Goal: Transaction & Acquisition: Purchase product/service

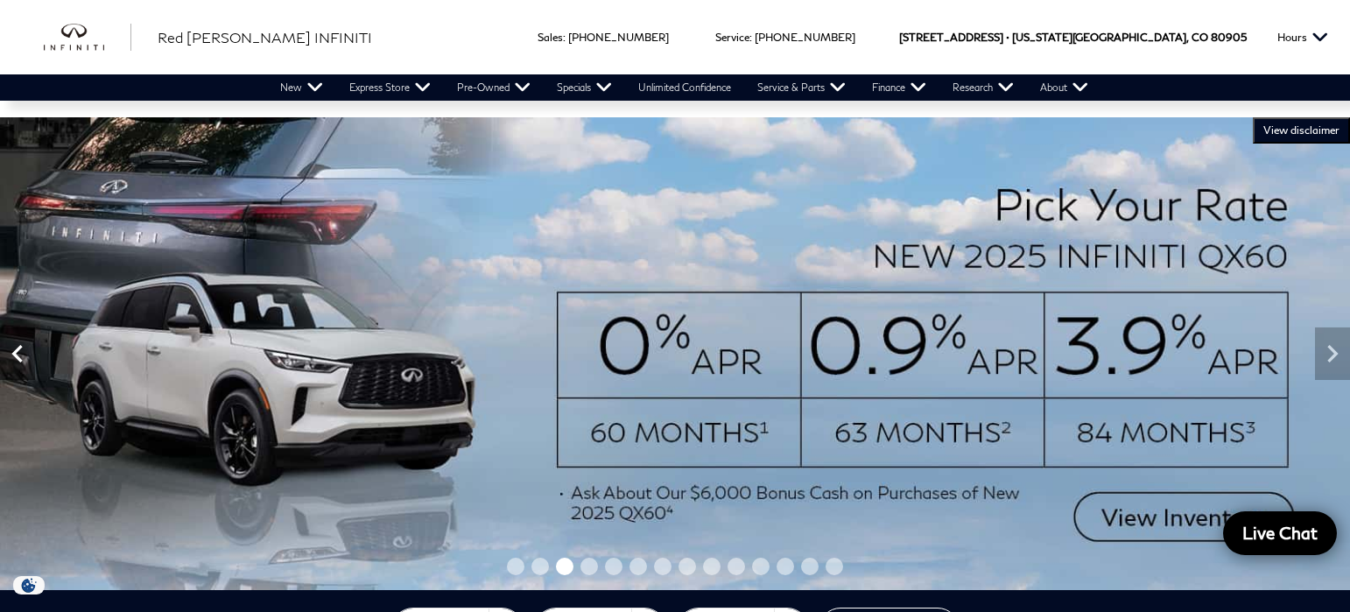
click at [27, 360] on icon "Previous" at bounding box center [17, 353] width 35 height 35
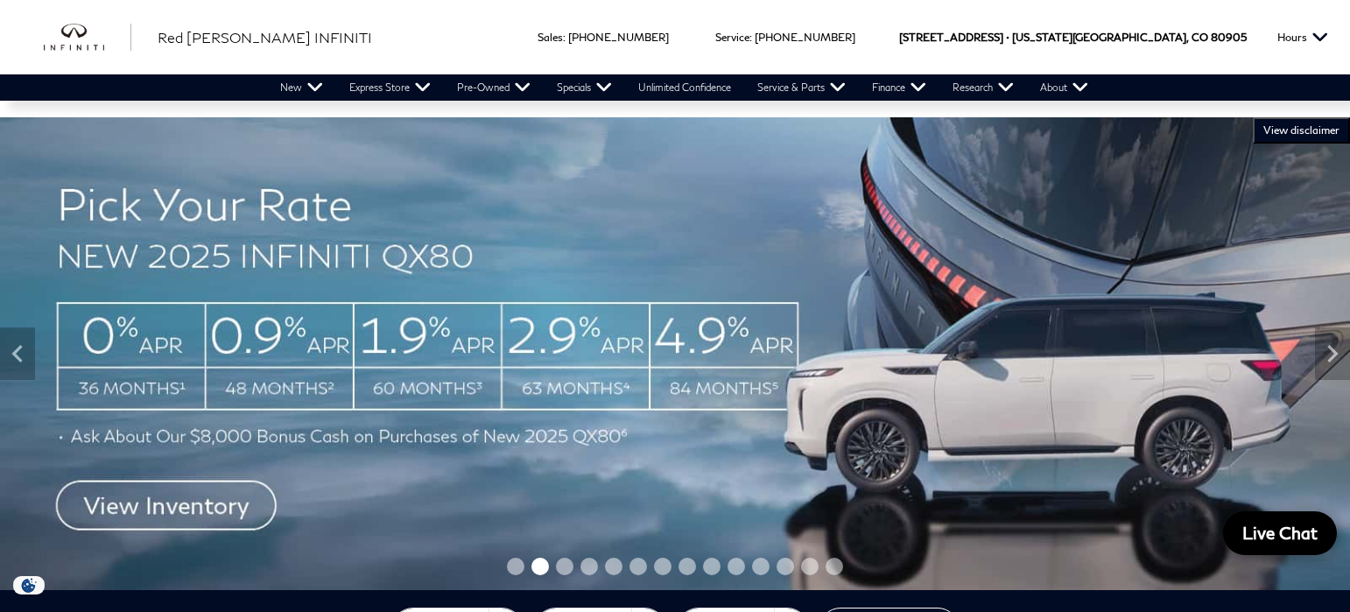
click at [222, 490] on img at bounding box center [675, 353] width 1350 height 473
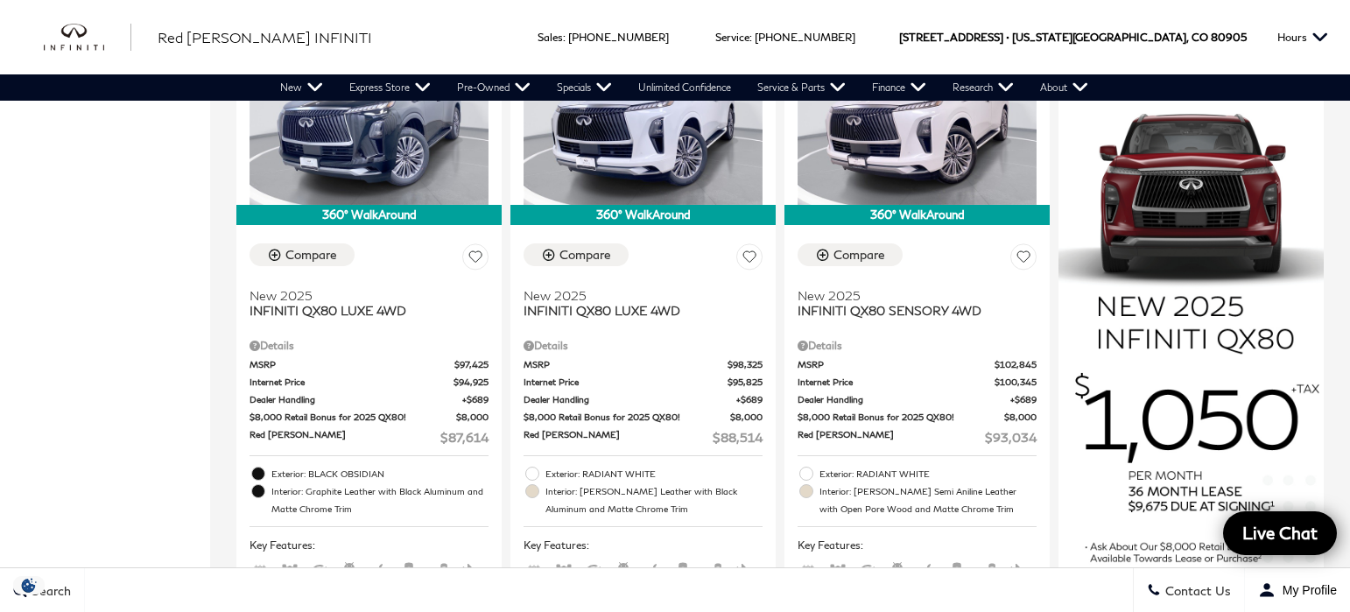
scroll to position [1173, 0]
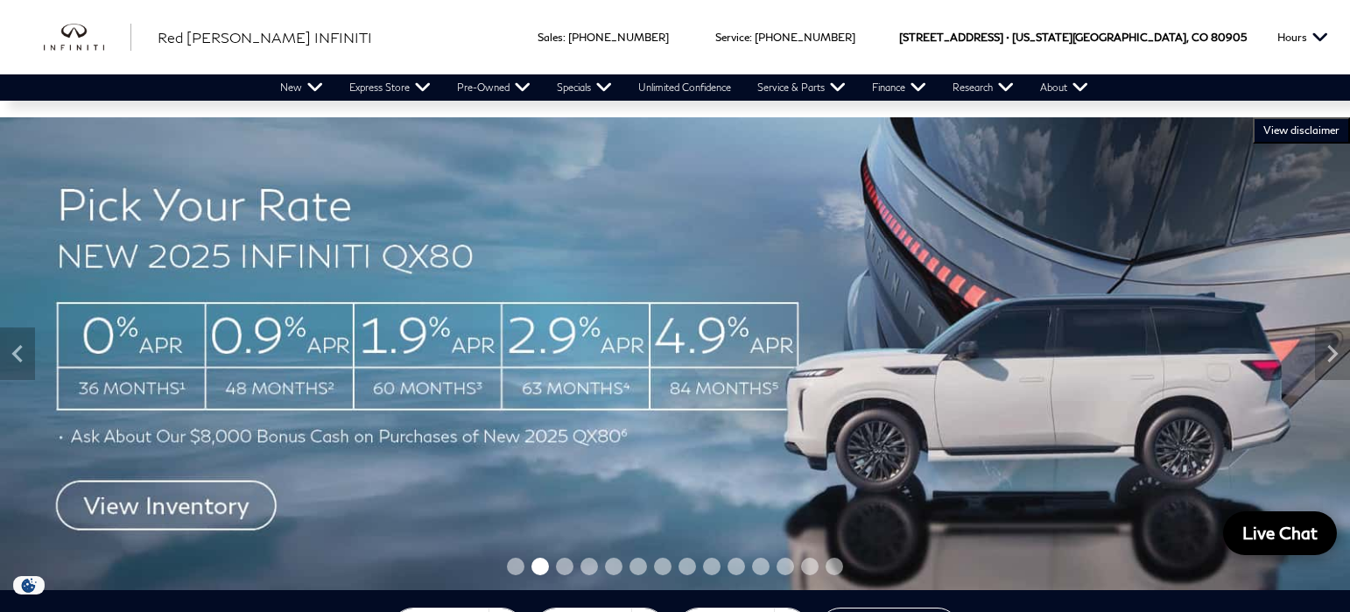
click at [16, 352] on icon "Previous" at bounding box center [16, 354] width 11 height 18
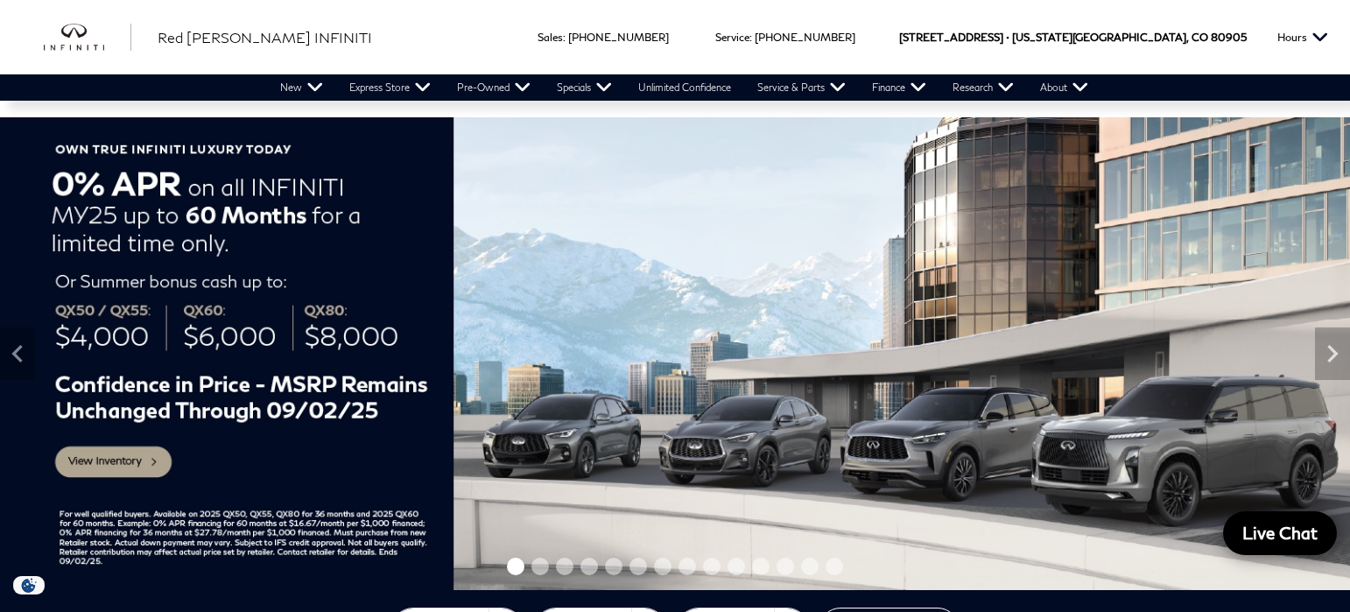
click at [101, 469] on img at bounding box center [675, 353] width 1350 height 473
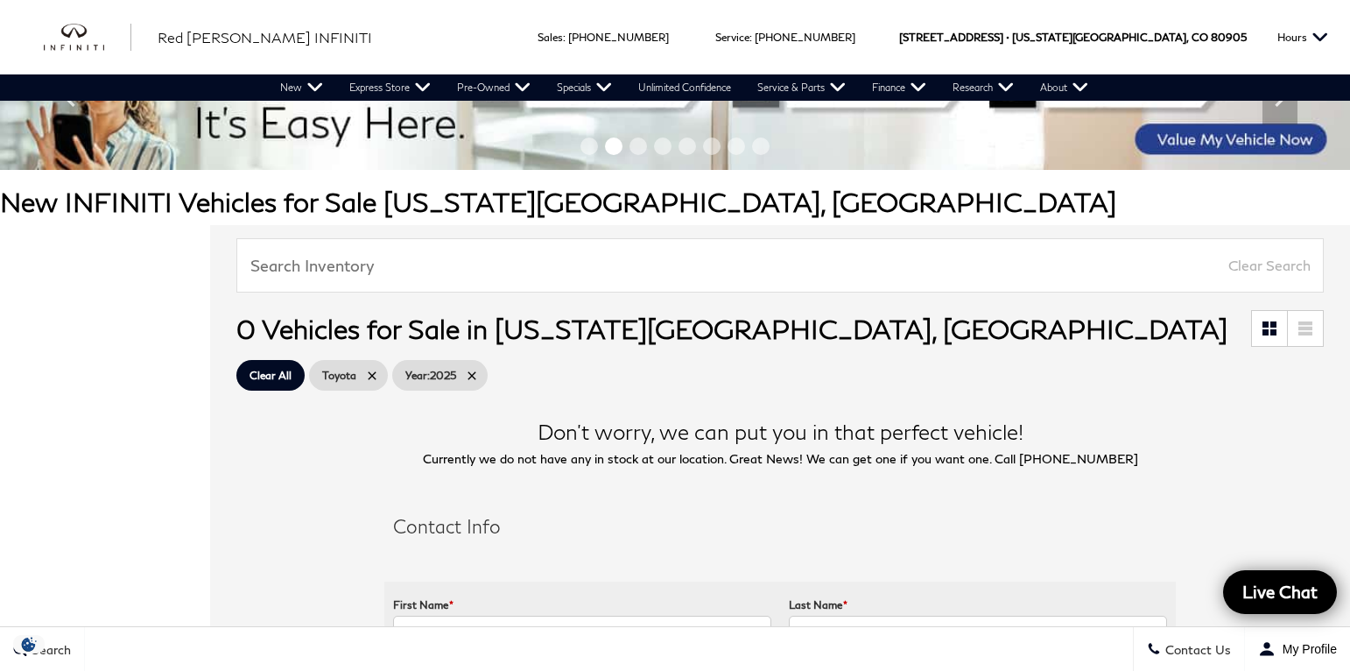
scroll to position [54, 0]
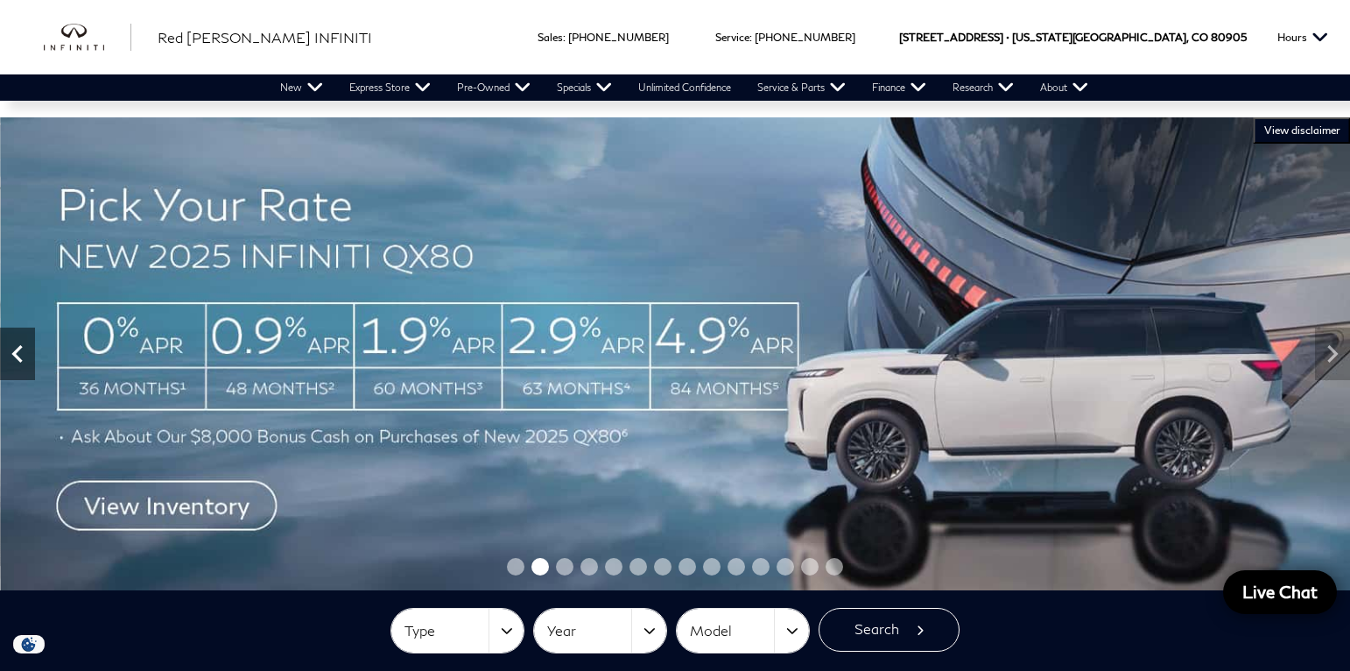
click at [14, 351] on icon "Previous" at bounding box center [16, 354] width 11 height 18
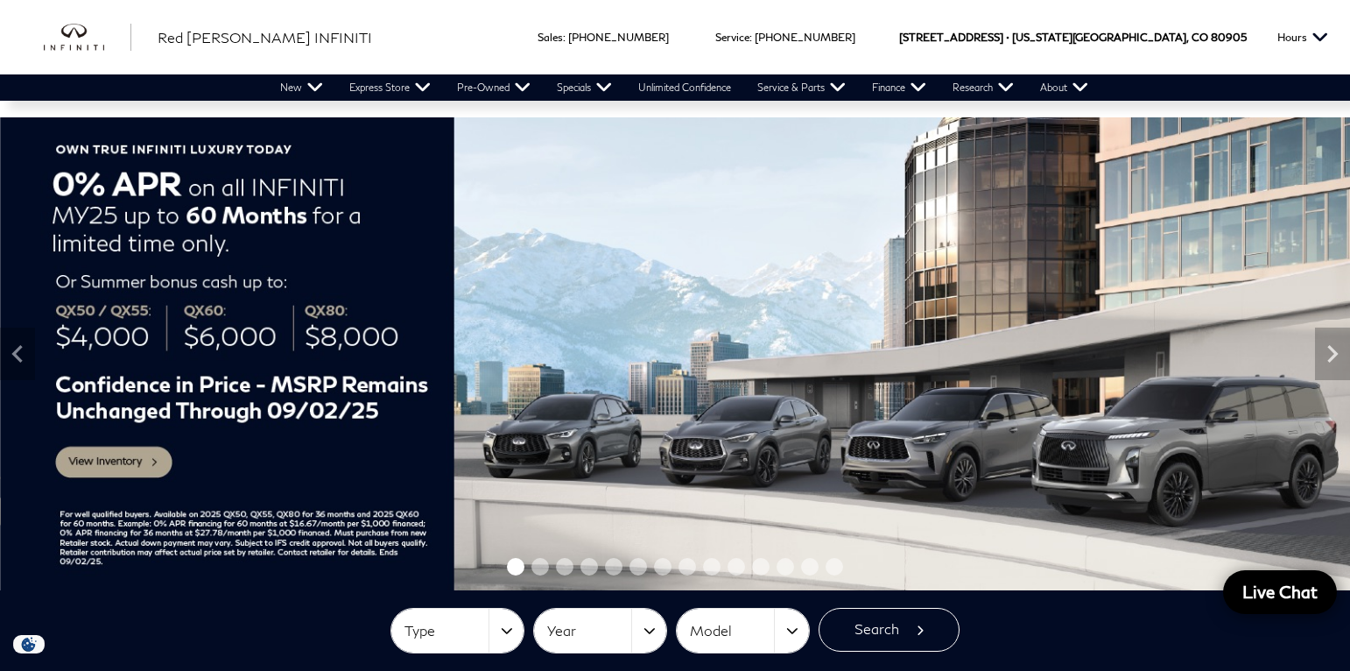
click at [296, 461] on img at bounding box center [676, 353] width 1350 height 473
click at [138, 467] on img at bounding box center [675, 353] width 1350 height 473
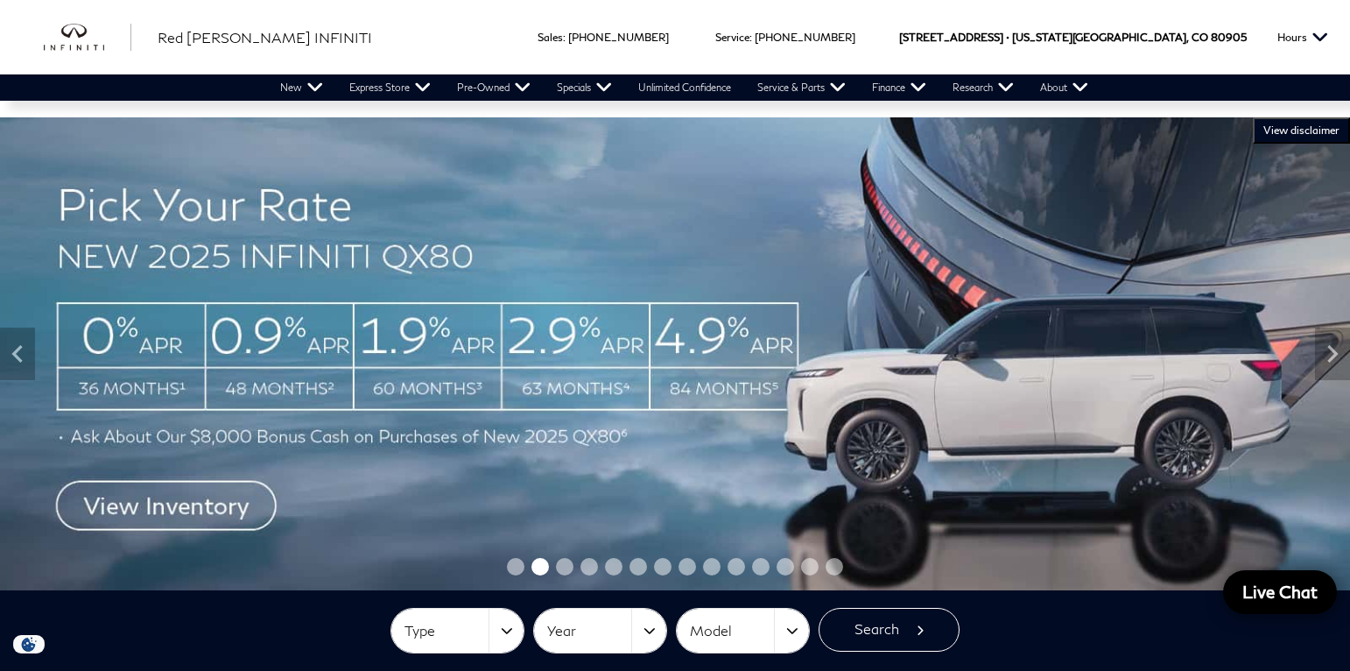
click at [565, 567] on span "Go to slide 3" at bounding box center [565, 567] width 18 height 18
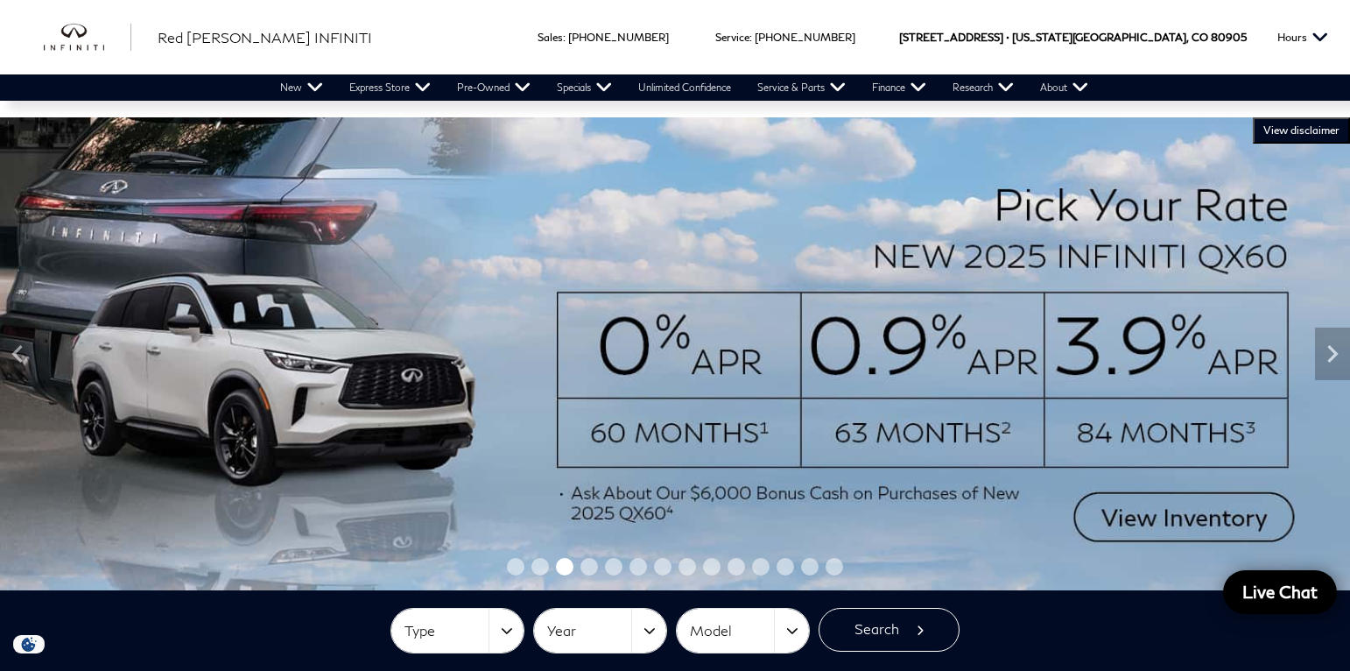
click at [1140, 520] on img at bounding box center [675, 353] width 1350 height 473
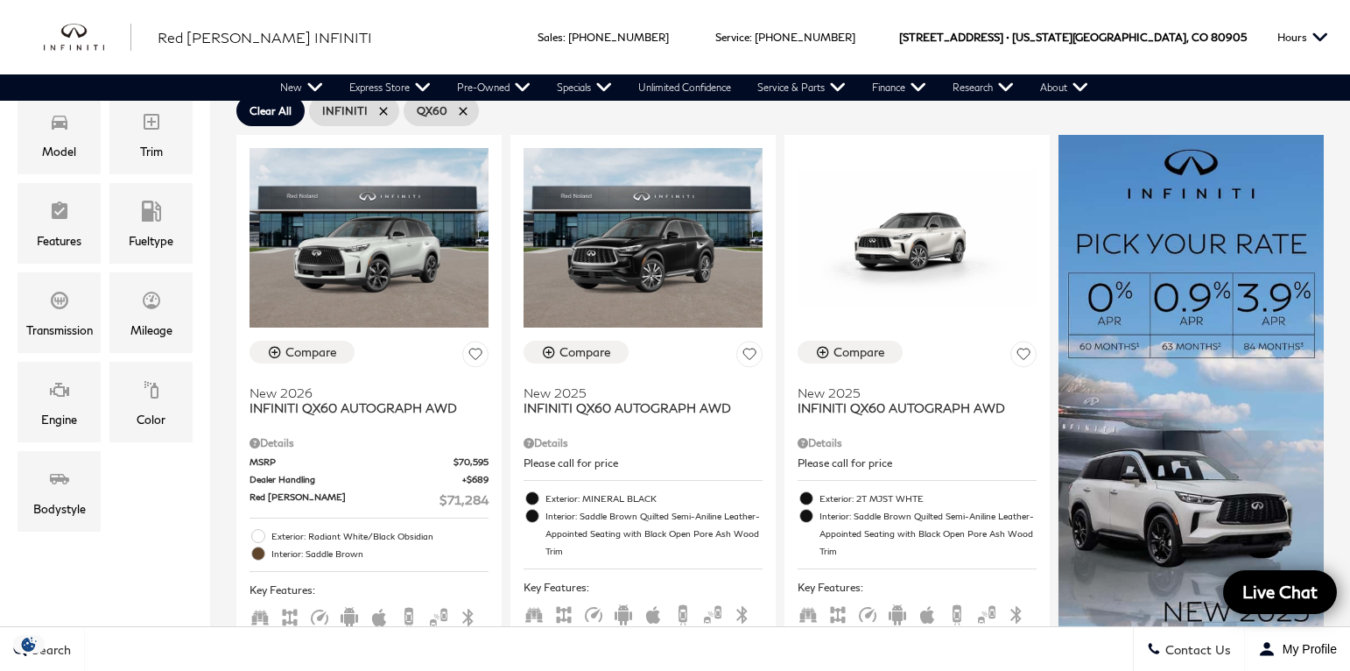
scroll to position [351, 0]
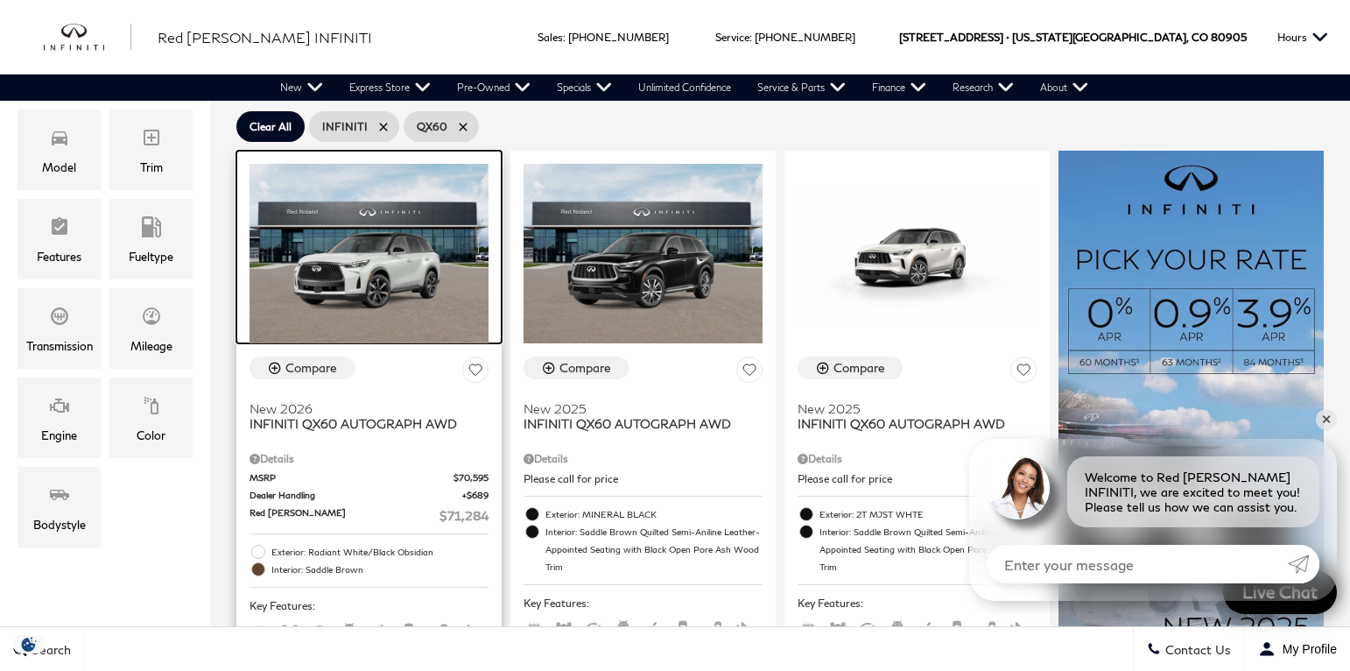
click at [432, 311] on img at bounding box center [369, 253] width 239 height 179
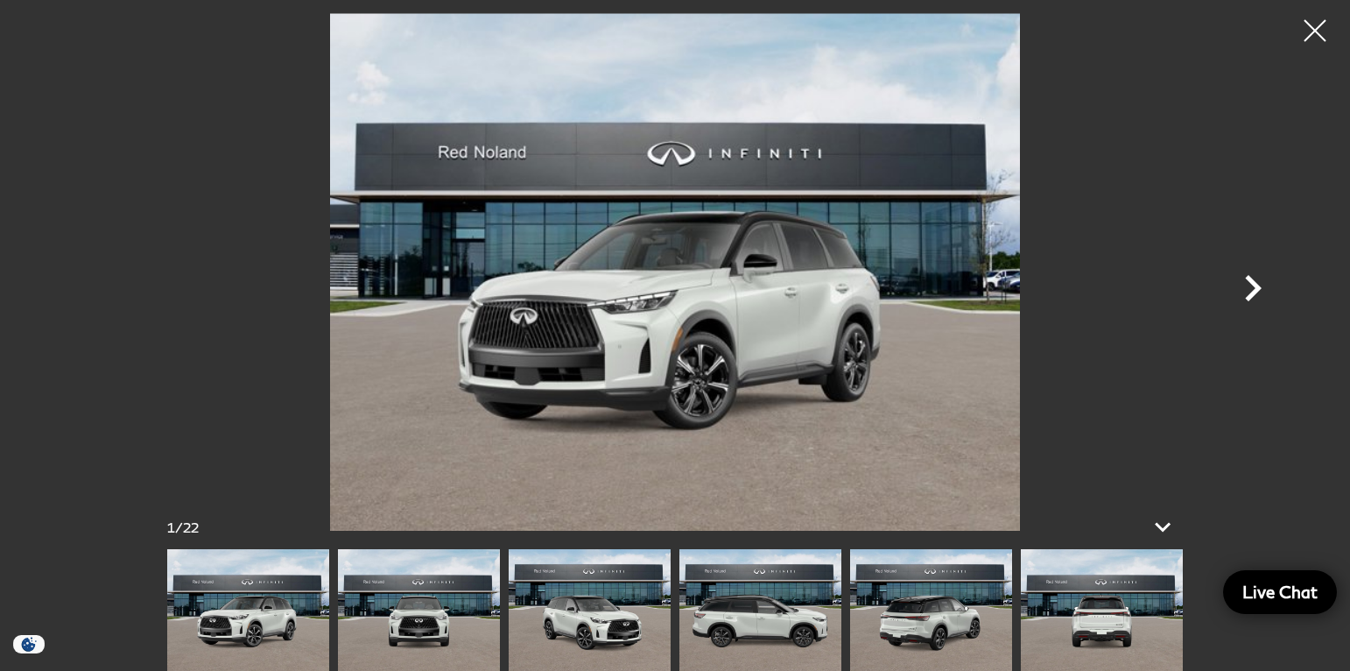
click at [1256, 286] on icon "Next" at bounding box center [1253, 288] width 17 height 26
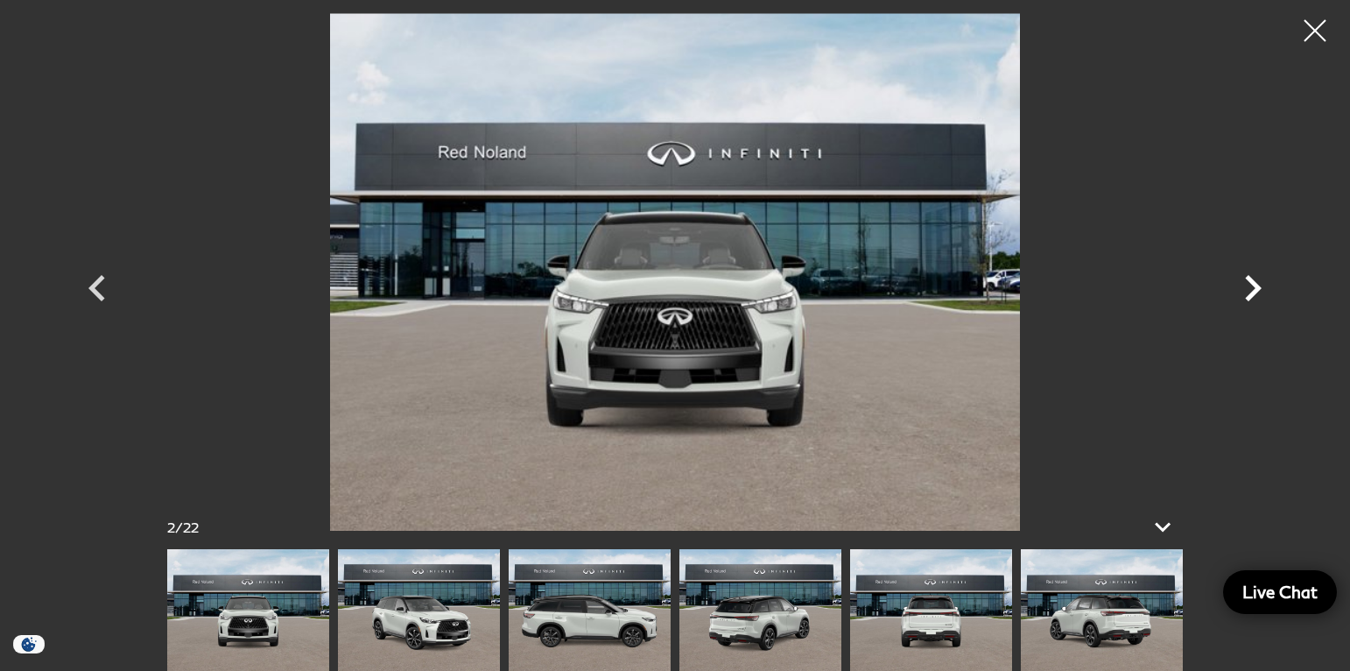
click at [1256, 285] on icon "Next" at bounding box center [1253, 288] width 17 height 26
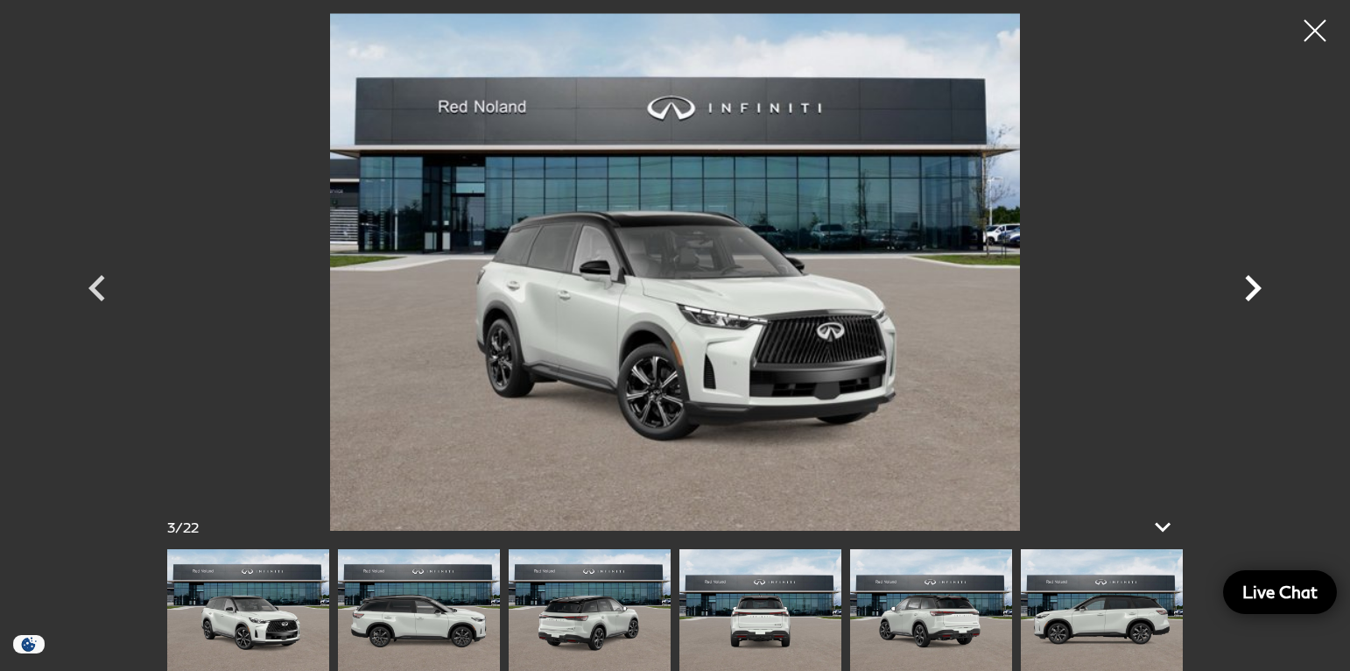
click at [1256, 285] on icon "Next" at bounding box center [1253, 288] width 17 height 26
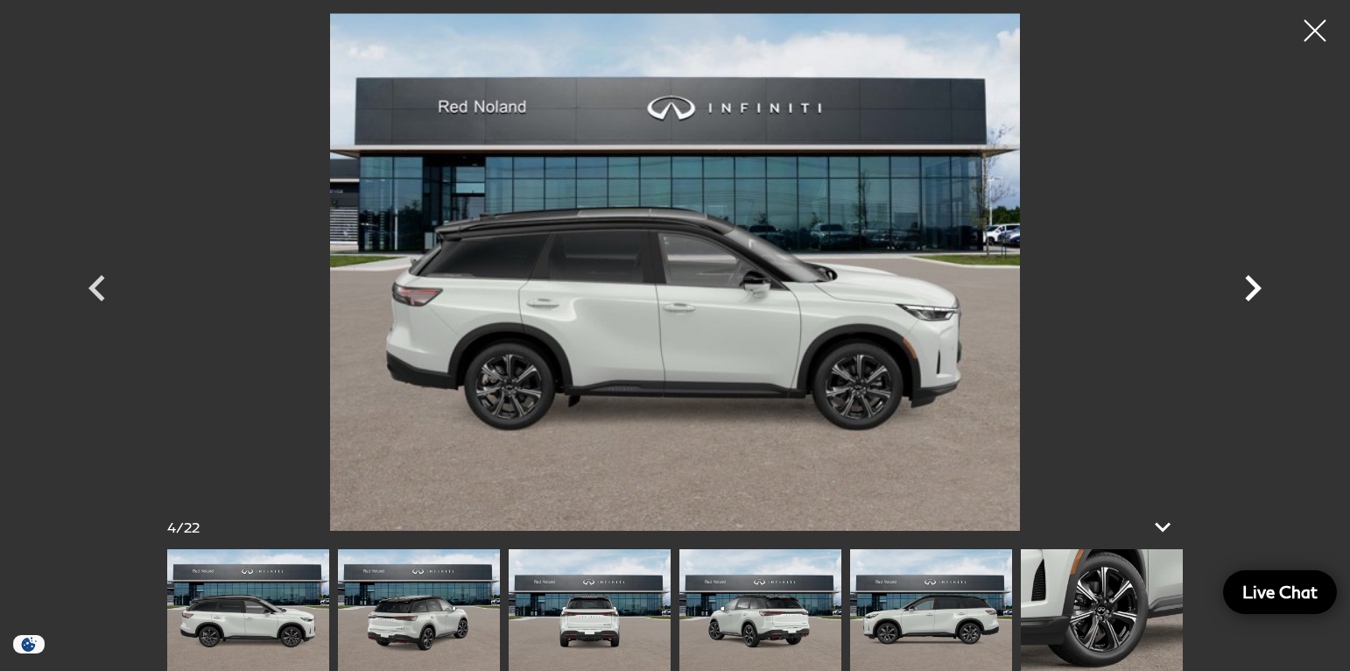
click at [1256, 285] on icon "Next" at bounding box center [1253, 288] width 17 height 26
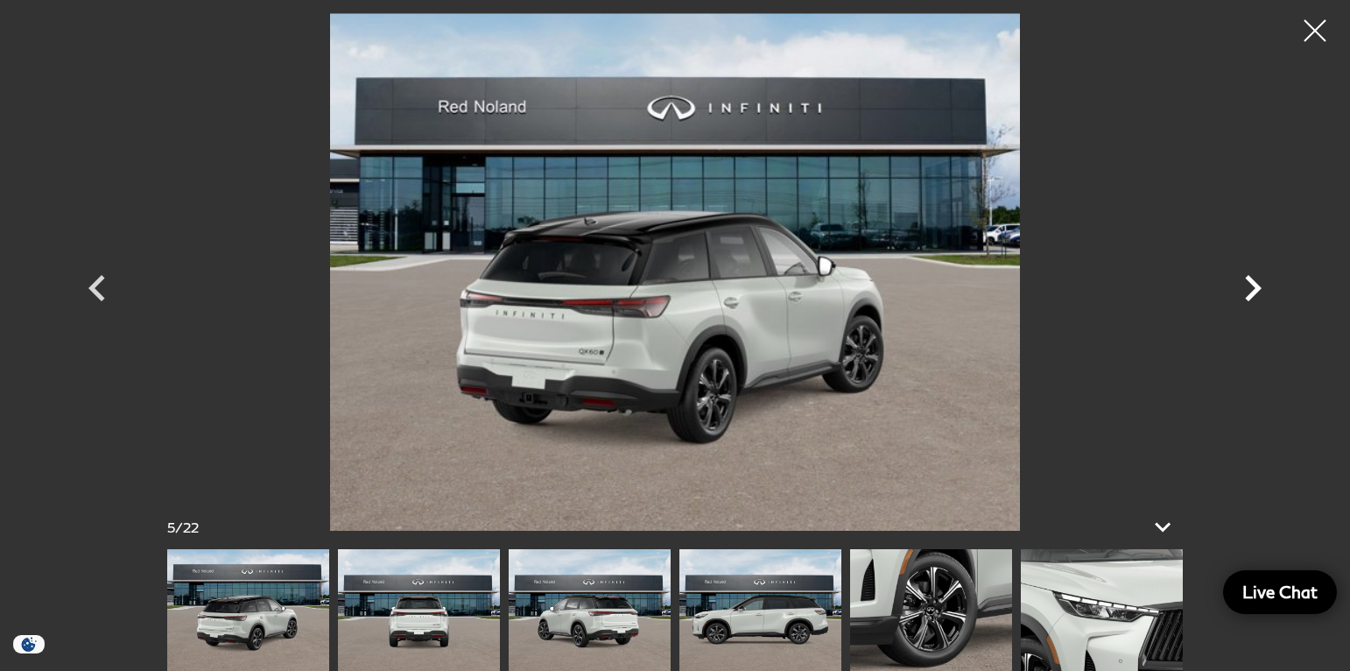
click at [1256, 285] on icon "Next" at bounding box center [1253, 288] width 17 height 26
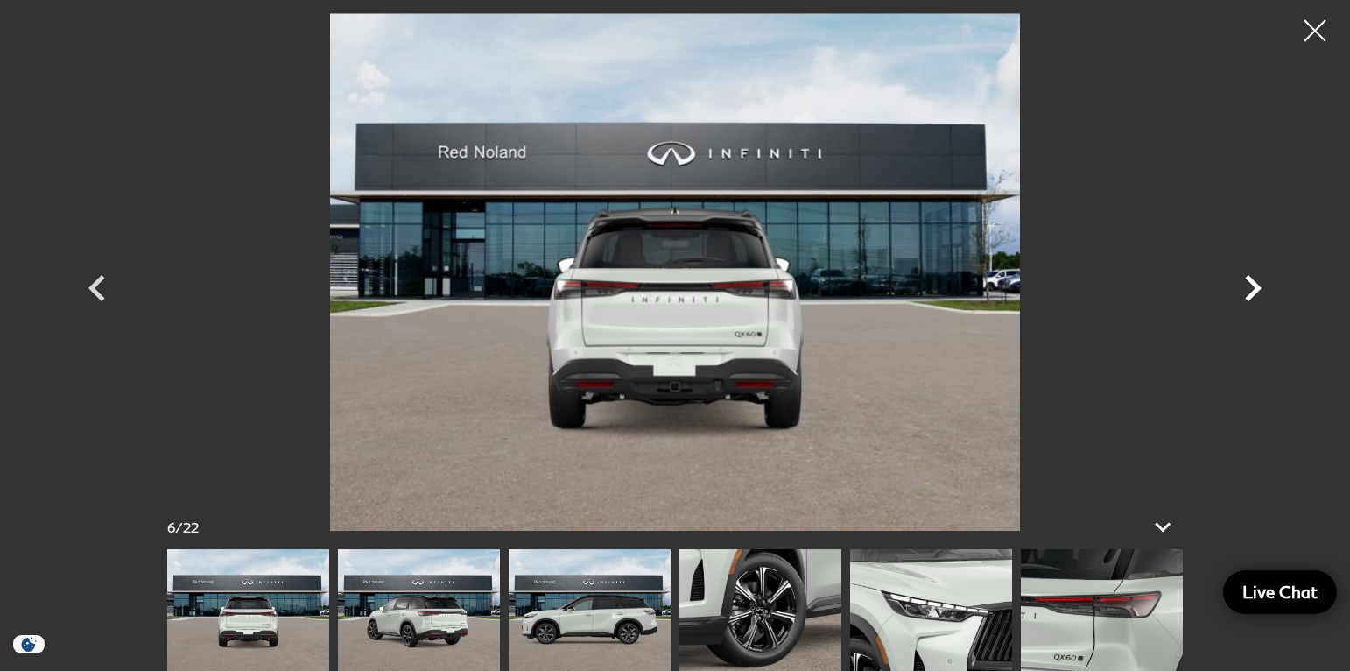
click at [1256, 285] on icon "Next" at bounding box center [1253, 288] width 17 height 26
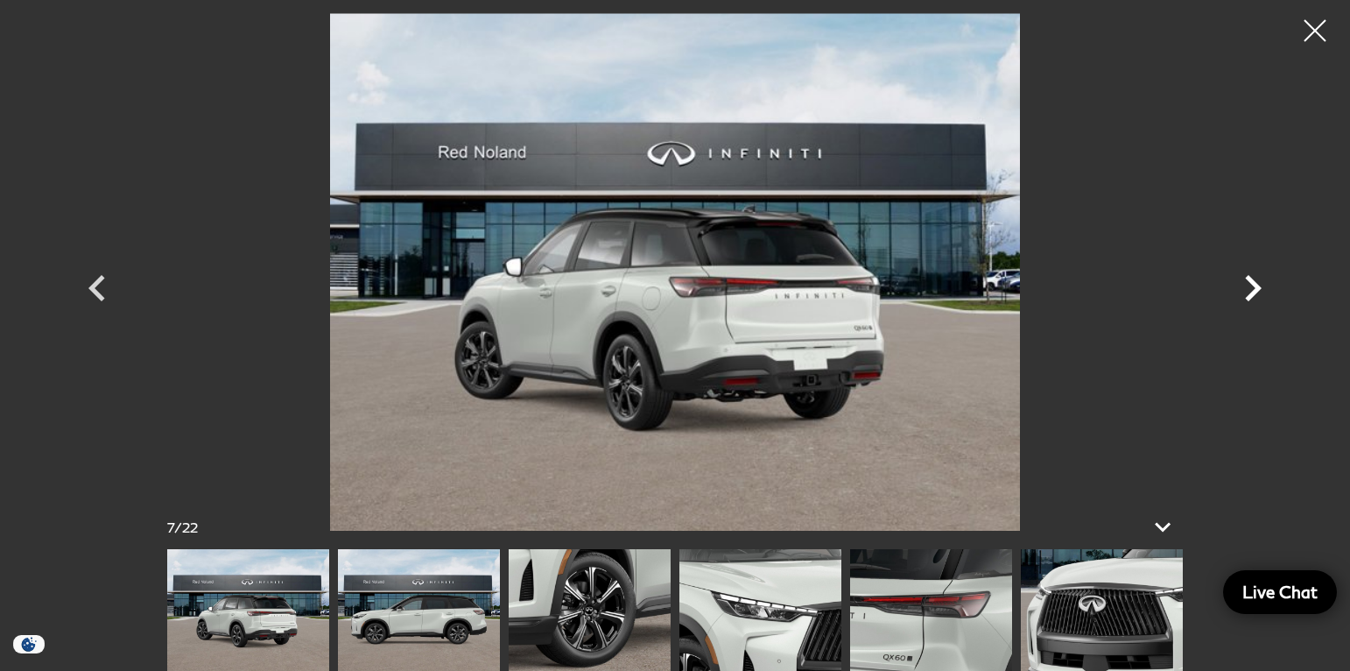
click at [1256, 285] on icon "Next" at bounding box center [1253, 288] width 17 height 26
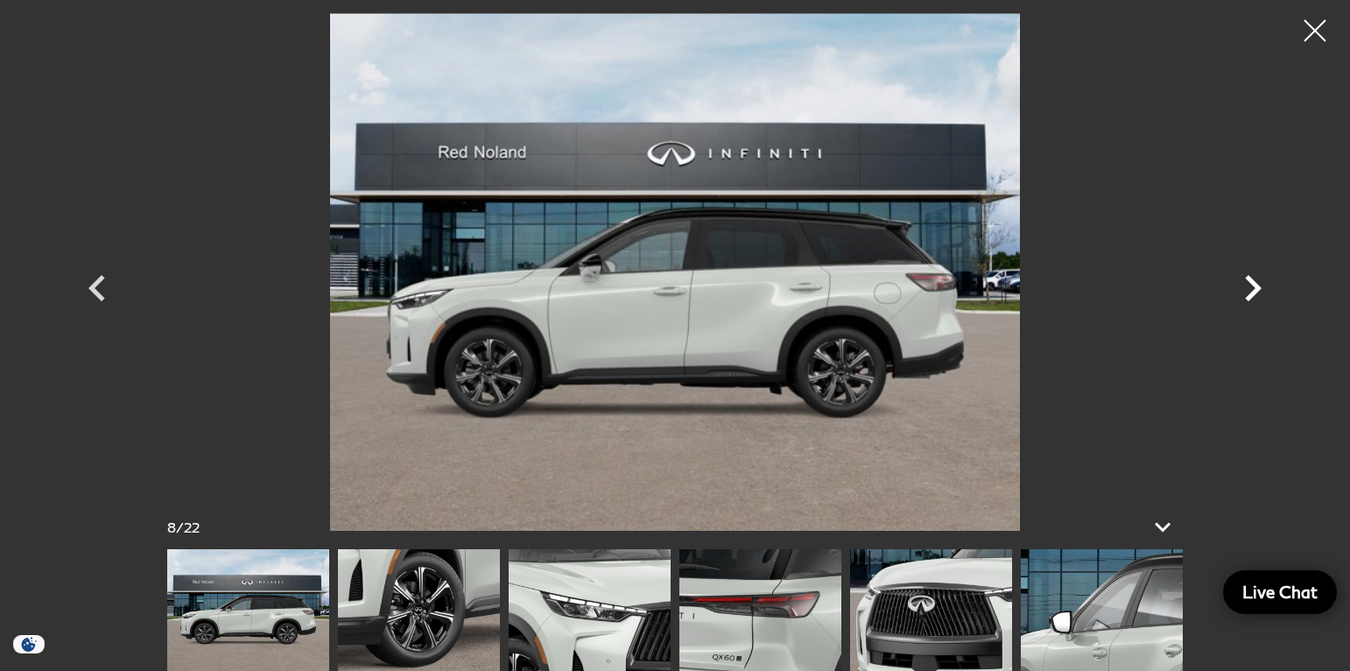
click at [1256, 285] on icon "Next" at bounding box center [1253, 288] width 17 height 26
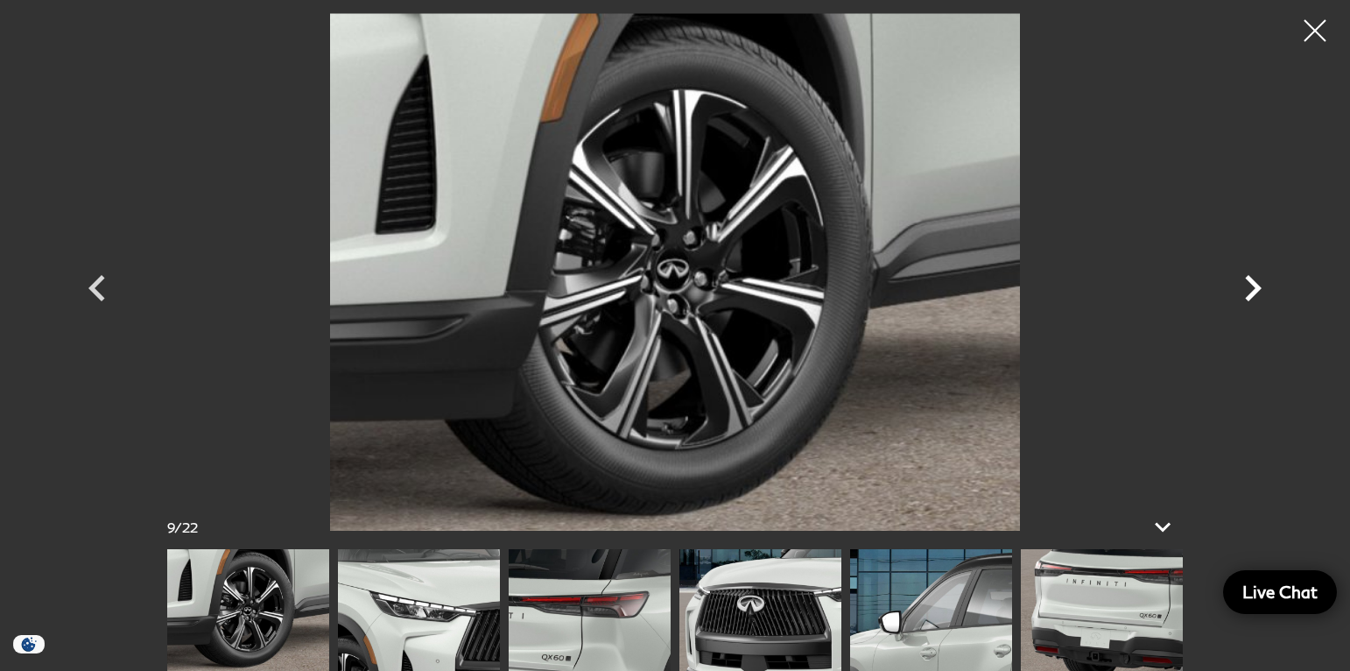
click at [1256, 285] on icon "Next" at bounding box center [1253, 288] width 17 height 26
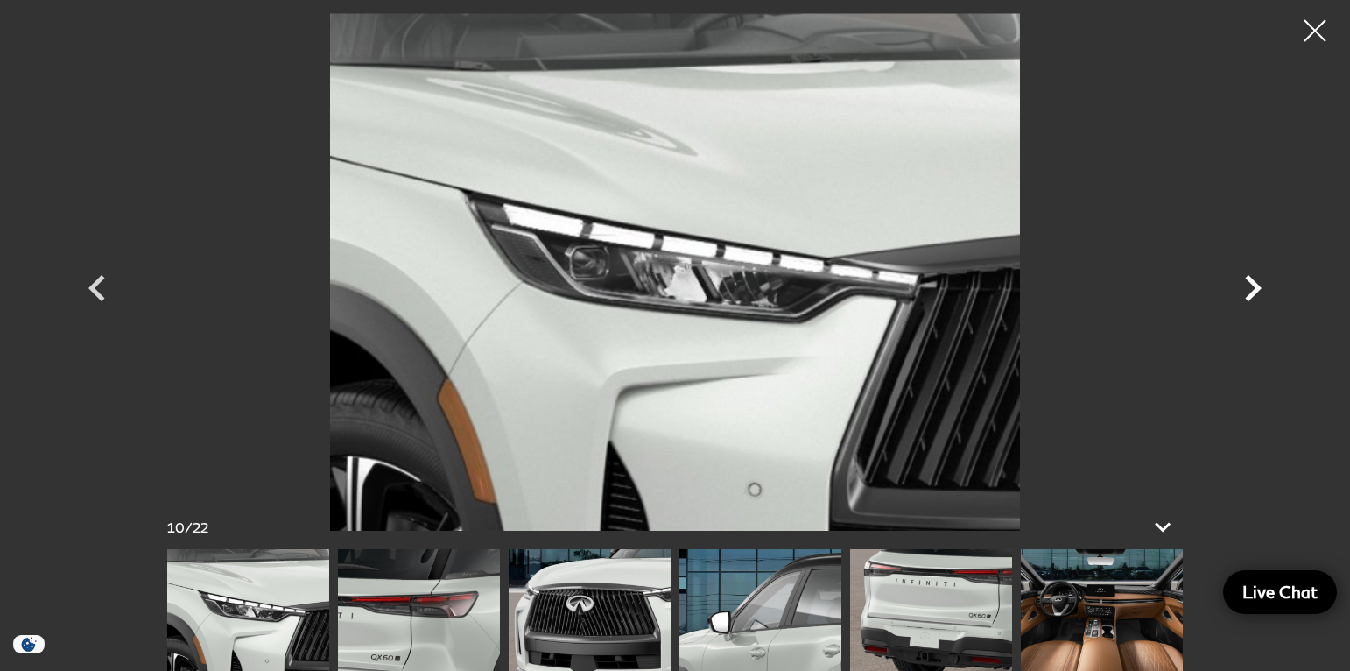
click at [1256, 285] on icon "Next" at bounding box center [1253, 288] width 17 height 26
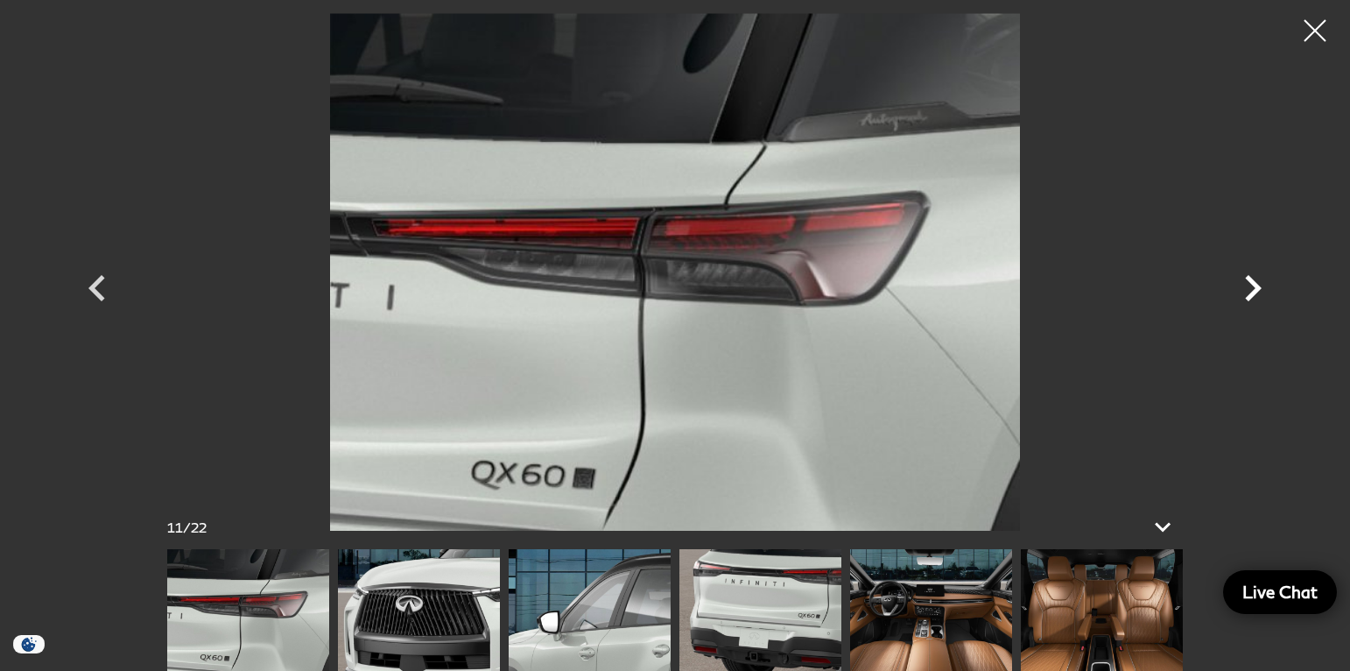
click at [1256, 285] on icon "Next" at bounding box center [1253, 288] width 17 height 26
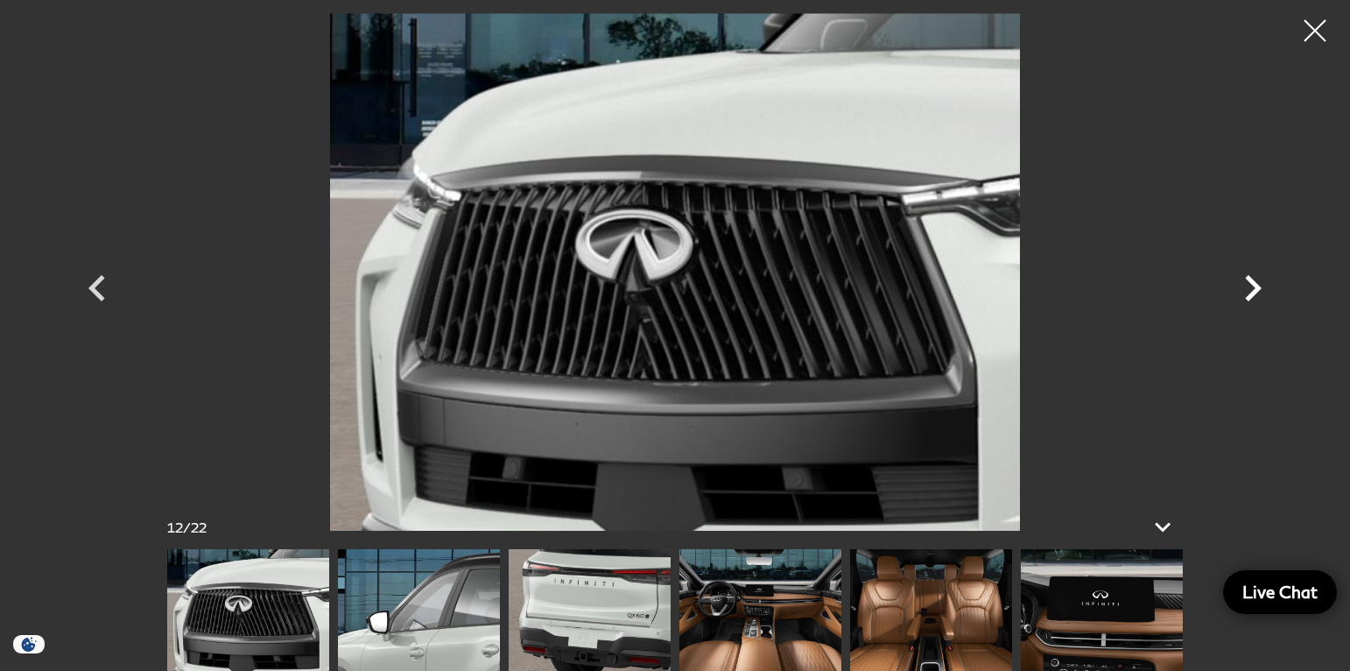
click at [1256, 285] on icon "Next" at bounding box center [1253, 288] width 17 height 26
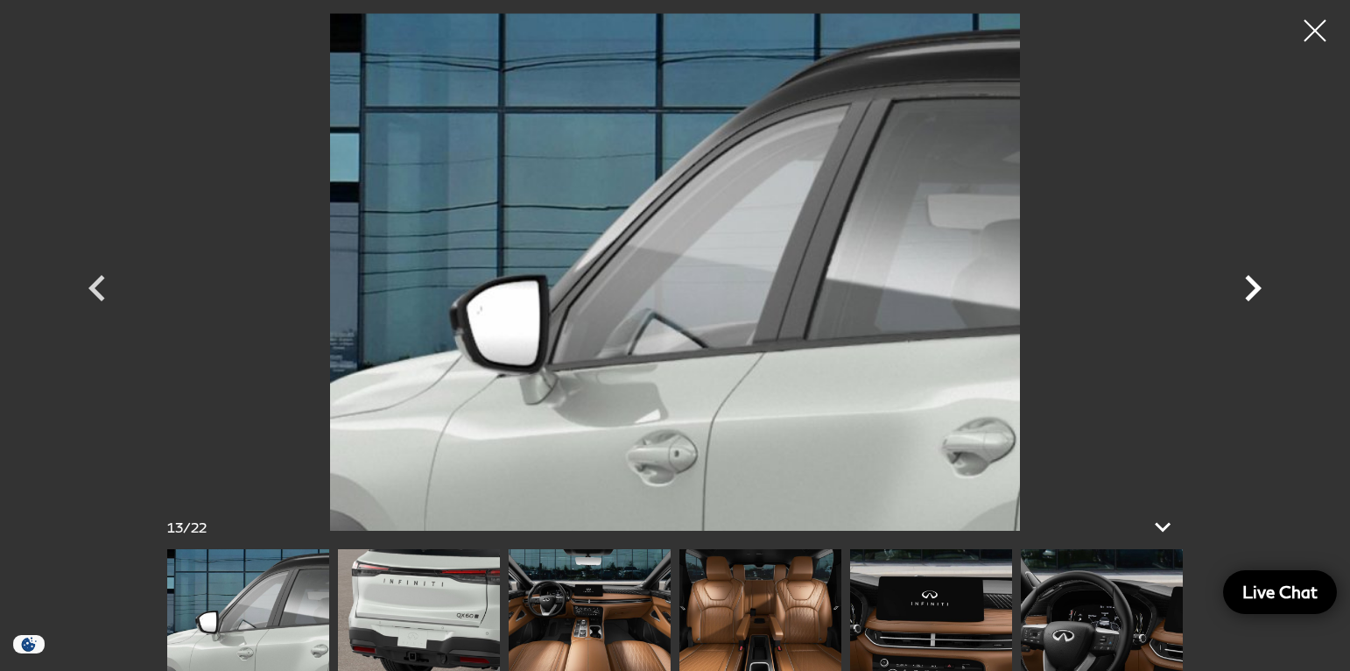
click at [1256, 285] on icon "Next" at bounding box center [1253, 288] width 17 height 26
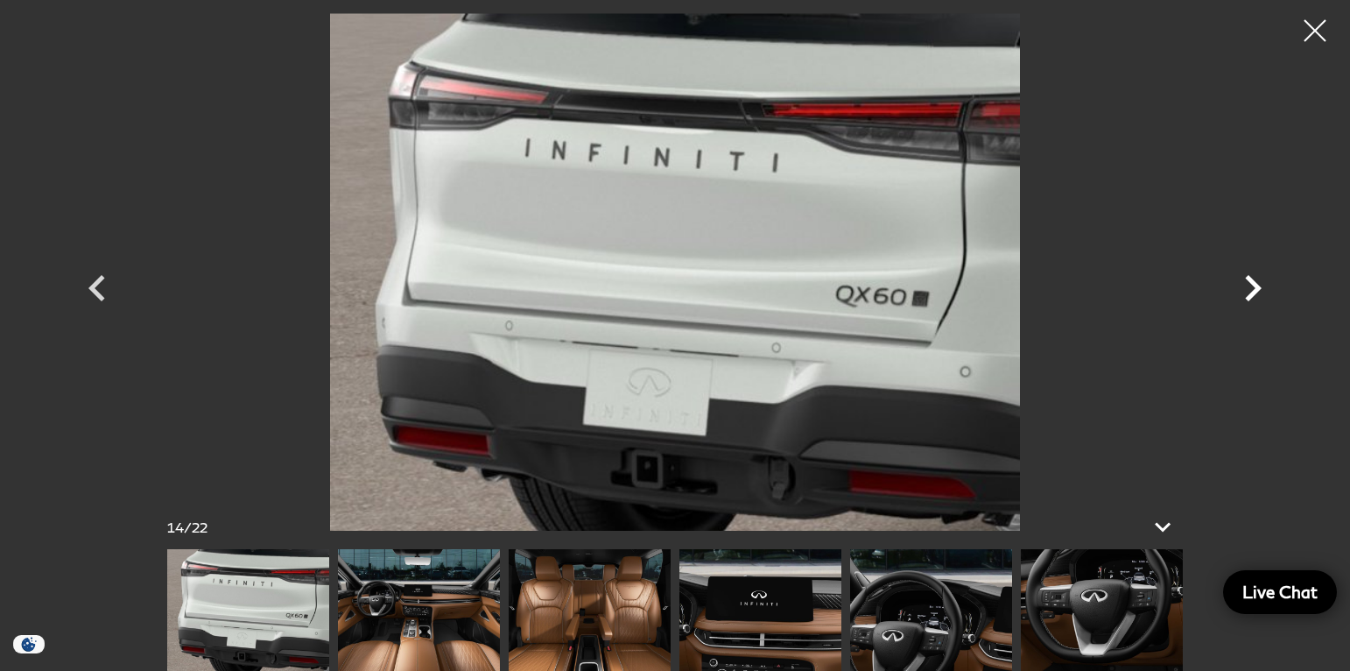
click at [1256, 285] on icon "Next" at bounding box center [1253, 288] width 17 height 26
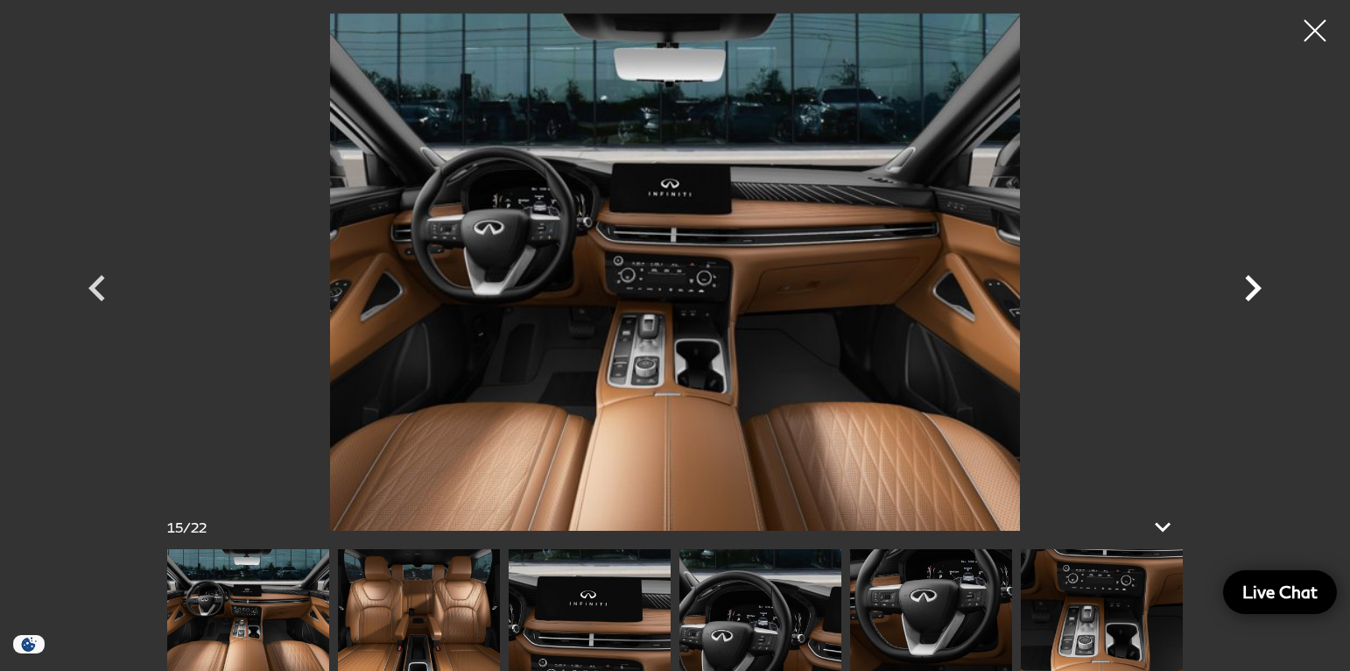
click at [1256, 285] on icon "Next" at bounding box center [1253, 288] width 17 height 26
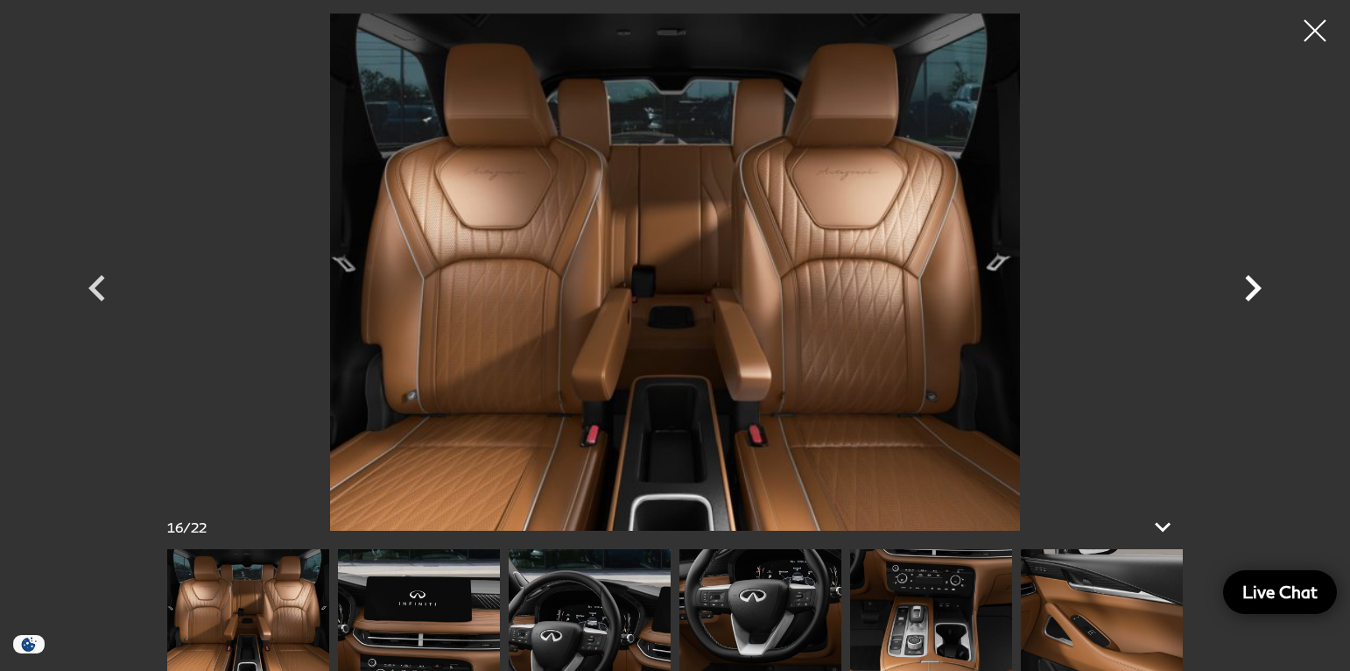
click at [1256, 285] on icon "Next" at bounding box center [1253, 288] width 17 height 26
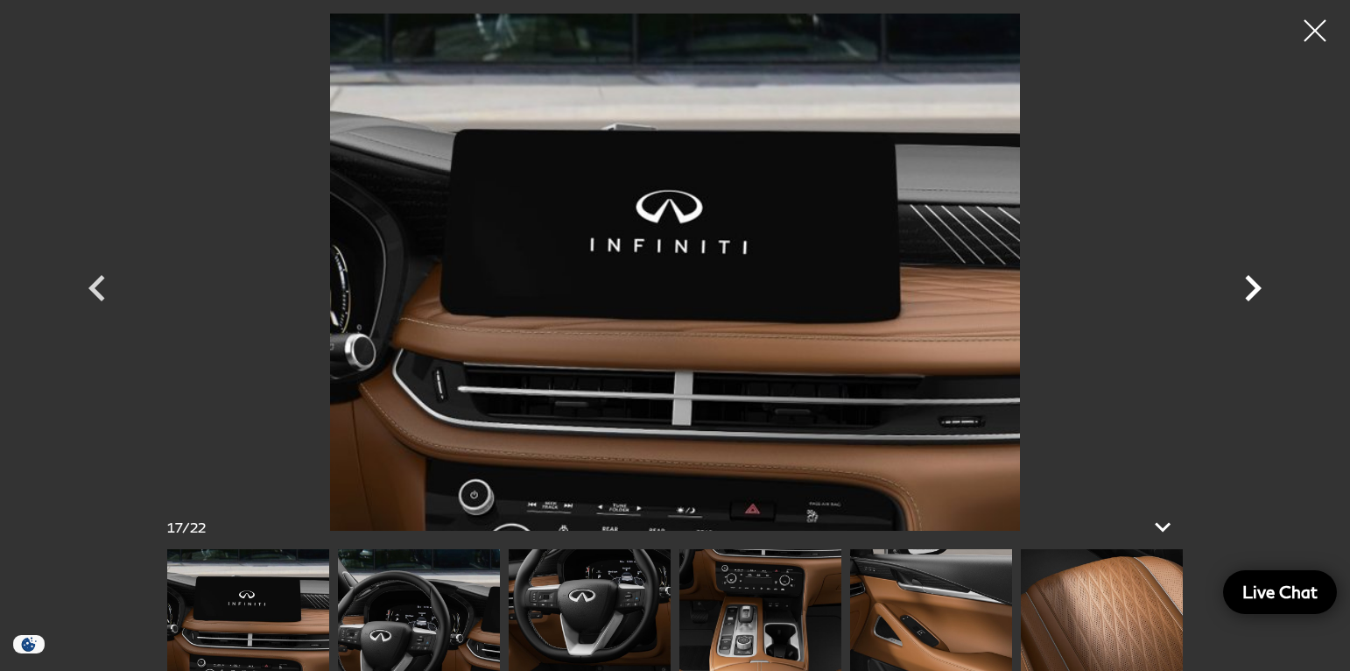
click at [1256, 285] on icon "Next" at bounding box center [1253, 288] width 17 height 26
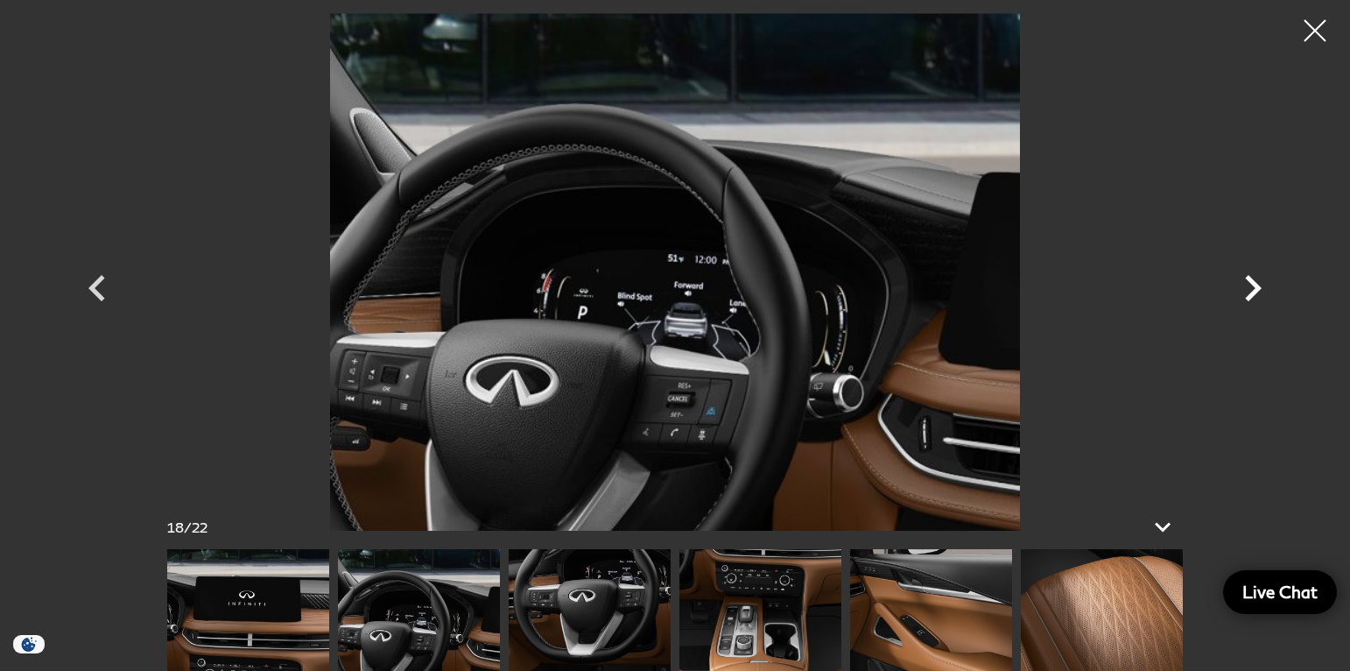
click at [1256, 285] on icon "Next" at bounding box center [1253, 288] width 17 height 26
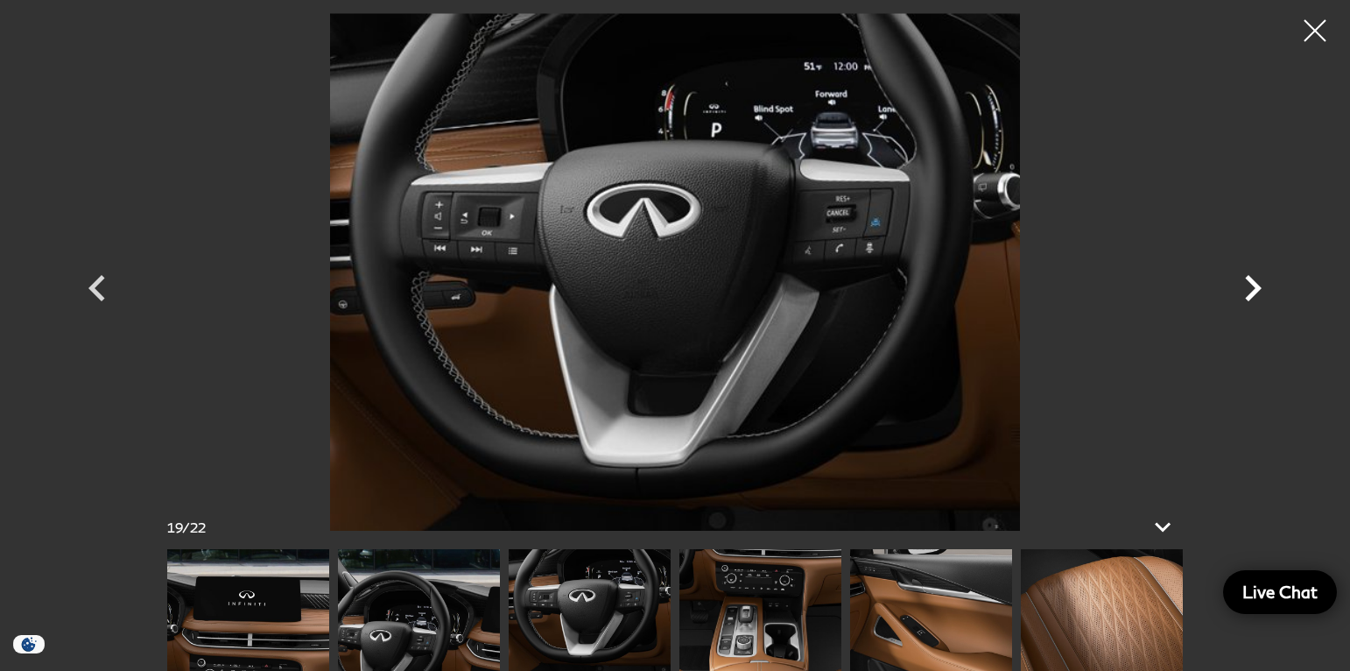
click at [1256, 285] on icon "Next" at bounding box center [1253, 288] width 17 height 26
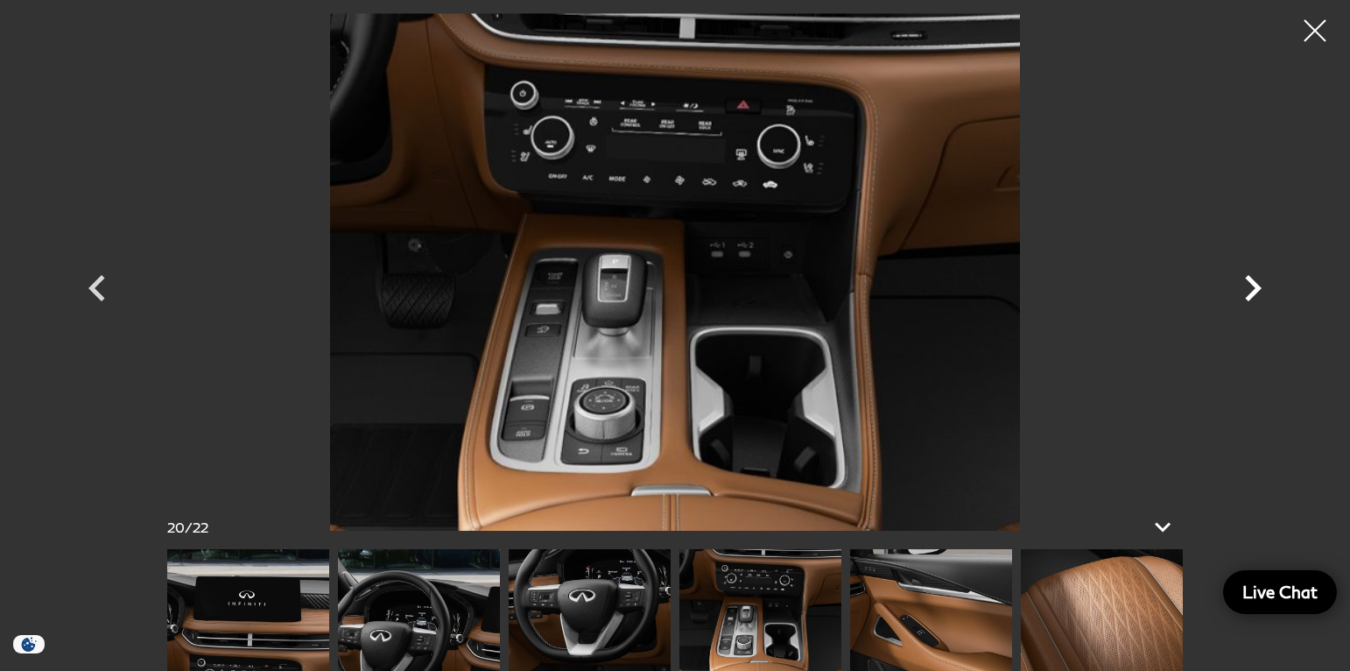
click at [1256, 285] on icon "Next" at bounding box center [1253, 288] width 17 height 26
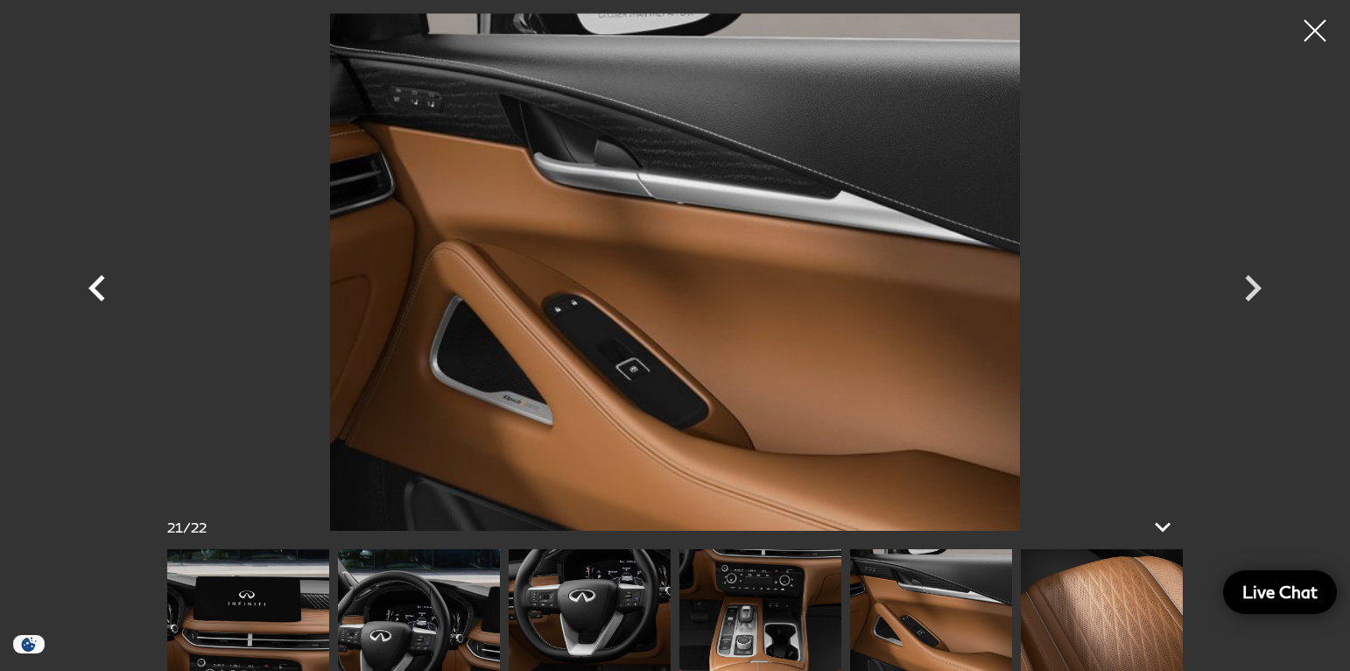
click at [98, 297] on icon "Previous" at bounding box center [96, 288] width 17 height 26
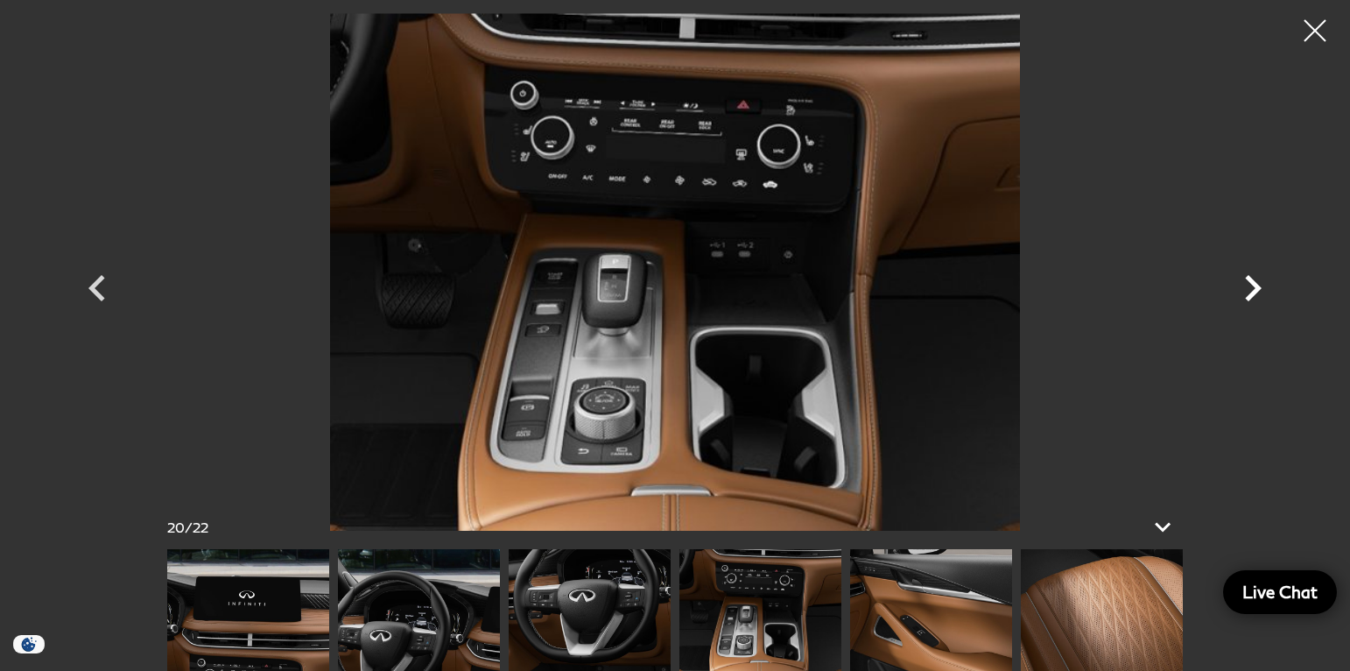
click at [1252, 289] on icon "Next" at bounding box center [1253, 288] width 53 height 53
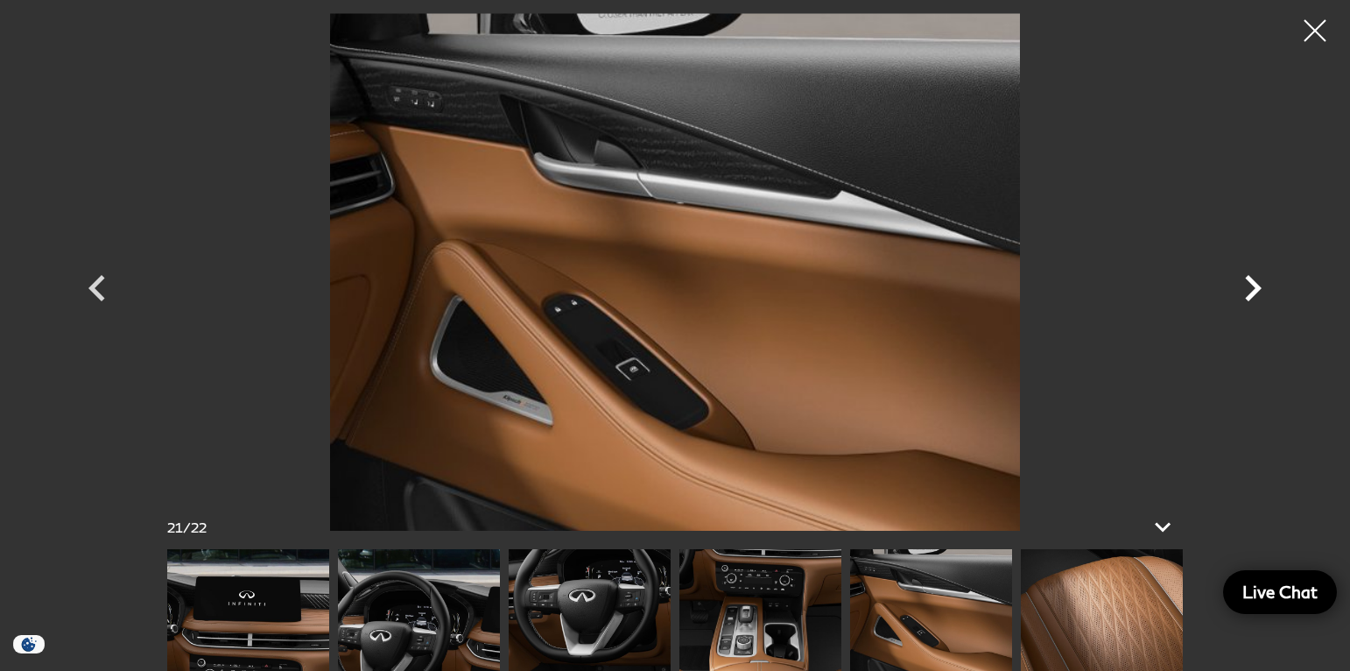
click at [1252, 289] on icon "Next" at bounding box center [1253, 288] width 53 height 53
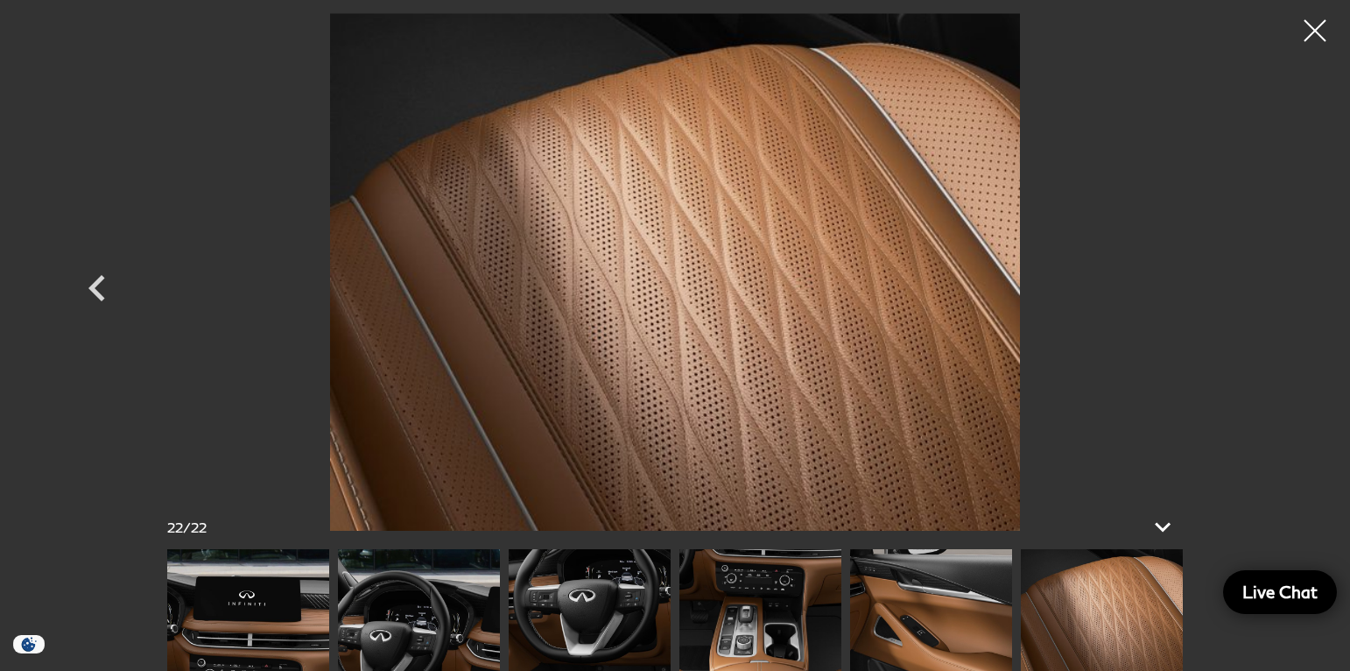
click at [1252, 289] on div at bounding box center [675, 271] width 1226 height 517
click at [237, 586] on img at bounding box center [248, 610] width 162 height 122
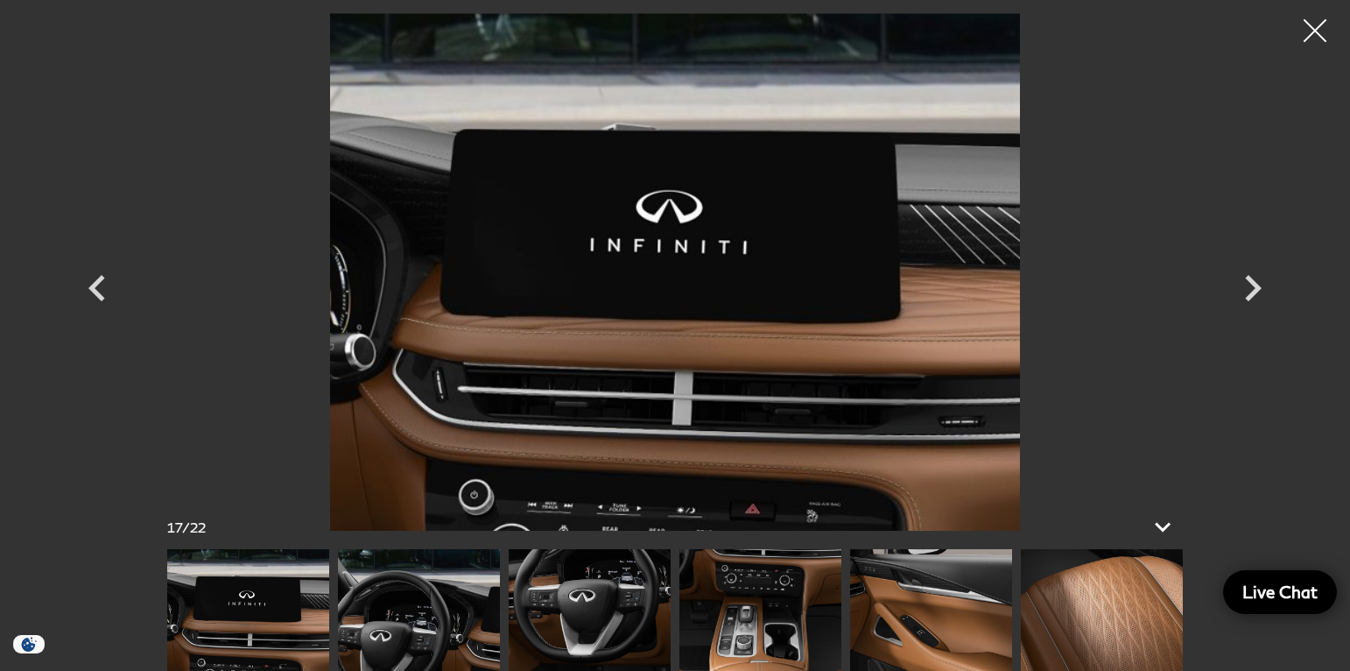
click at [1309, 32] on div at bounding box center [1315, 31] width 46 height 46
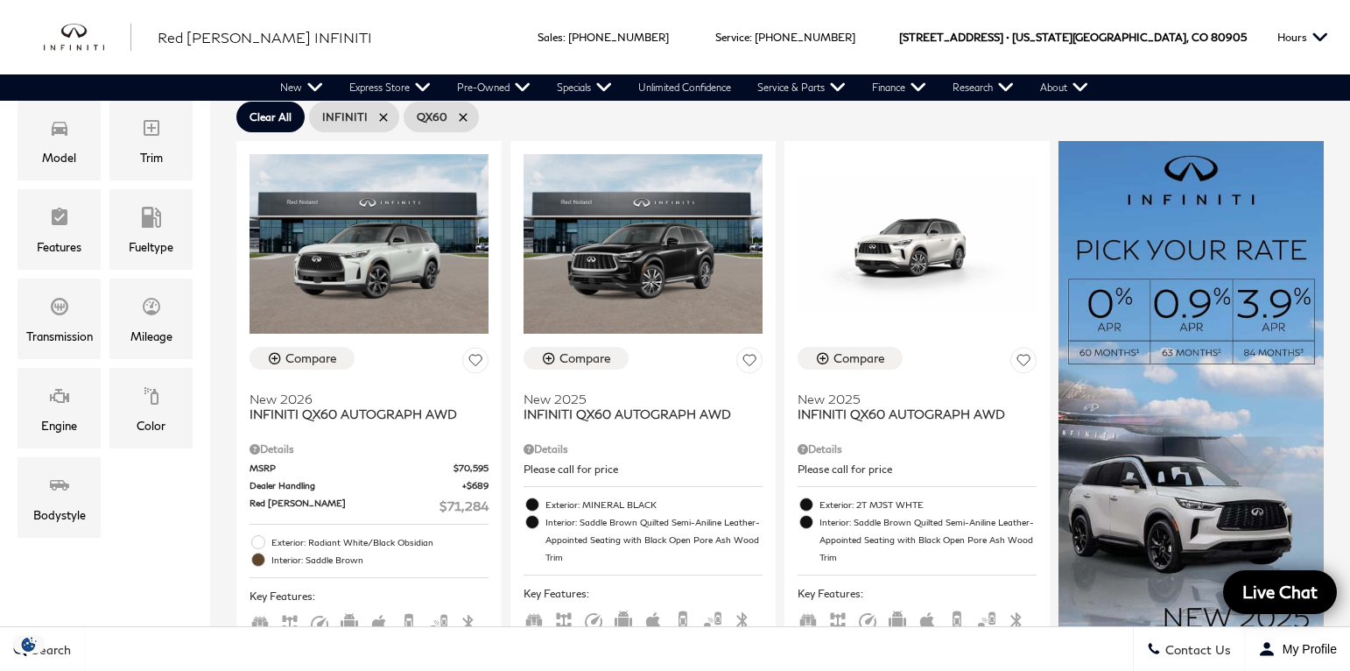
scroll to position [17, 0]
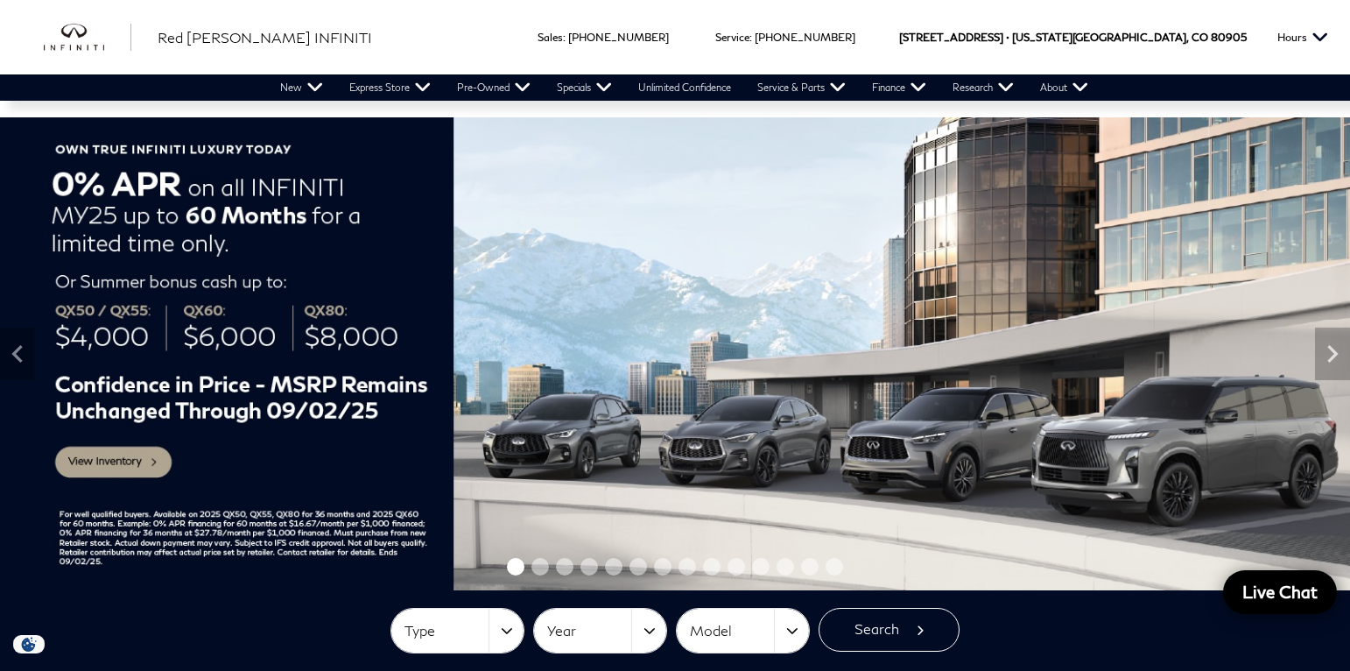
click at [1298, 347] on img at bounding box center [675, 353] width 1350 height 473
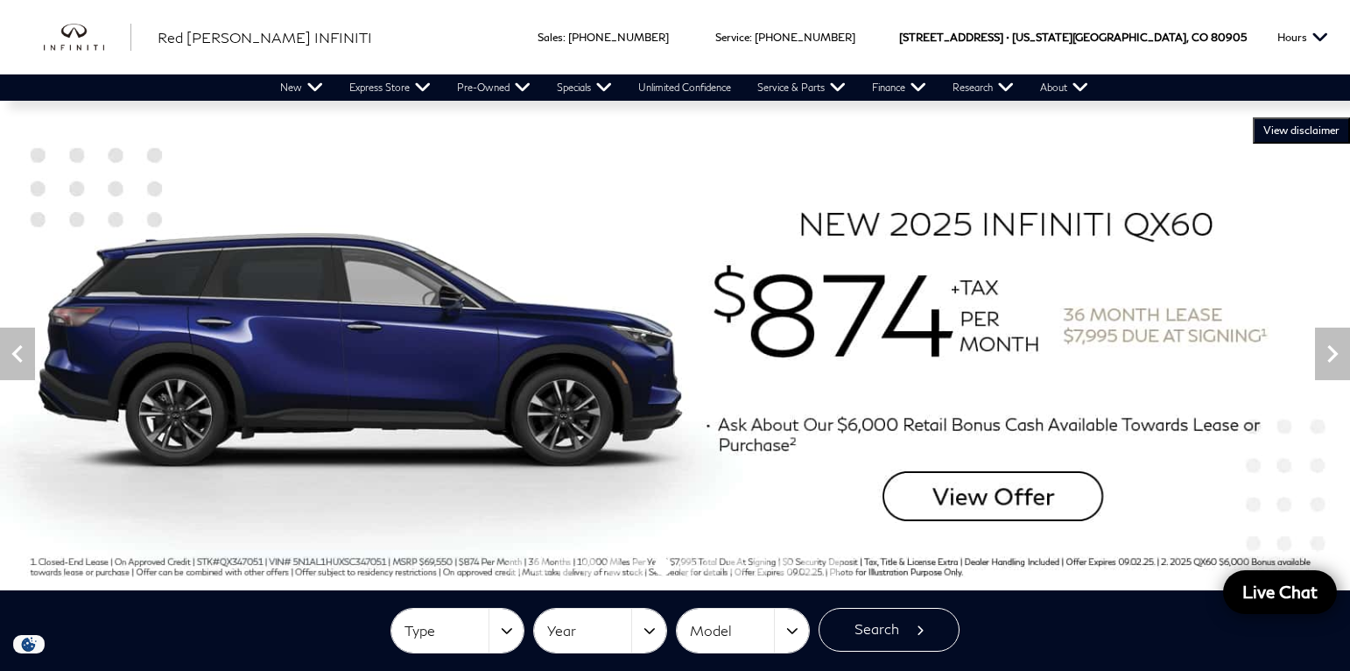
click at [590, 572] on span "Go to slide 4" at bounding box center [589, 567] width 18 height 18
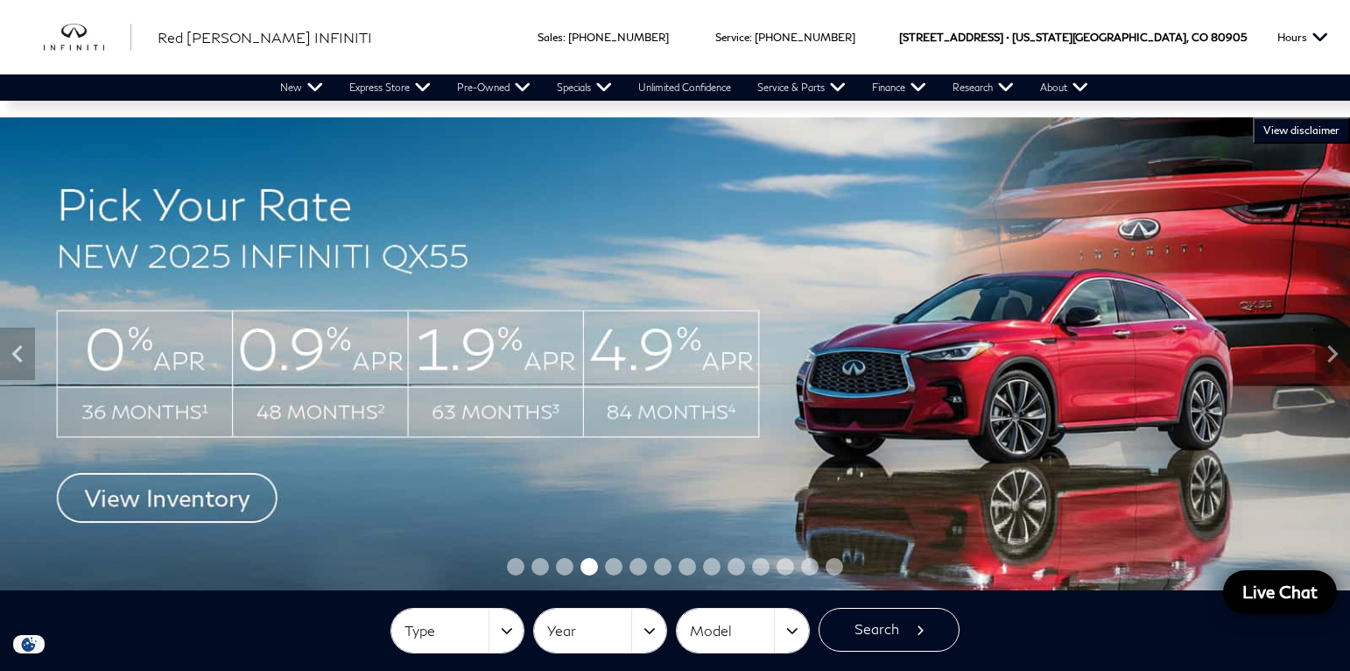
click at [560, 573] on span "Go to slide 3" at bounding box center [565, 567] width 18 height 18
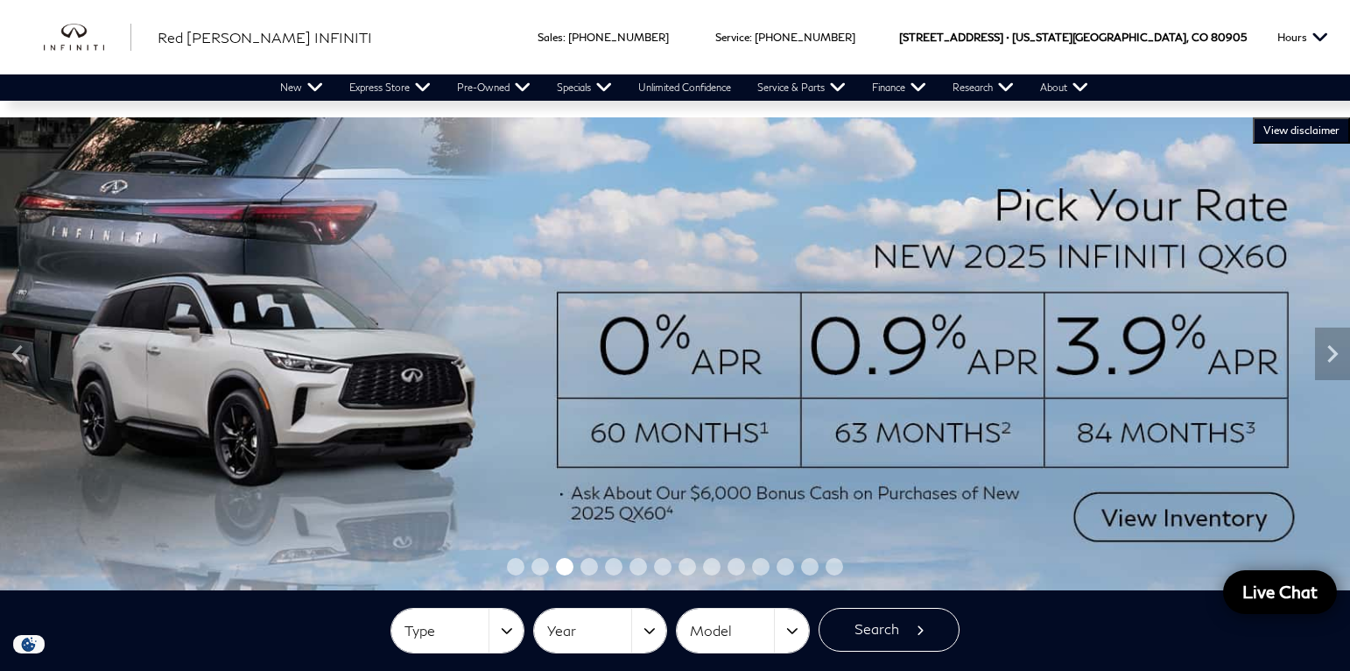
click at [1158, 511] on img at bounding box center [675, 353] width 1350 height 473
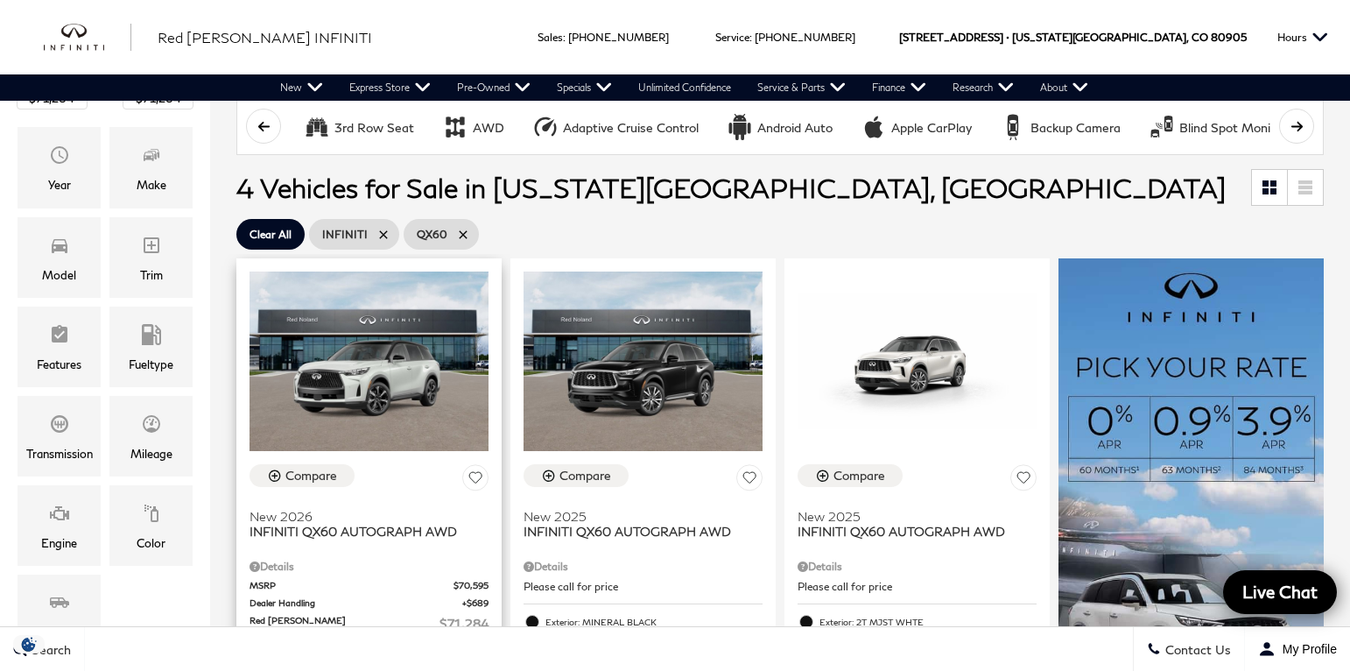
scroll to position [282, 0]
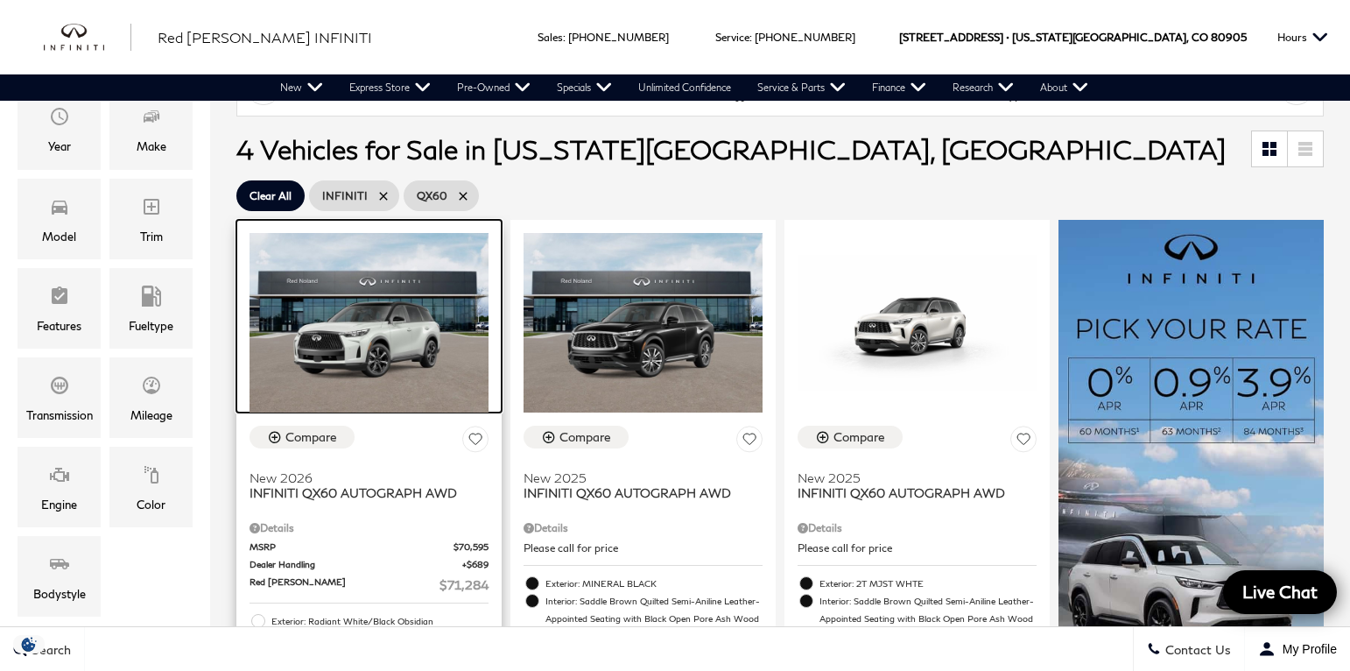
click at [395, 353] on img at bounding box center [369, 322] width 239 height 179
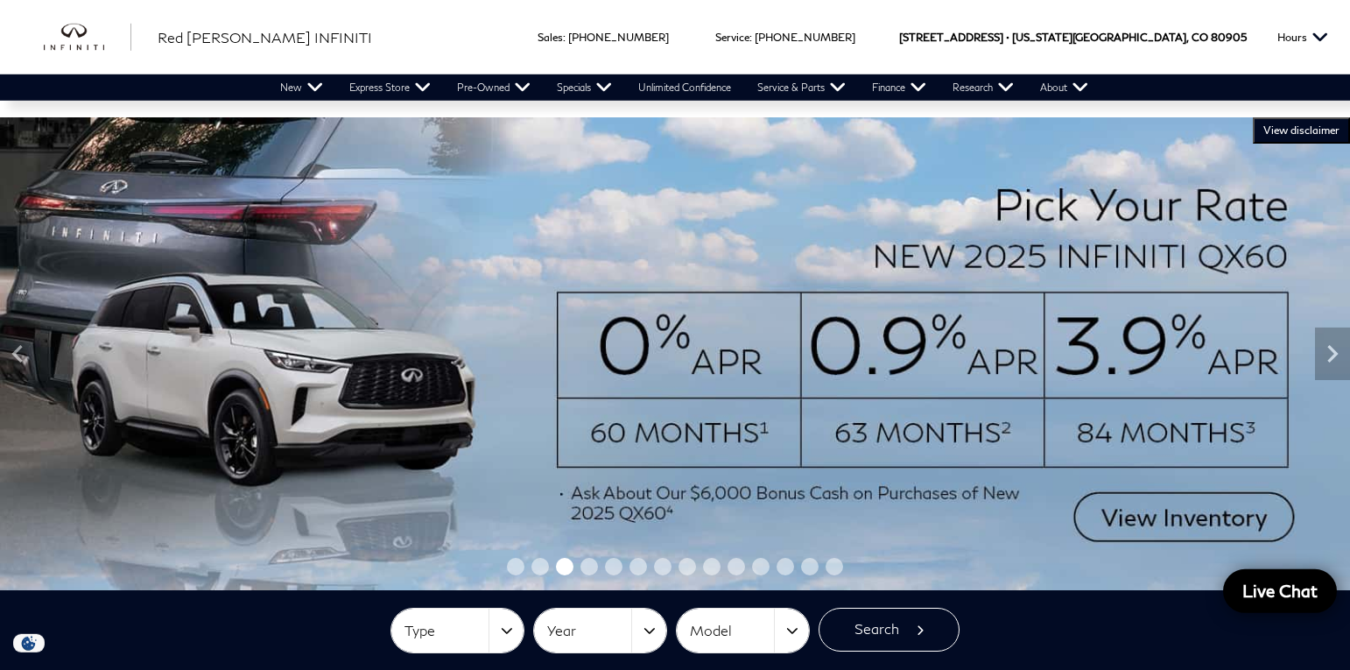
click at [626, 498] on img at bounding box center [675, 353] width 1350 height 473
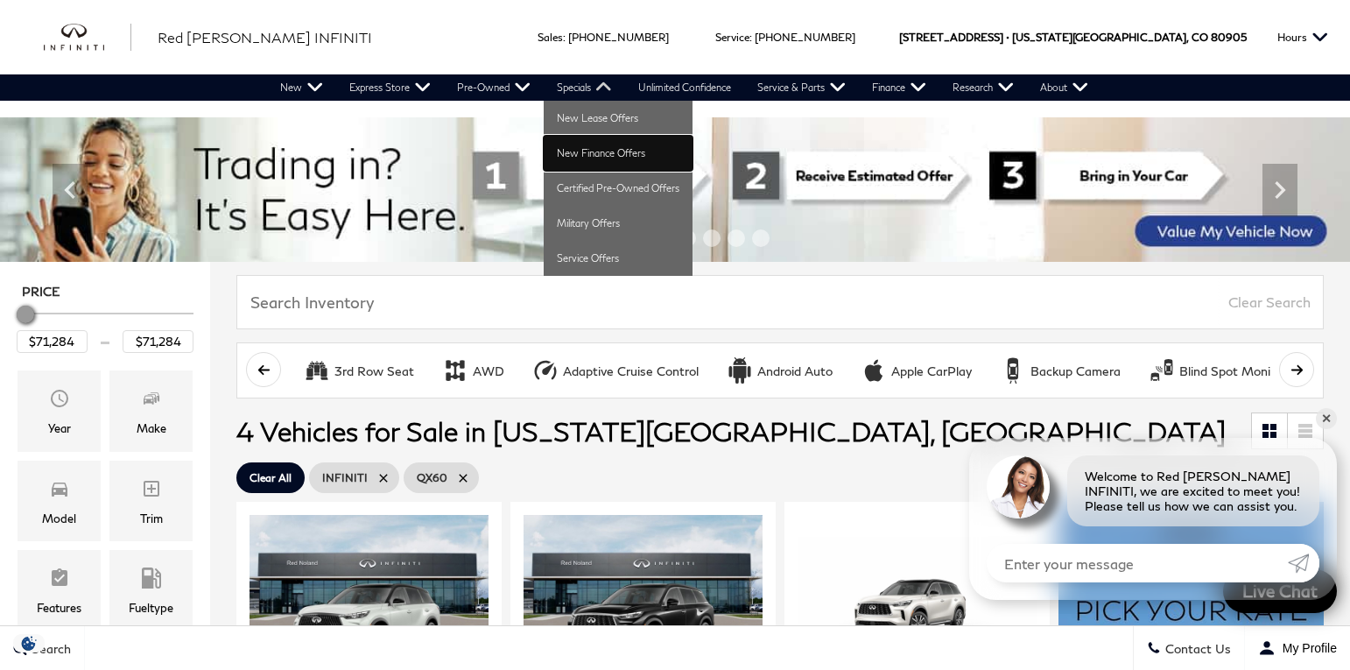
click at [579, 149] on link "New Finance Offers" at bounding box center [618, 153] width 149 height 35
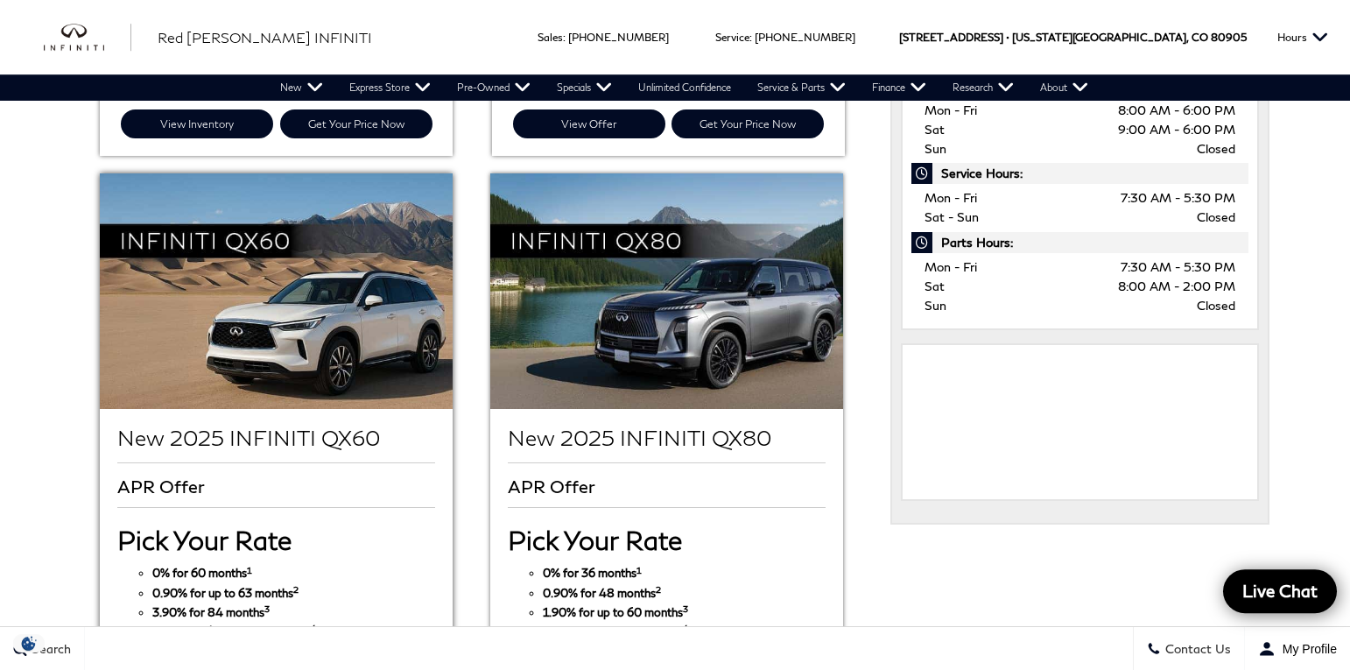
scroll to position [1052, 0]
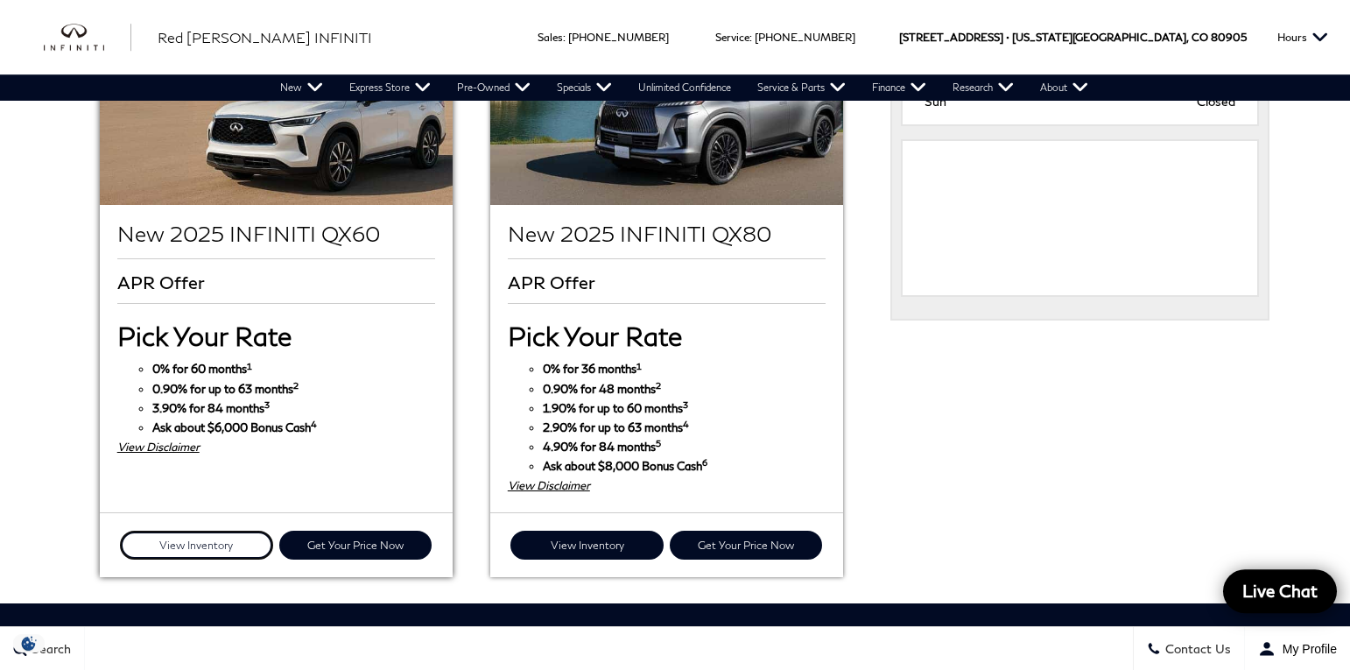
click at [194, 531] on link "View Inventory" at bounding box center [196, 545] width 152 height 29
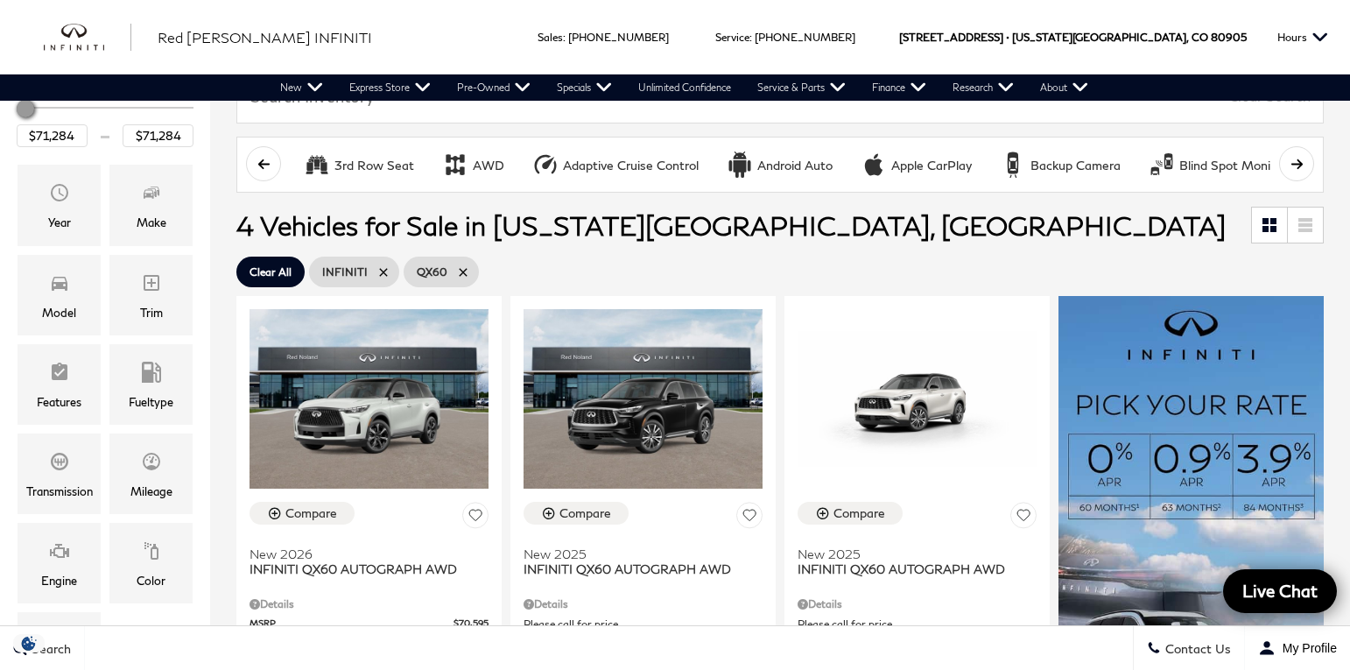
scroll to position [330, 0]
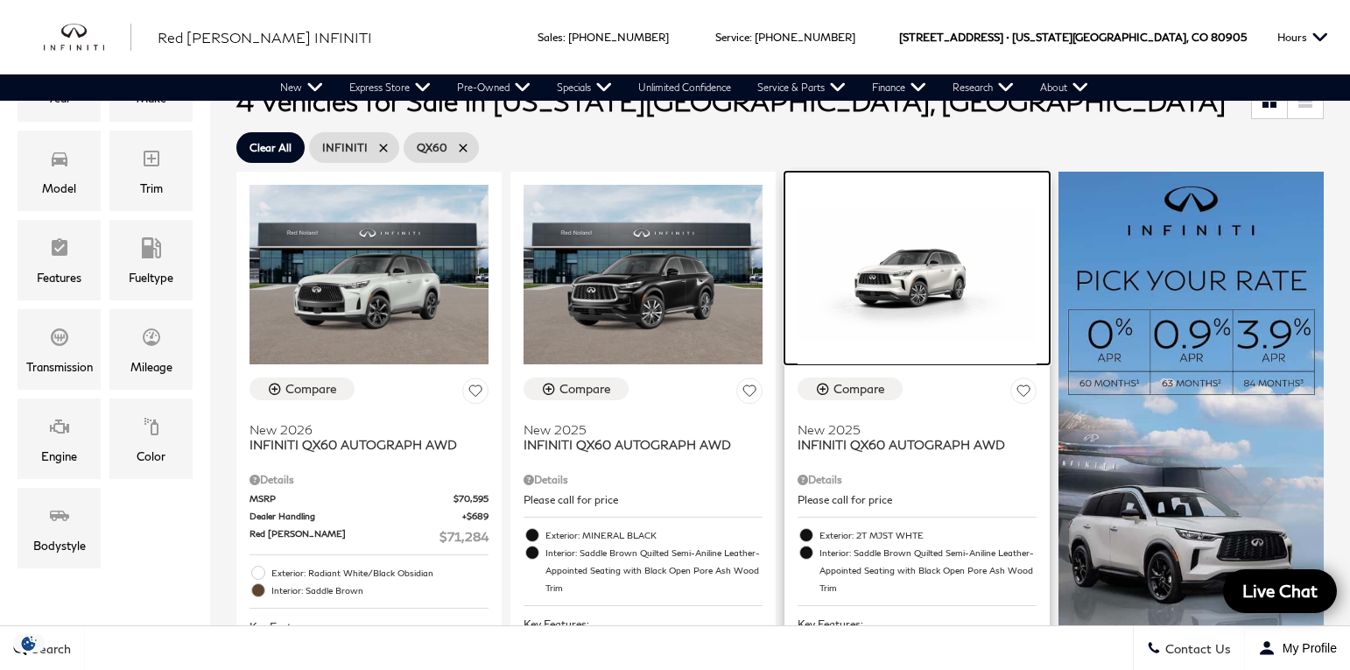
click at [922, 282] on img at bounding box center [917, 274] width 239 height 179
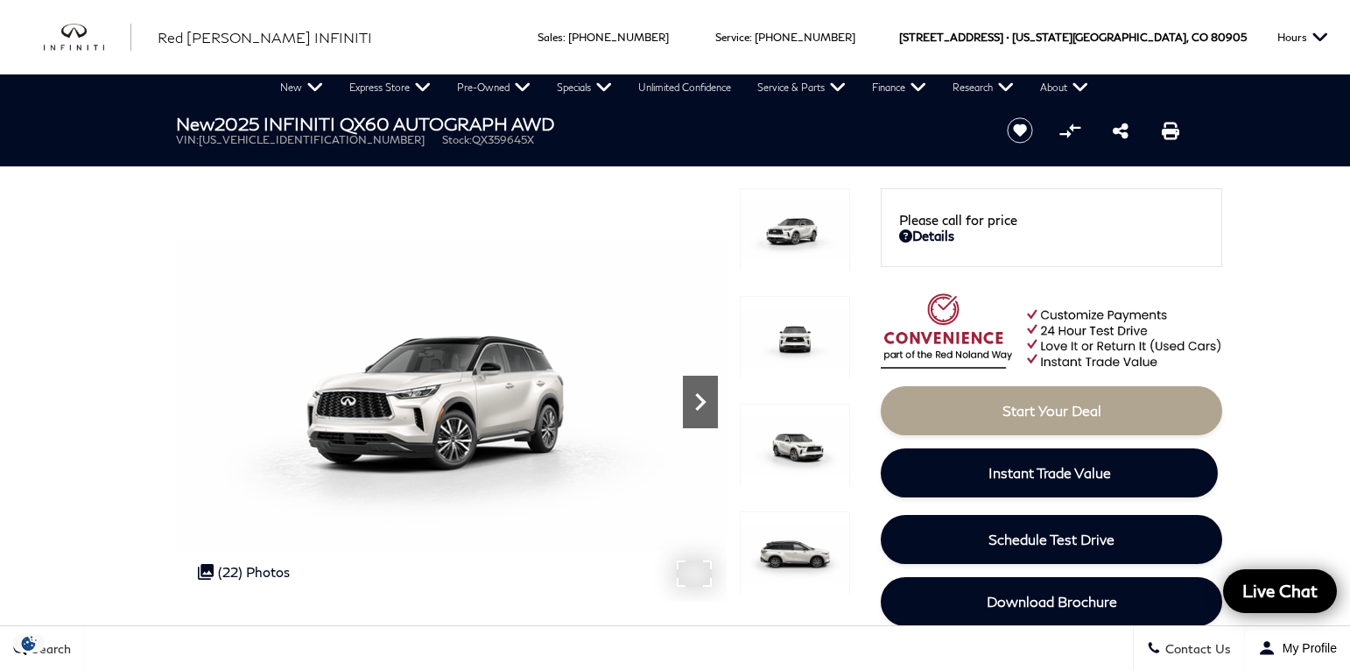
scroll to position [73, 0]
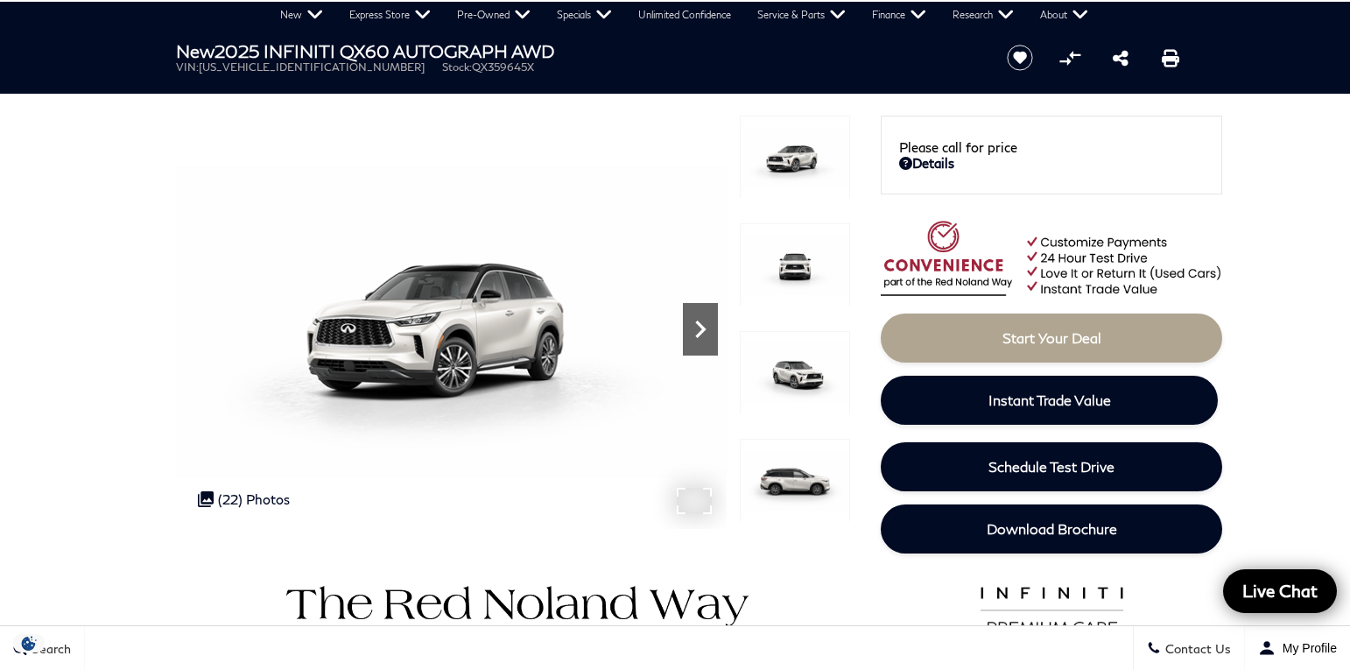
click at [704, 318] on icon "Next" at bounding box center [700, 329] width 35 height 35
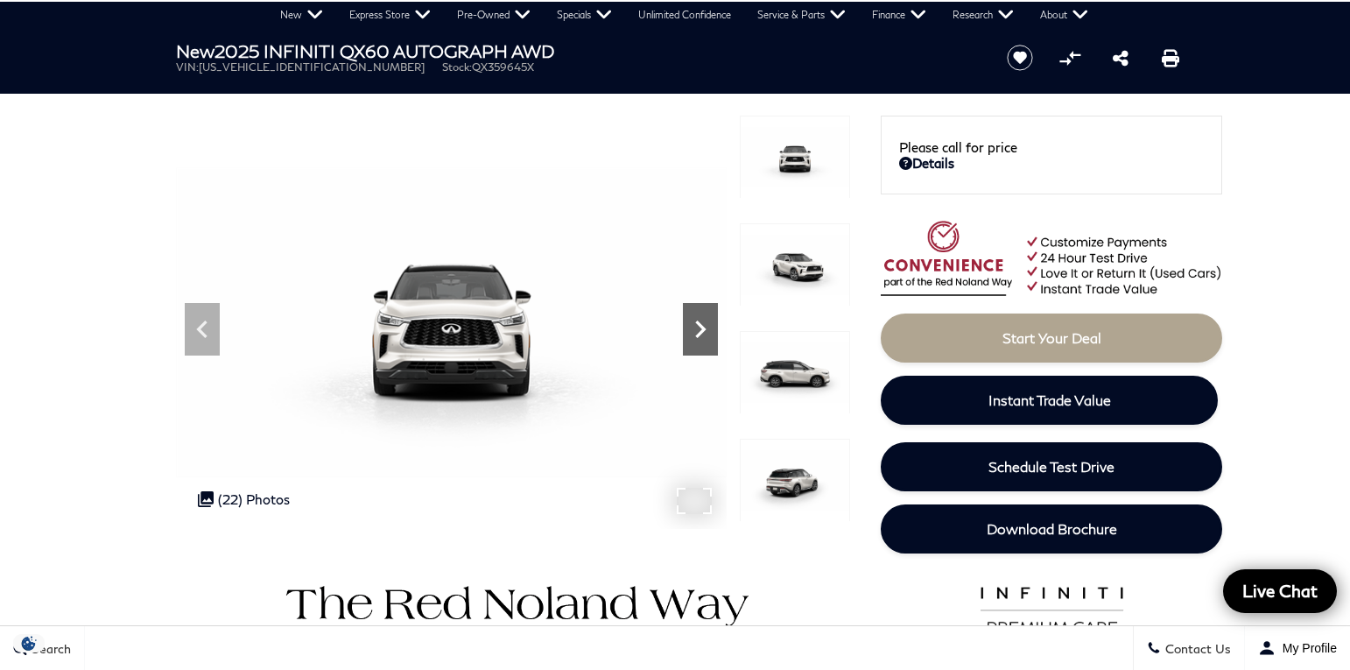
click at [704, 318] on icon "Next" at bounding box center [700, 329] width 35 height 35
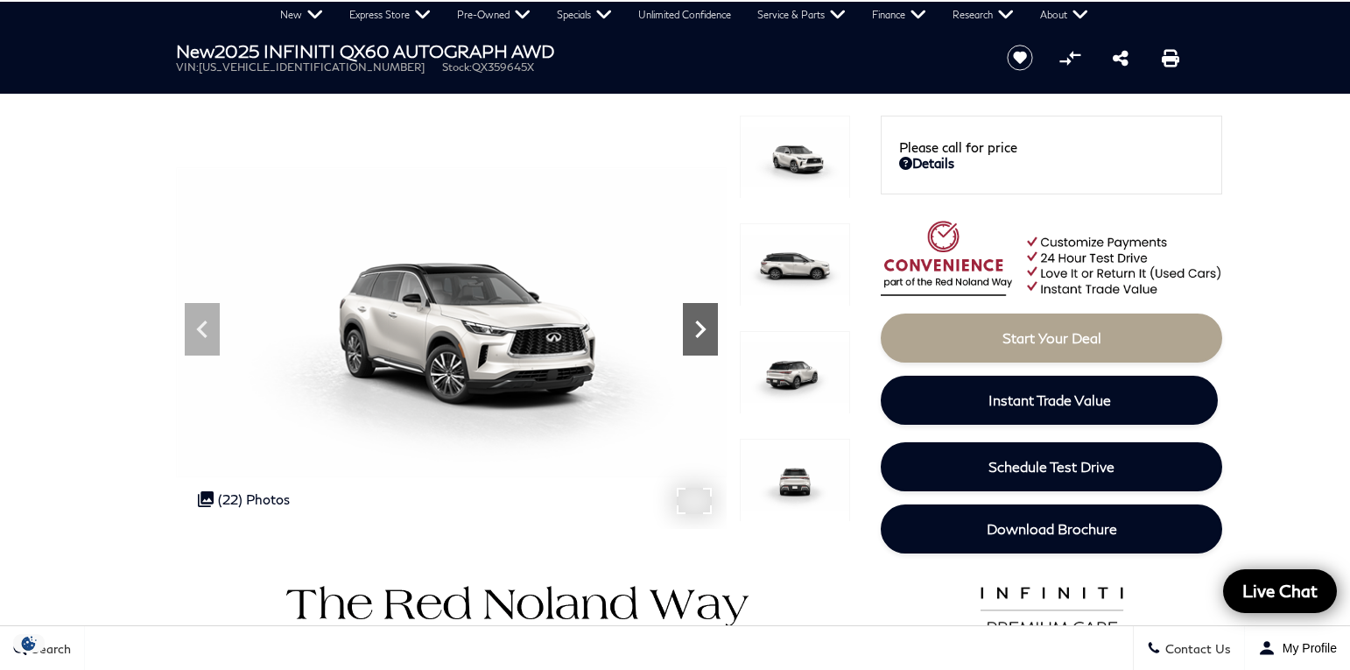
click at [704, 318] on icon "Next" at bounding box center [700, 329] width 35 height 35
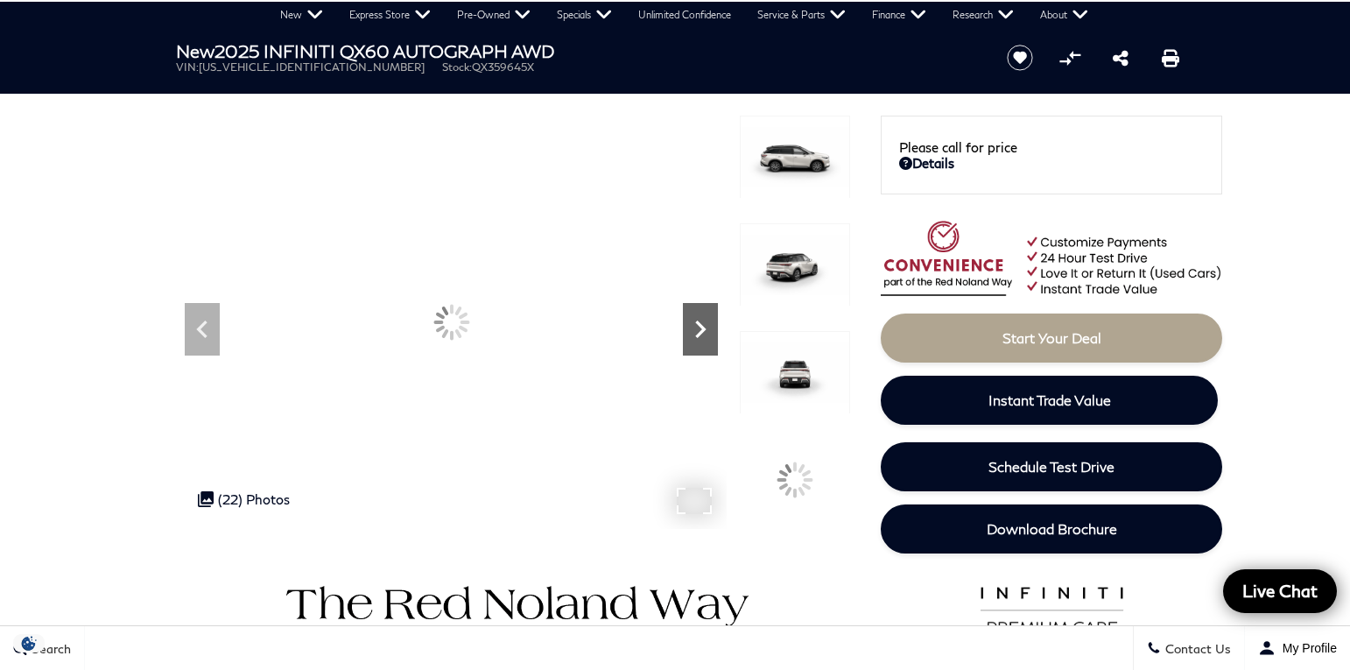
click at [704, 318] on icon "Next" at bounding box center [700, 329] width 35 height 35
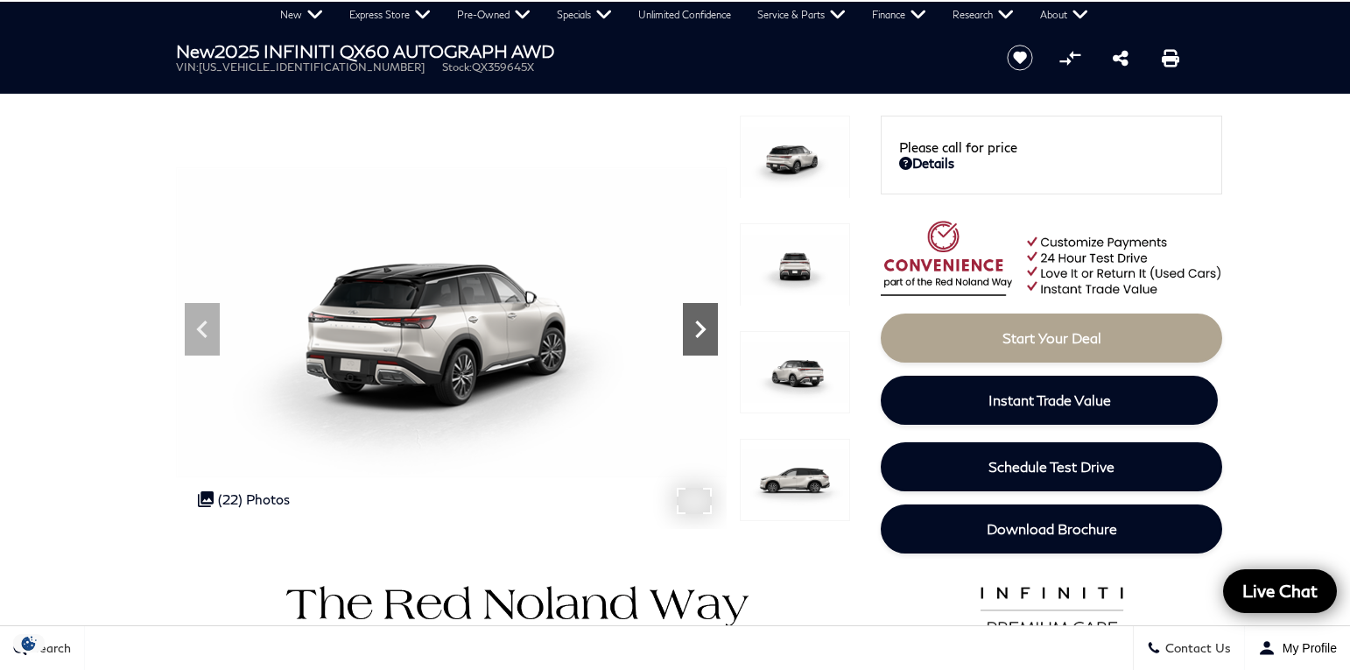
click at [704, 318] on icon "Next" at bounding box center [700, 329] width 35 height 35
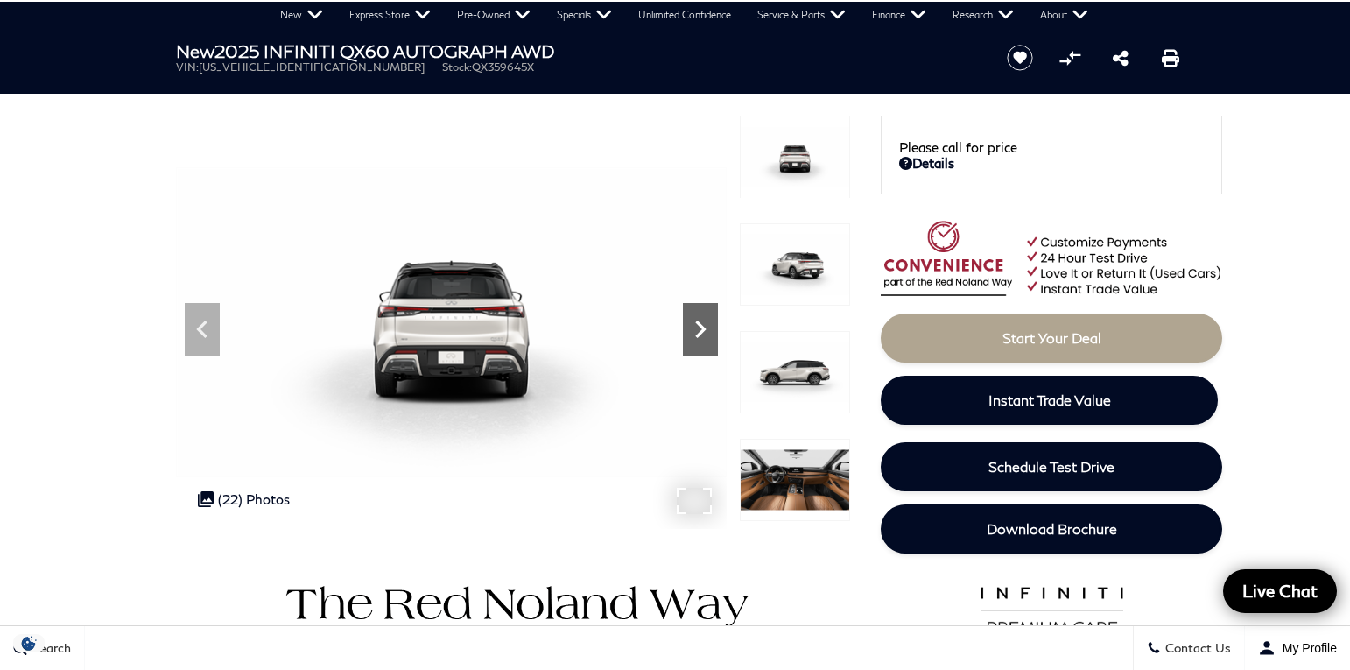
click at [704, 318] on icon "Next" at bounding box center [700, 329] width 35 height 35
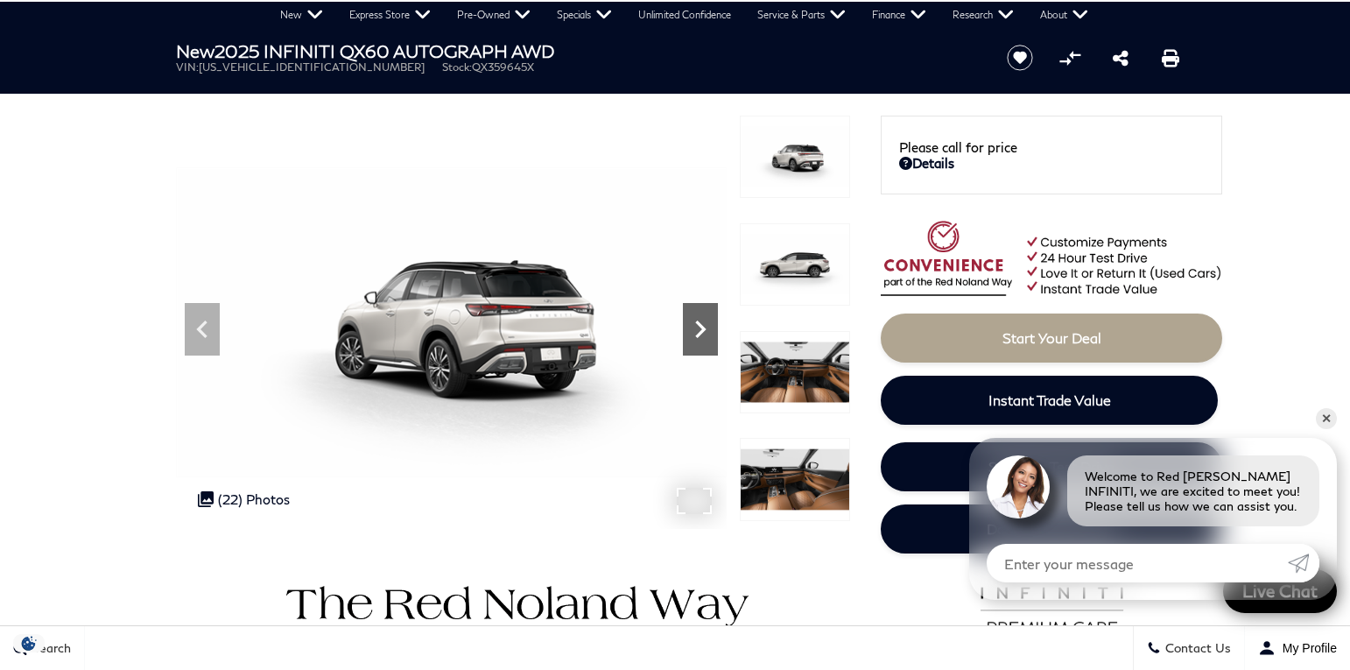
click at [704, 318] on icon "Next" at bounding box center [700, 329] width 35 height 35
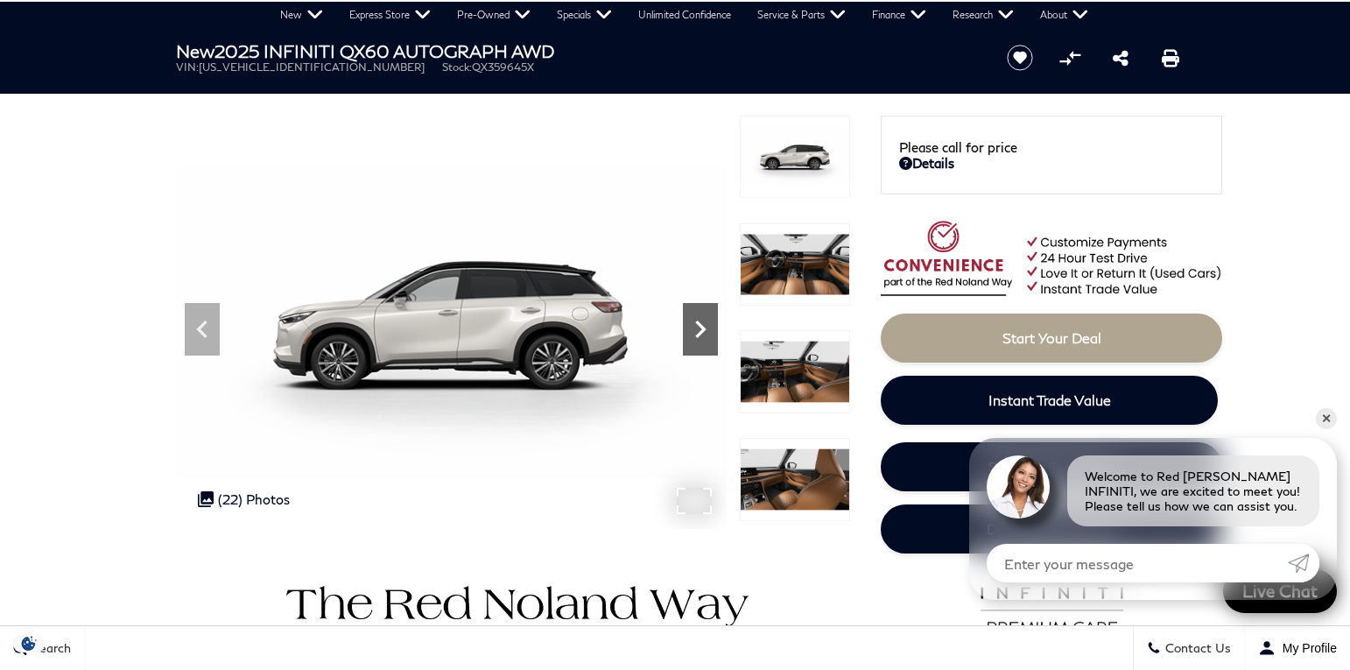
click at [704, 318] on icon "Next" at bounding box center [700, 329] width 35 height 35
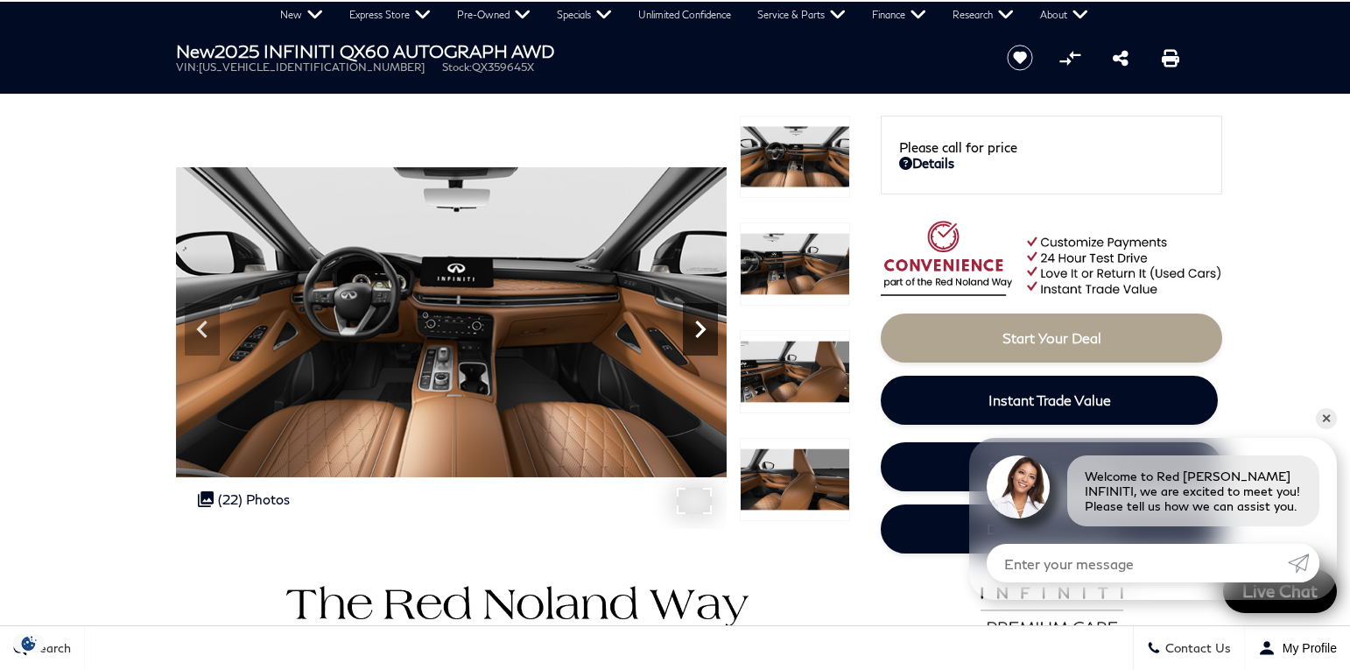
click at [704, 318] on icon "Next" at bounding box center [700, 329] width 35 height 35
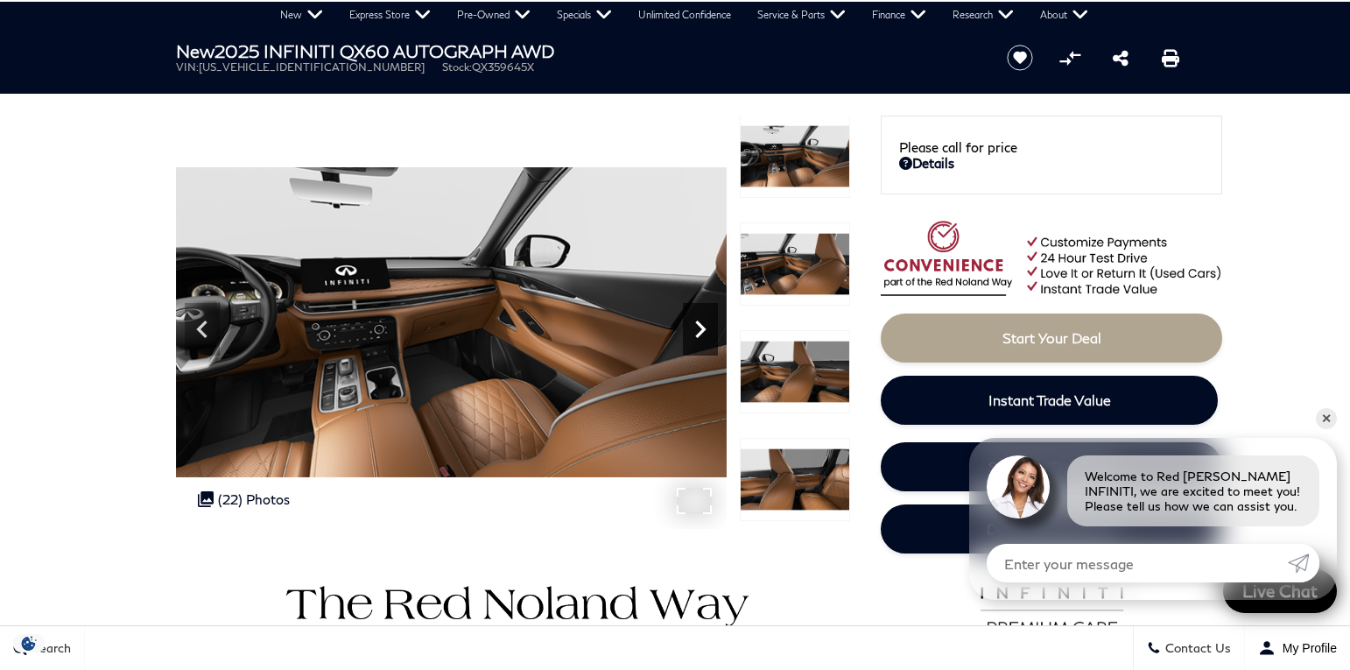
click at [704, 318] on icon "Next" at bounding box center [700, 329] width 35 height 35
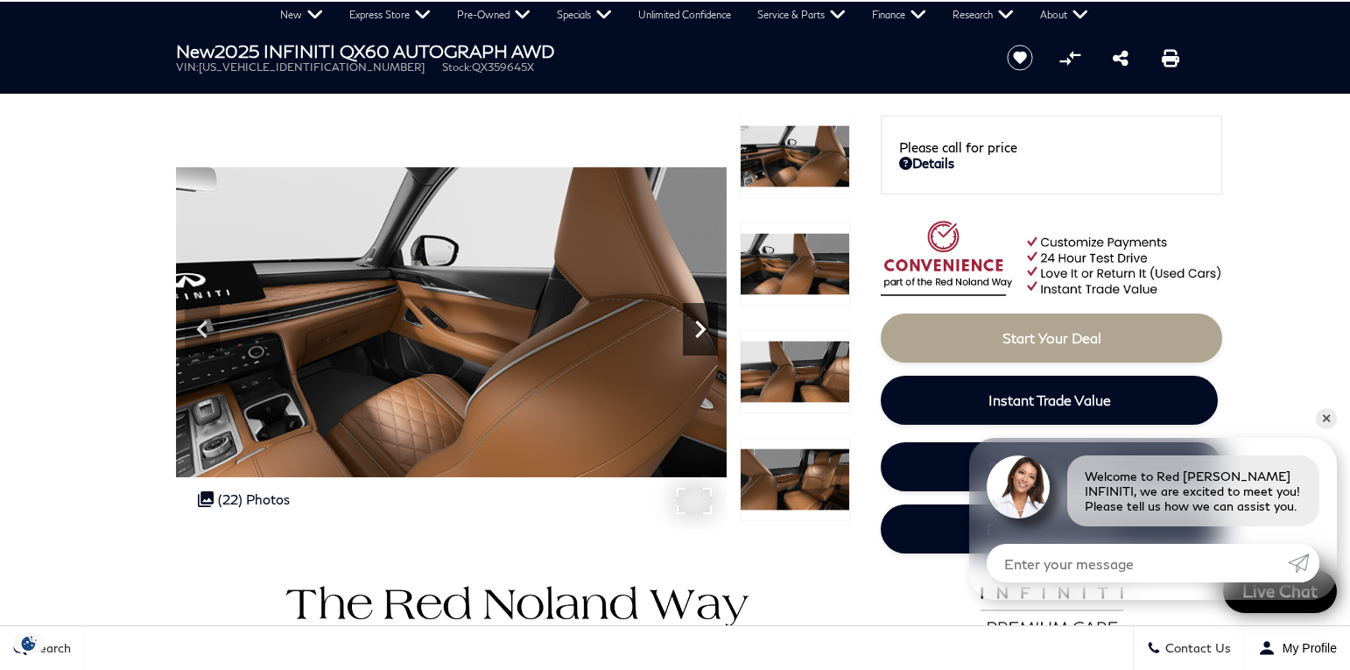
click at [704, 318] on icon "Next" at bounding box center [700, 329] width 35 height 35
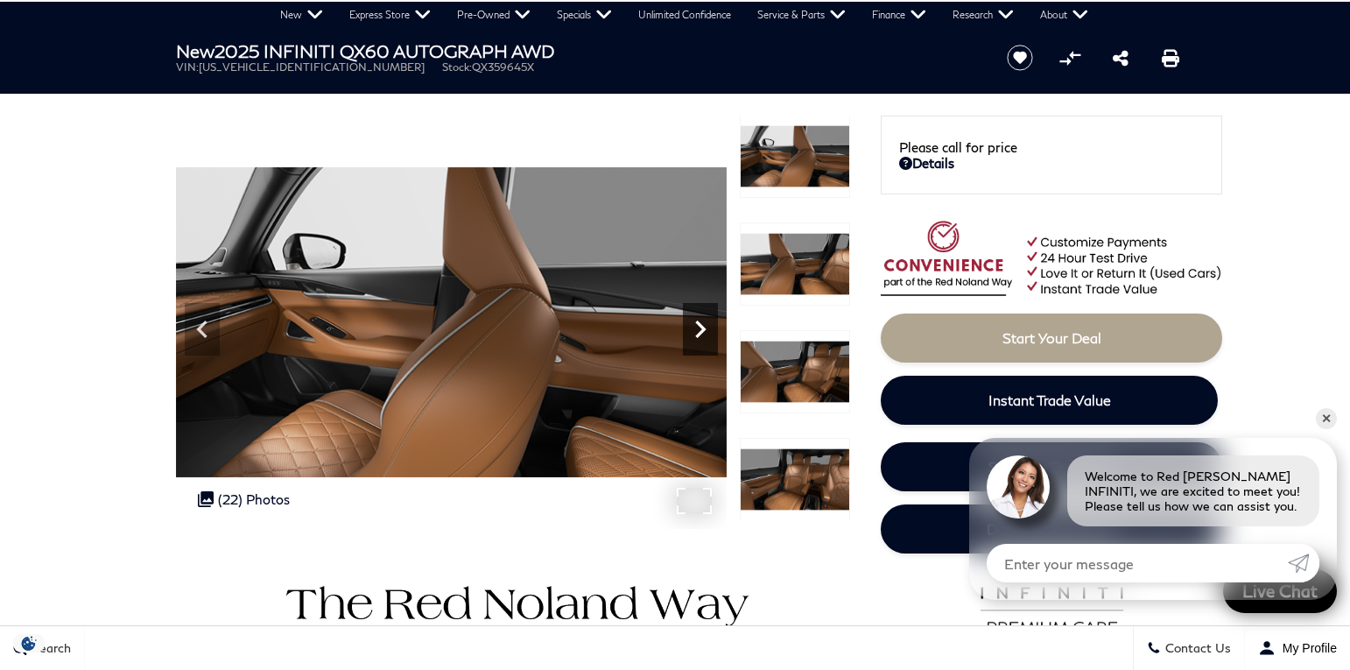
click at [704, 318] on icon "Next" at bounding box center [700, 329] width 35 height 35
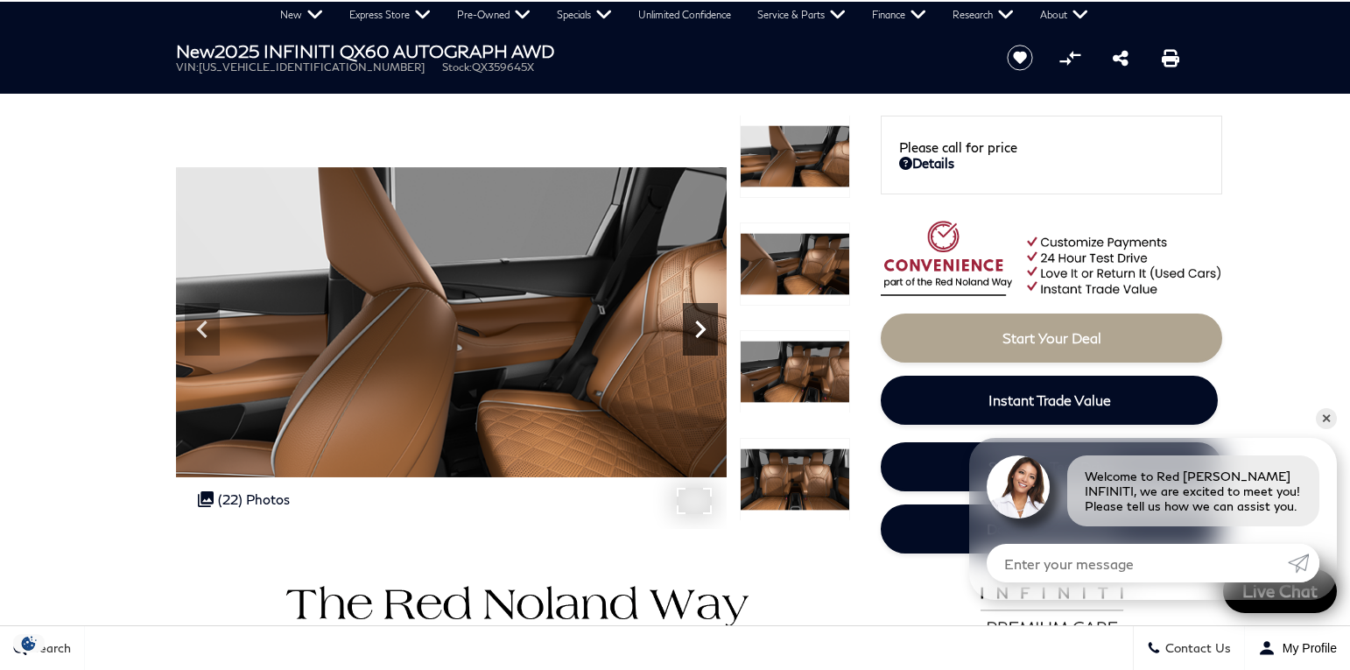
click at [704, 319] on icon "Next" at bounding box center [700, 329] width 35 height 35
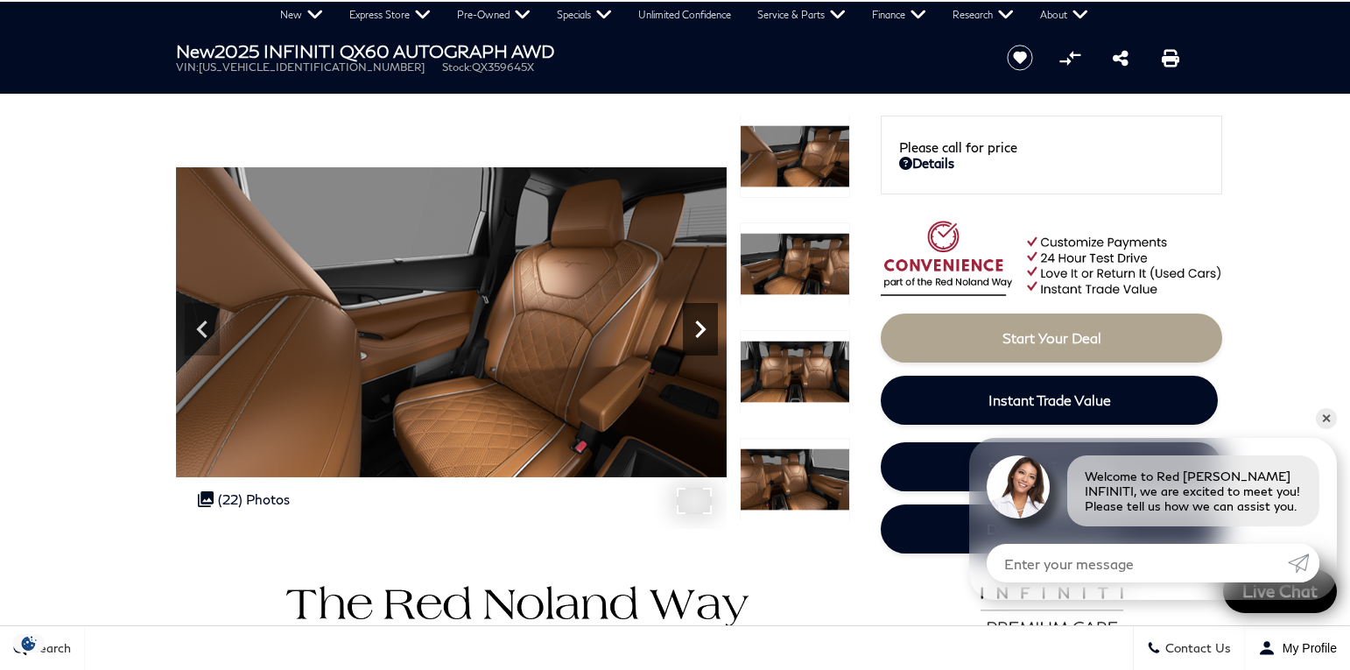
click at [704, 320] on icon "Next" at bounding box center [700, 329] width 35 height 35
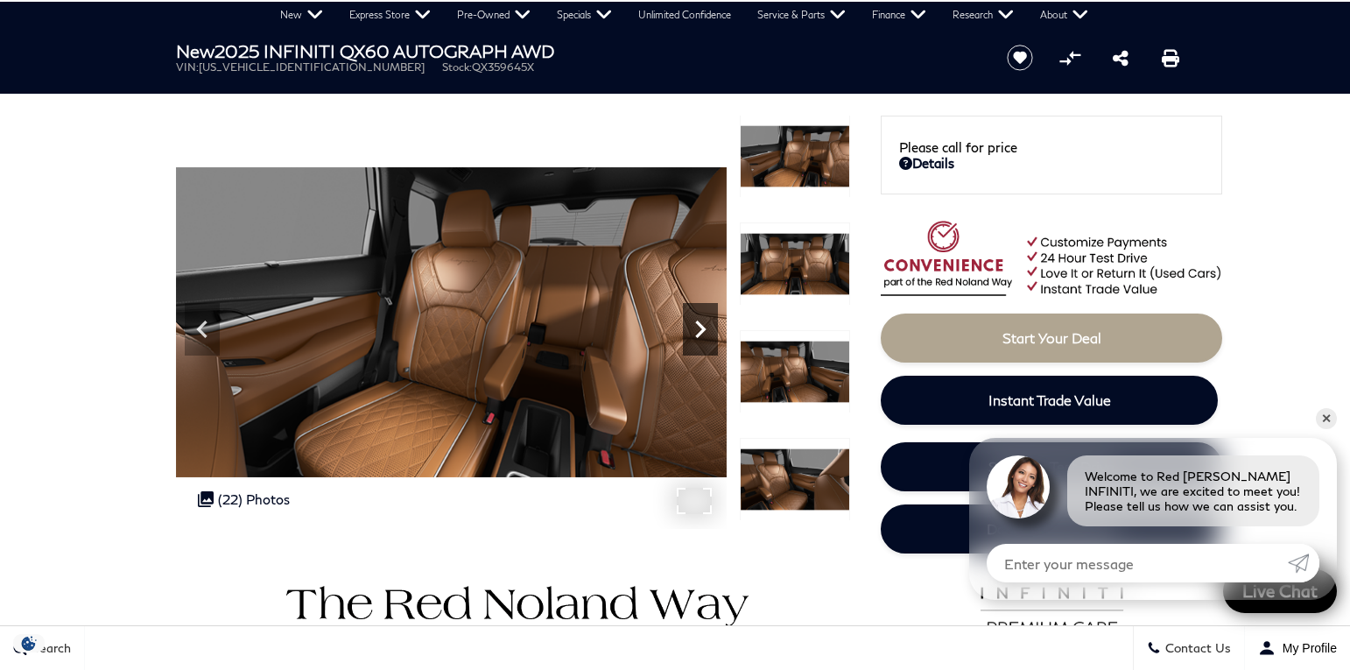
click at [704, 321] on icon "Next" at bounding box center [700, 329] width 35 height 35
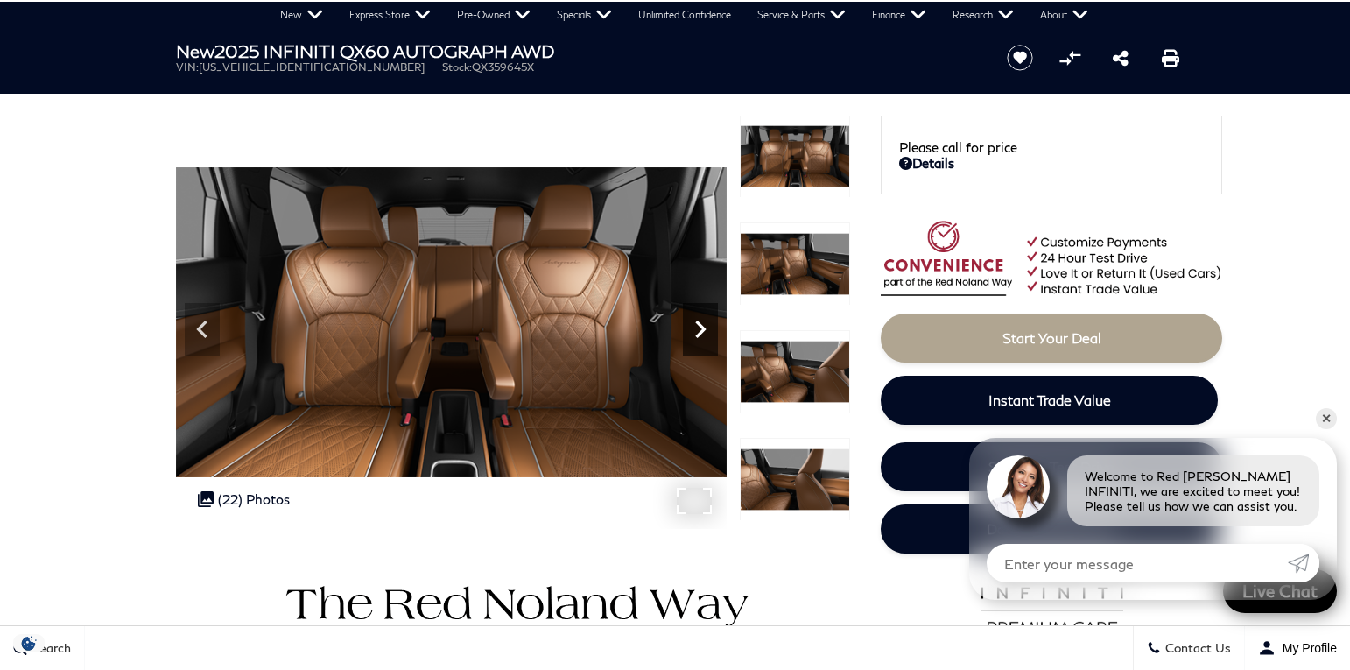
click at [704, 321] on icon "Next" at bounding box center [700, 329] width 35 height 35
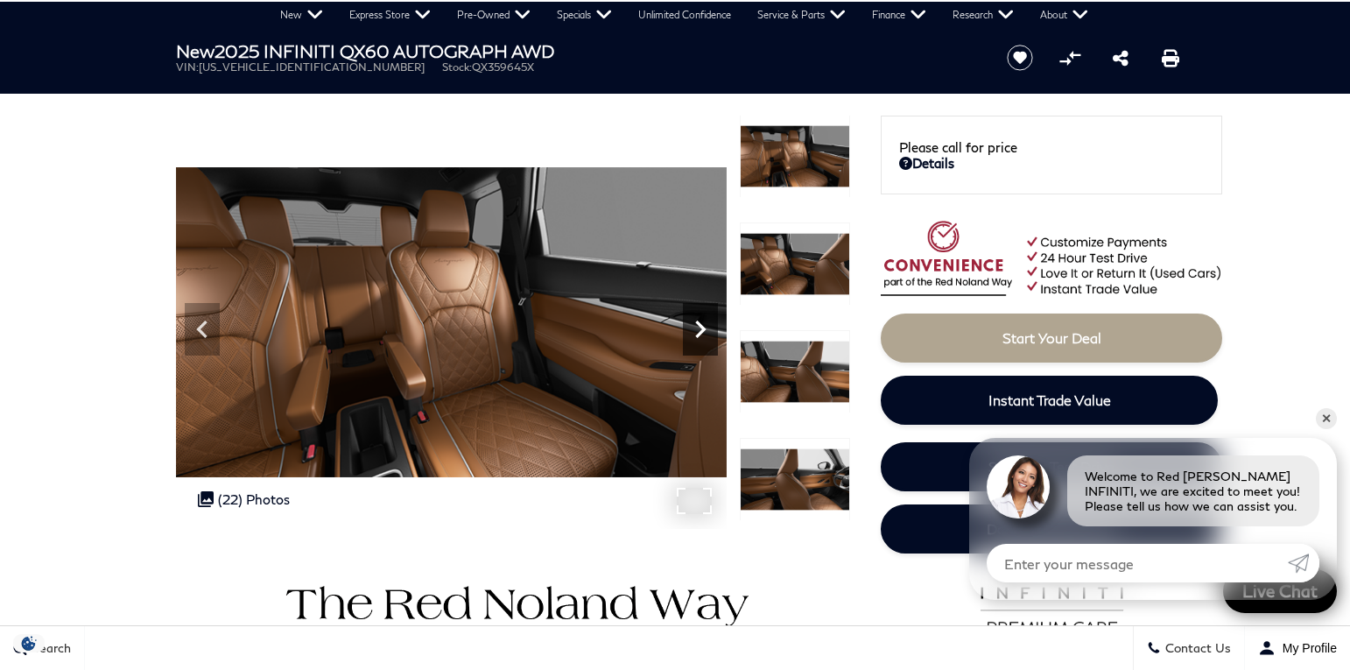
click at [704, 321] on icon "Next" at bounding box center [700, 329] width 35 height 35
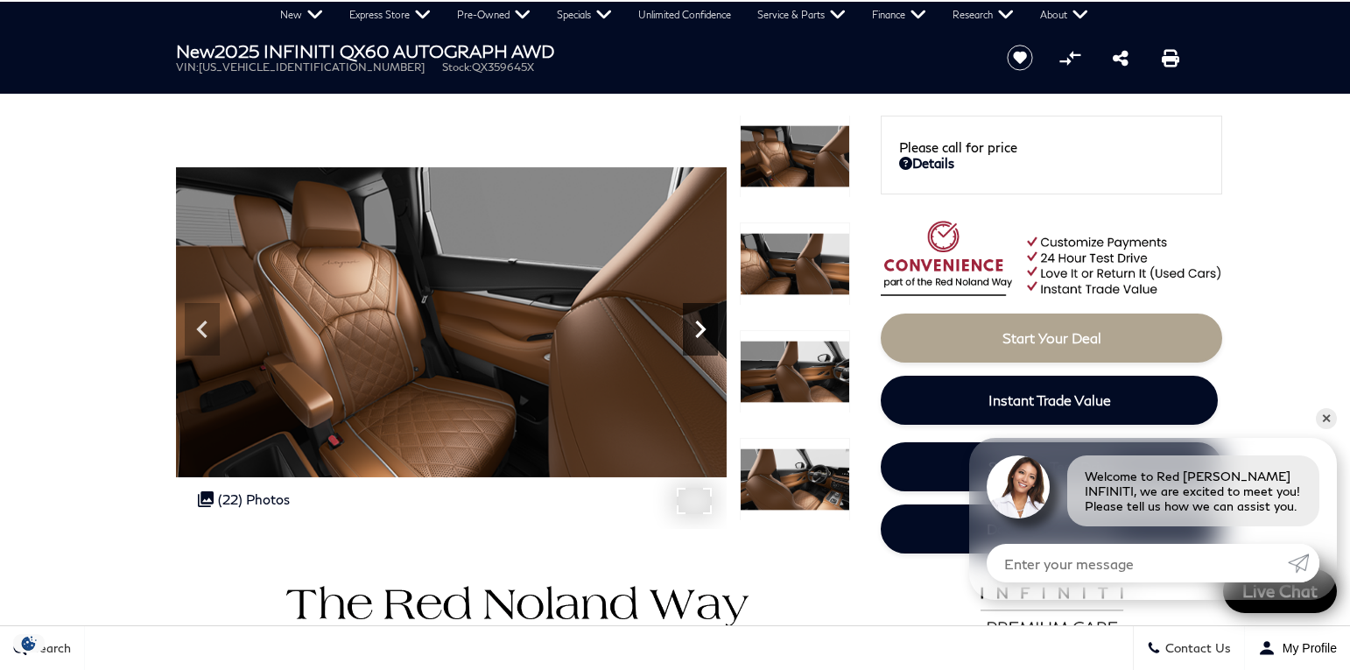
click at [704, 321] on icon "Next" at bounding box center [700, 329] width 35 height 35
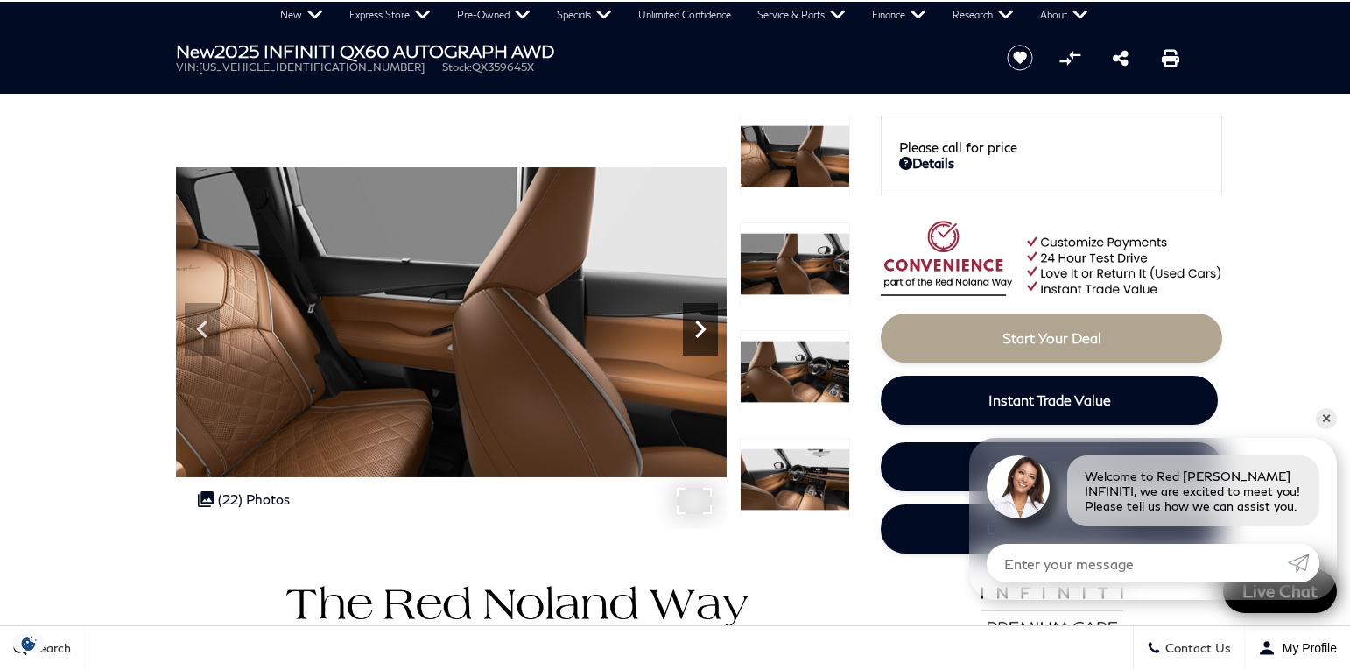
click at [704, 322] on icon "Next" at bounding box center [700, 329] width 35 height 35
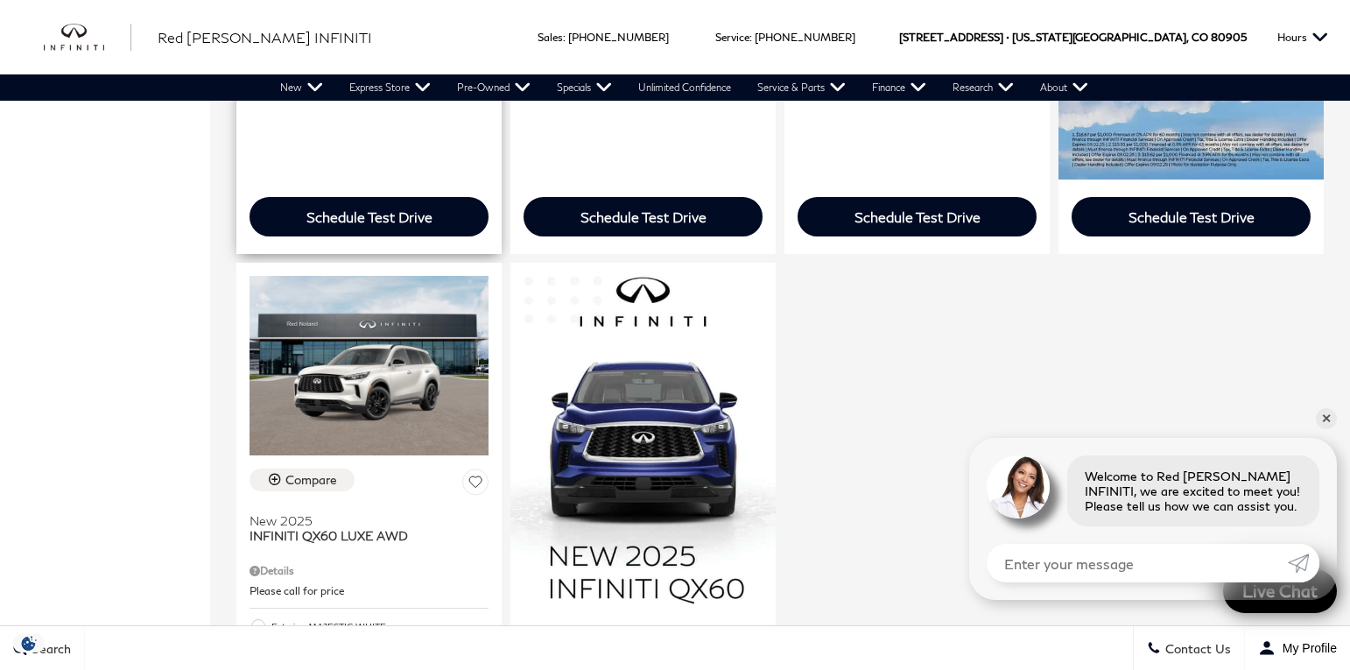
scroll to position [930, 0]
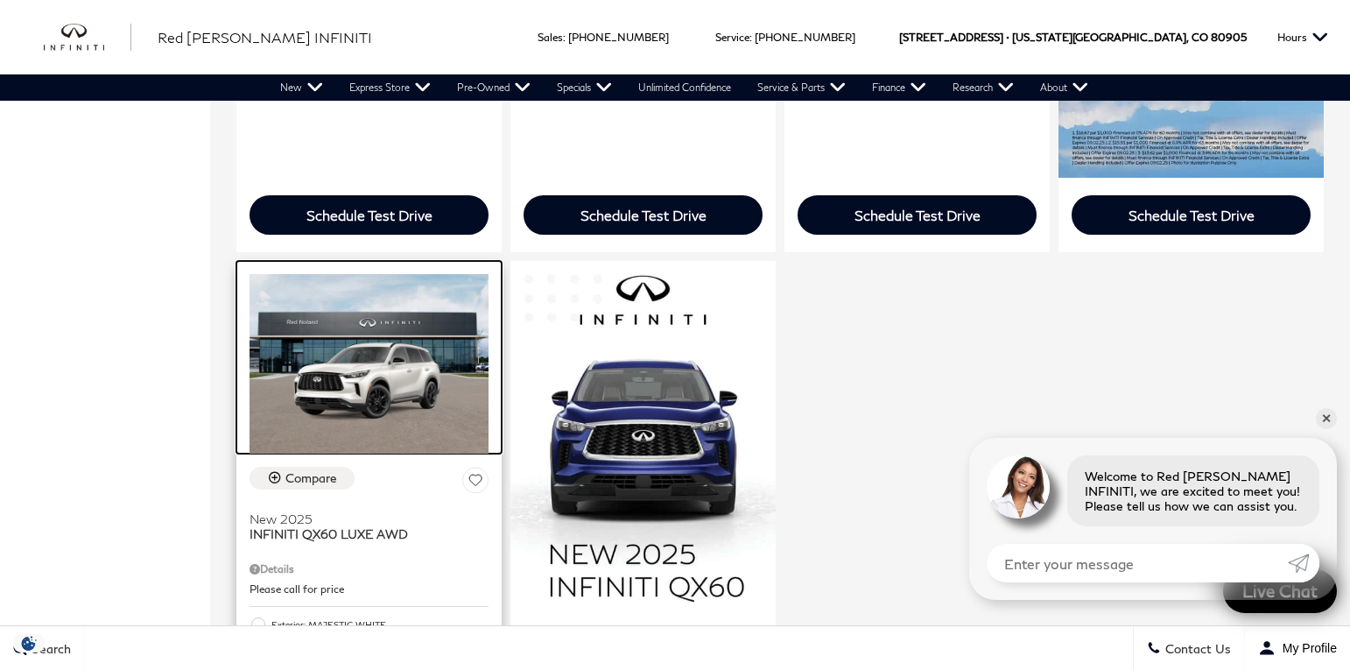
click at [393, 404] on img at bounding box center [369, 363] width 239 height 179
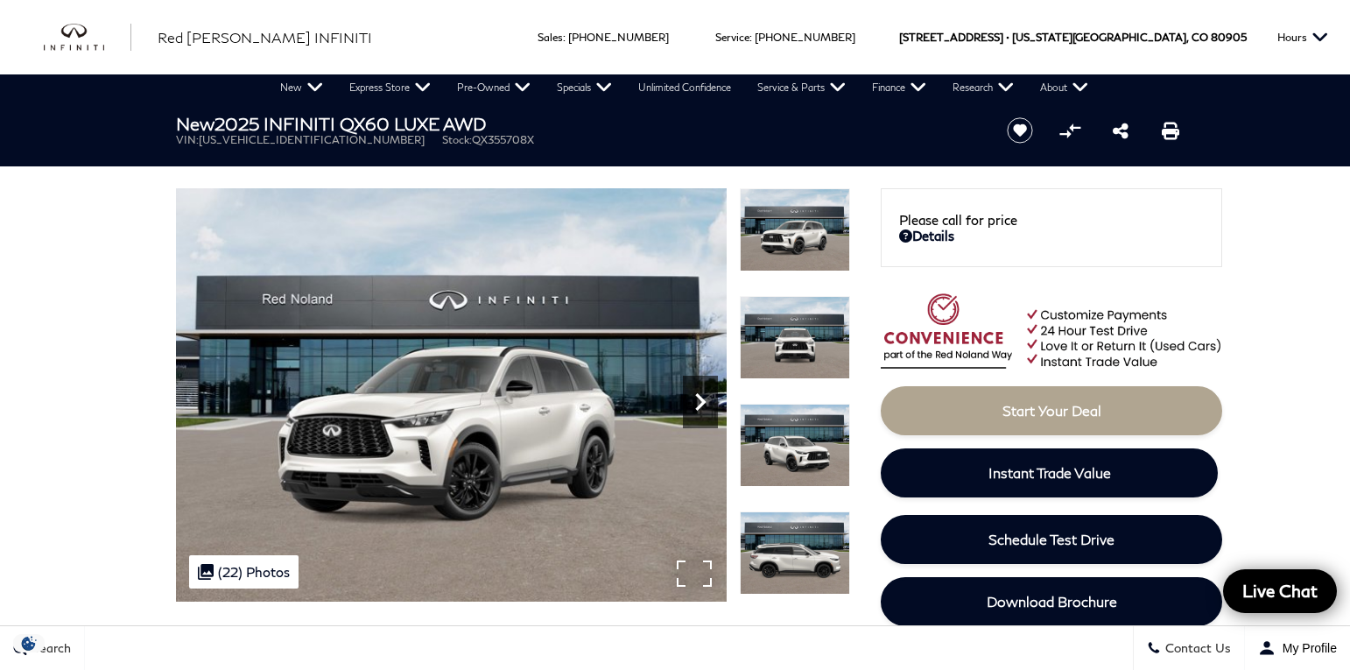
click at [703, 399] on icon "Next" at bounding box center [700, 402] width 11 height 18
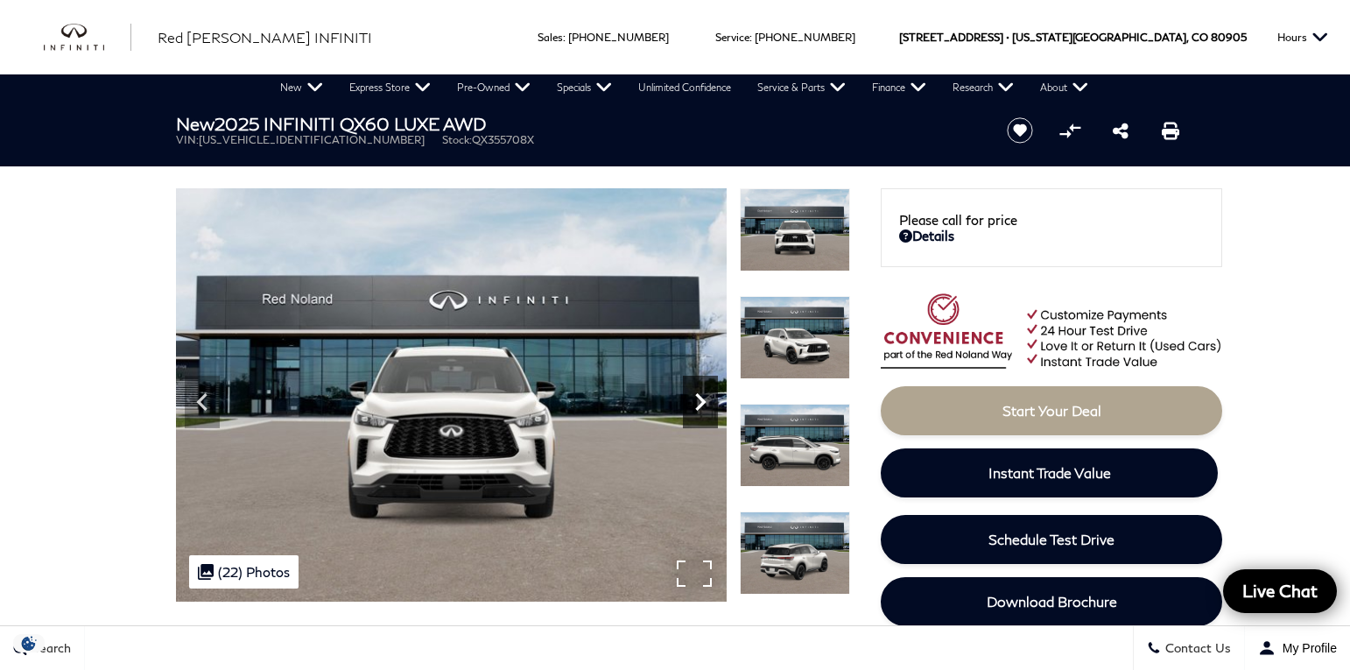
click at [703, 399] on icon "Next" at bounding box center [700, 402] width 11 height 18
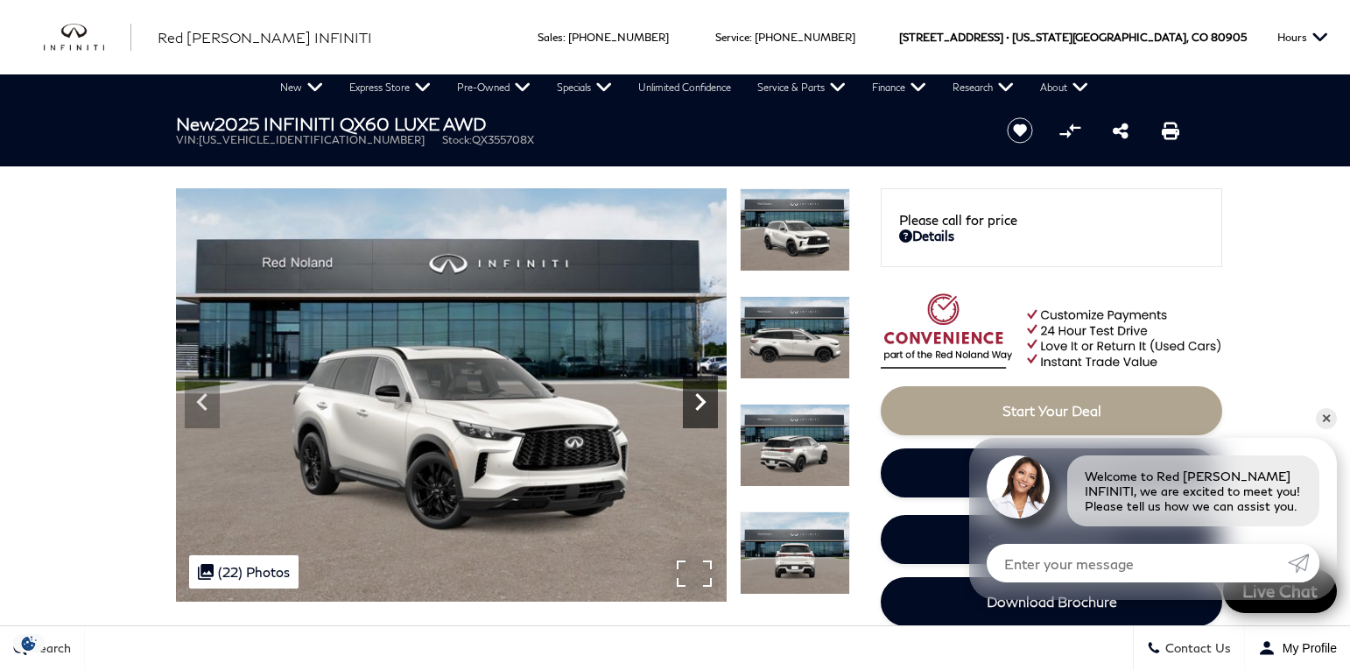
click at [703, 399] on icon "Next" at bounding box center [700, 402] width 11 height 18
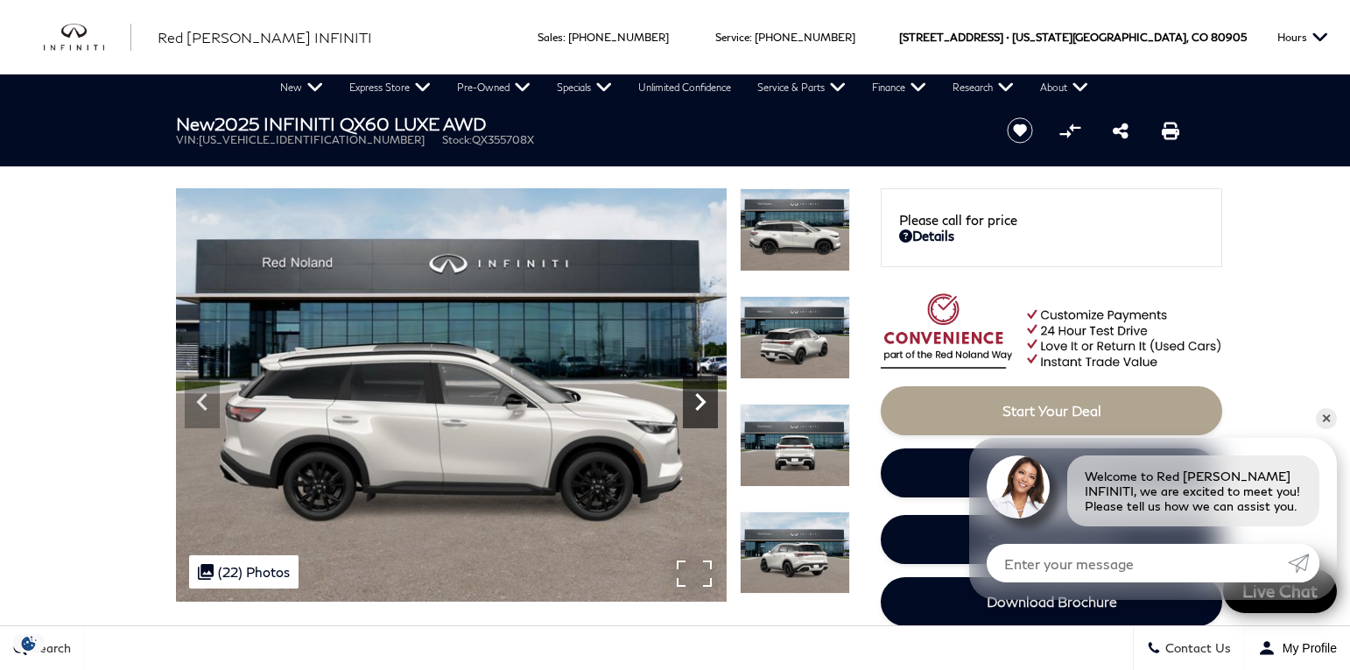
click at [703, 399] on icon "Next" at bounding box center [700, 402] width 11 height 18
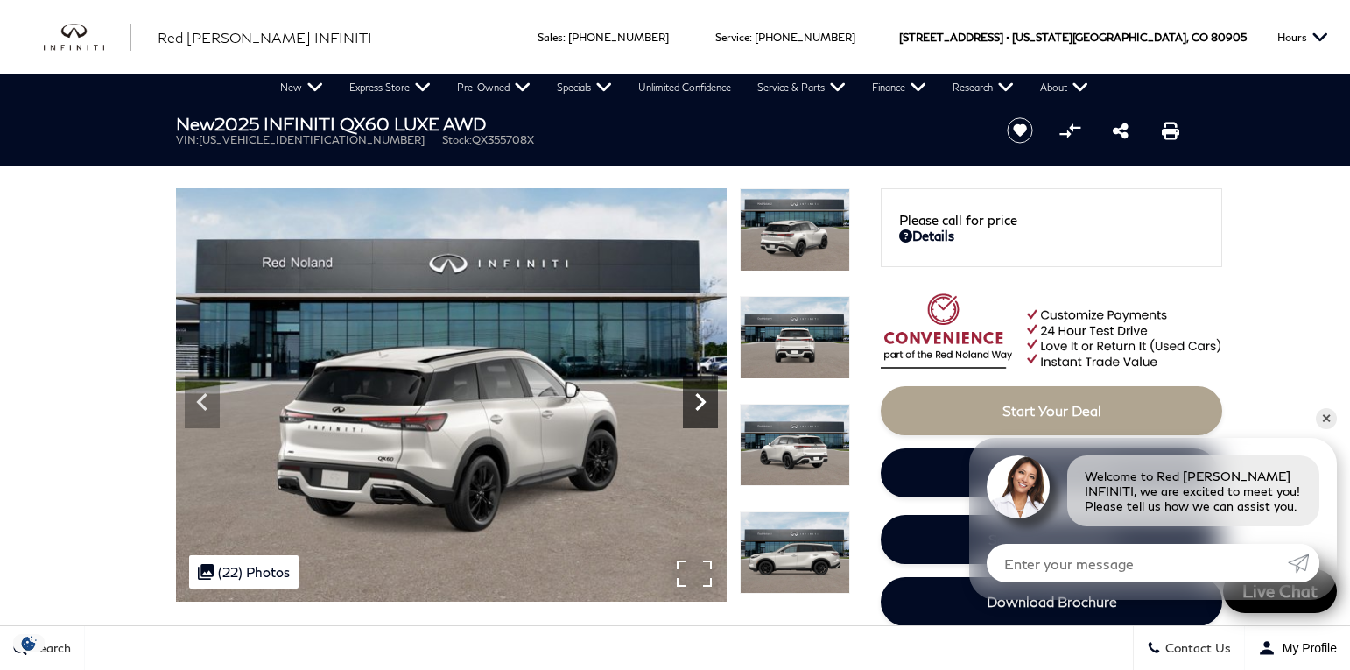
click at [703, 399] on icon "Next" at bounding box center [700, 402] width 11 height 18
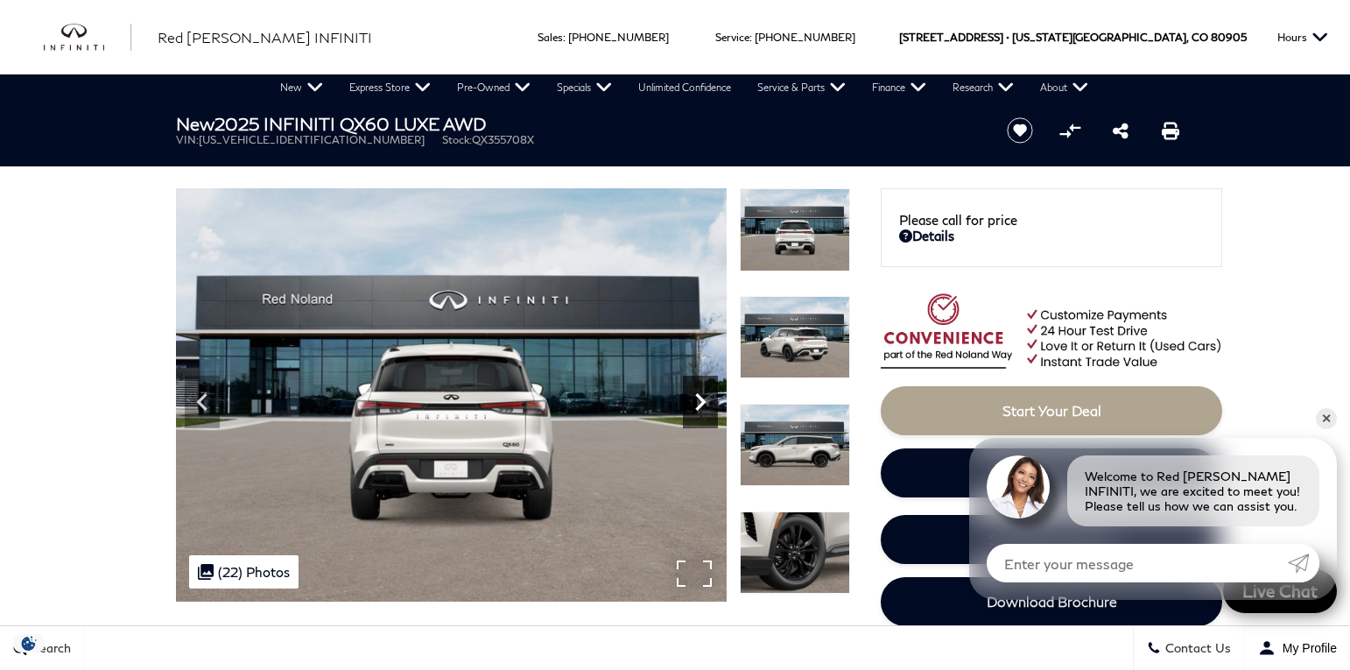
click at [703, 399] on icon "Next" at bounding box center [700, 402] width 11 height 18
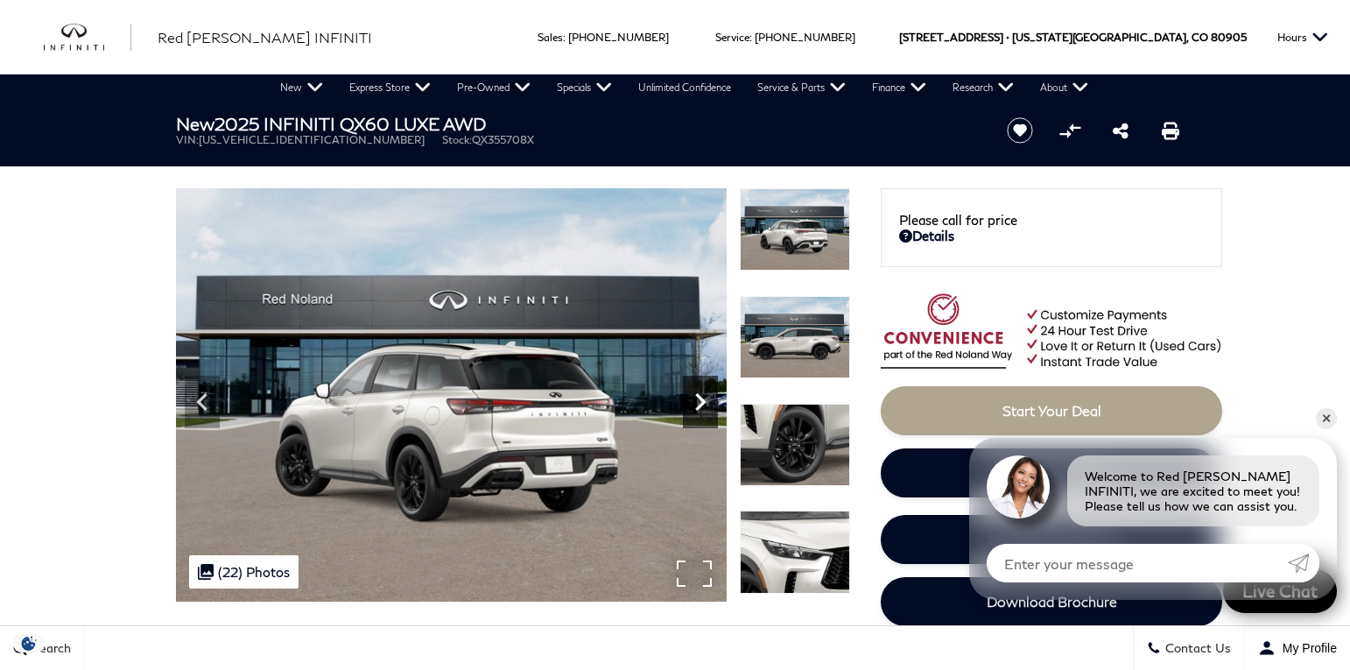
click at [703, 399] on icon "Next" at bounding box center [700, 402] width 11 height 18
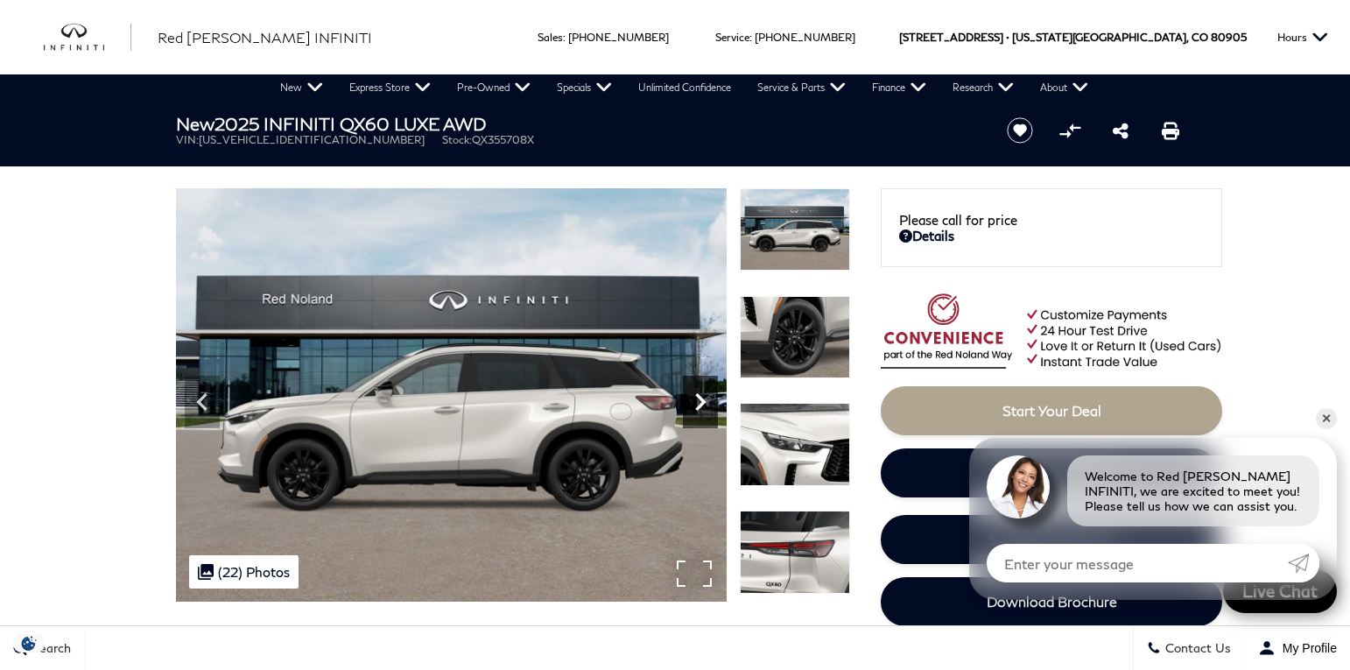
click at [703, 399] on icon "Next" at bounding box center [700, 402] width 11 height 18
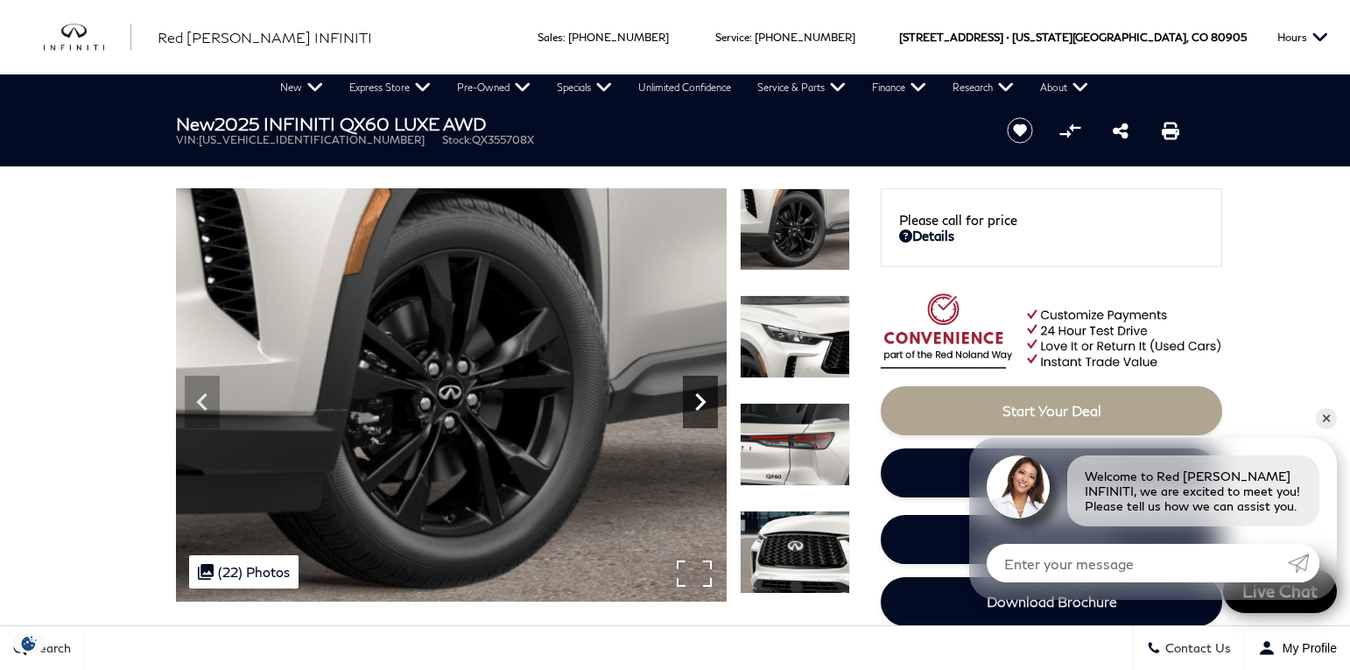
click at [703, 399] on icon "Next" at bounding box center [700, 402] width 11 height 18
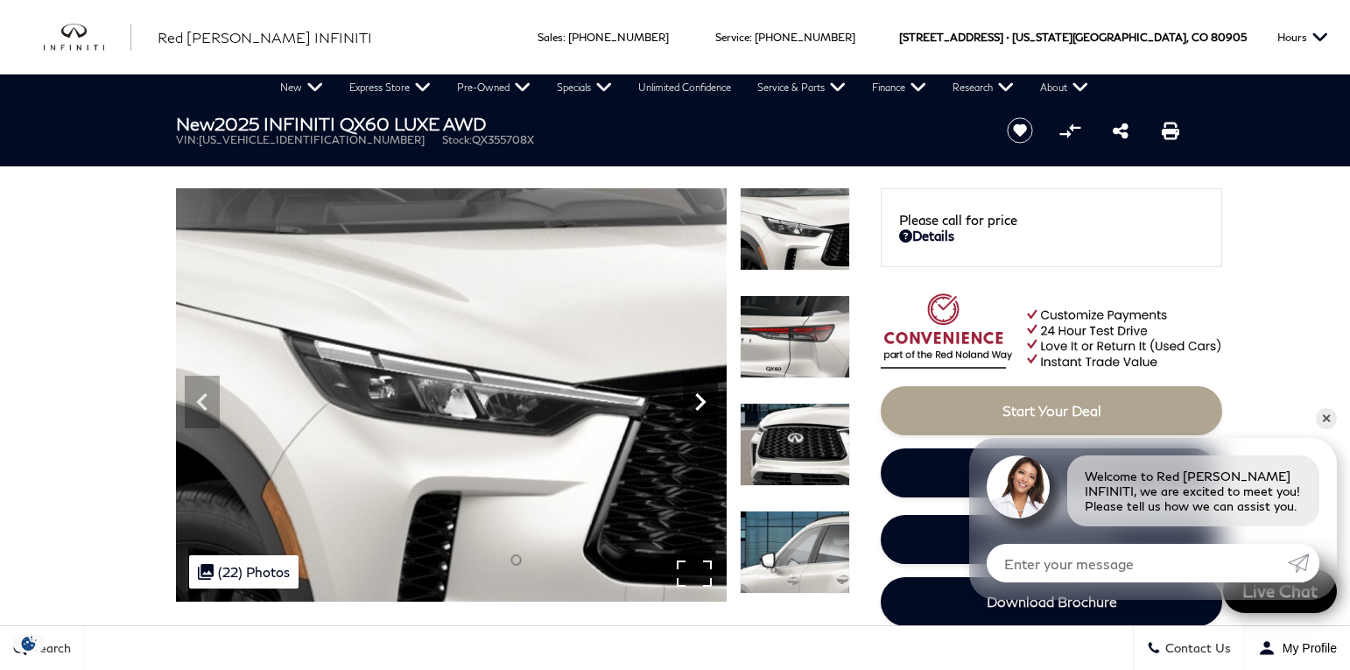
click at [703, 399] on icon "Next" at bounding box center [700, 402] width 11 height 18
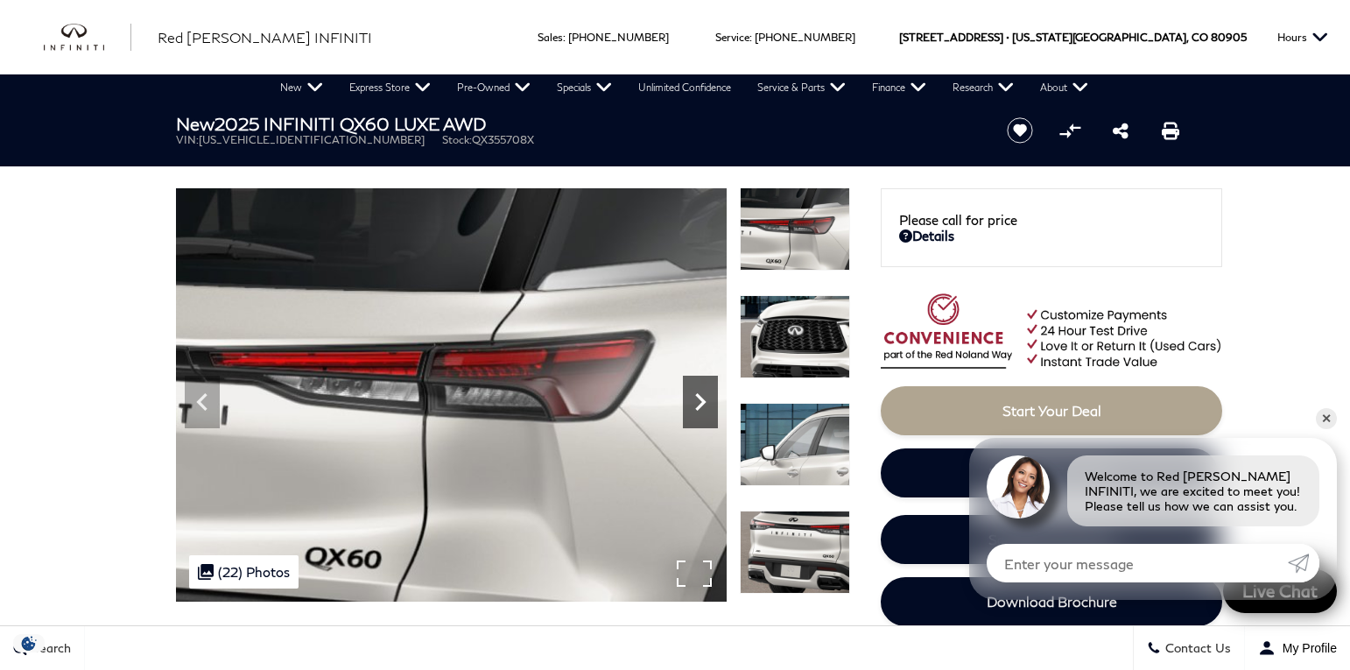
click at [703, 398] on icon "Next" at bounding box center [700, 401] width 35 height 35
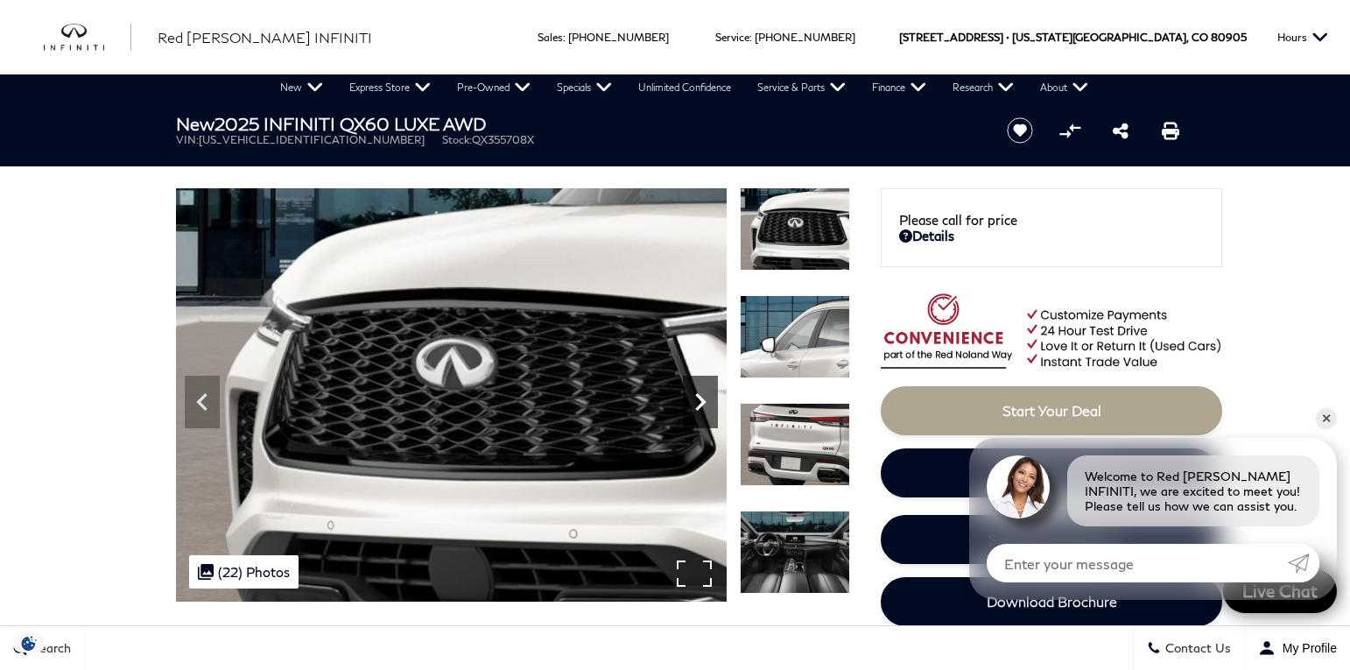
click at [703, 398] on icon "Next" at bounding box center [700, 401] width 35 height 35
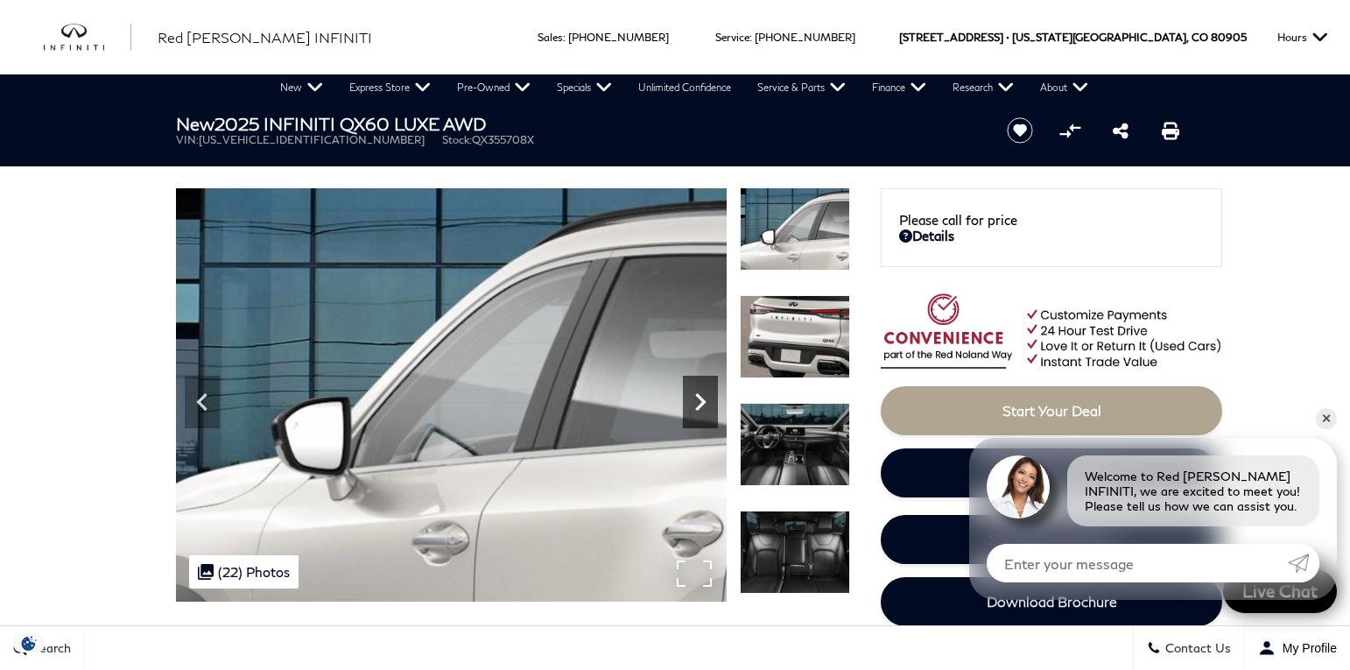
click at [703, 398] on icon "Next" at bounding box center [700, 401] width 35 height 35
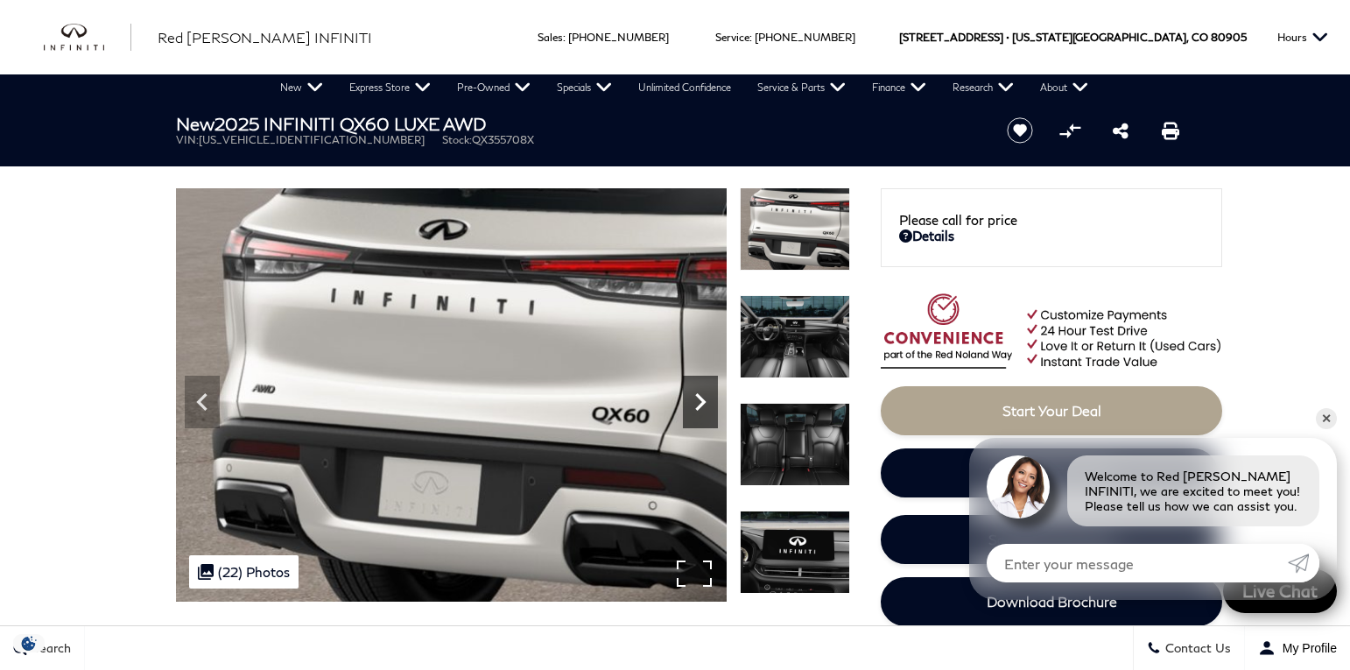
click at [703, 398] on icon "Next" at bounding box center [700, 401] width 35 height 35
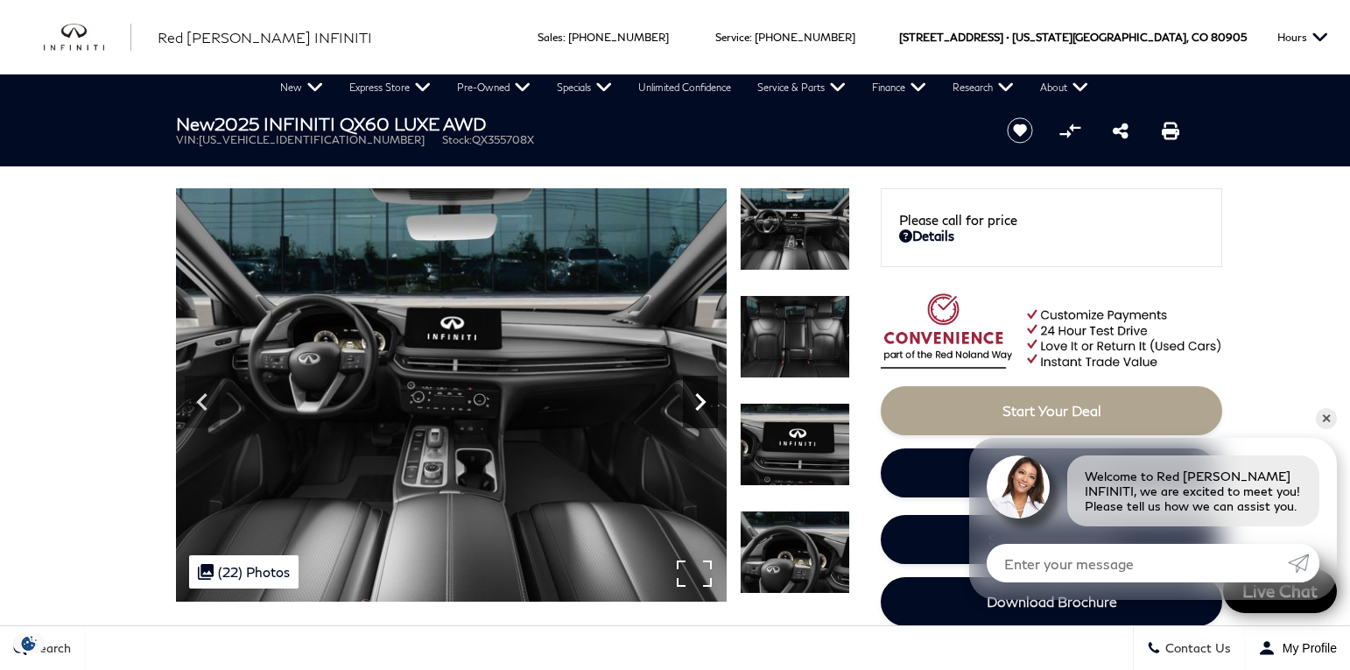
click at [703, 398] on icon "Next" at bounding box center [700, 401] width 35 height 35
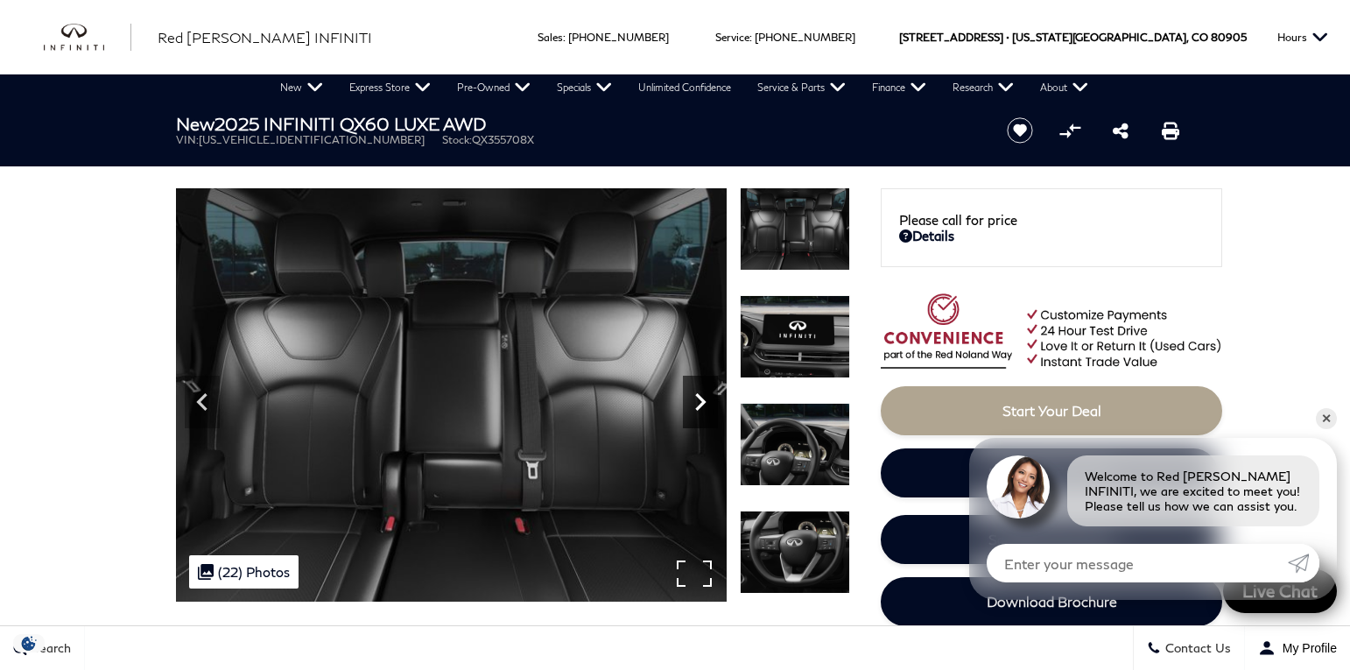
click at [703, 398] on icon "Next" at bounding box center [700, 401] width 35 height 35
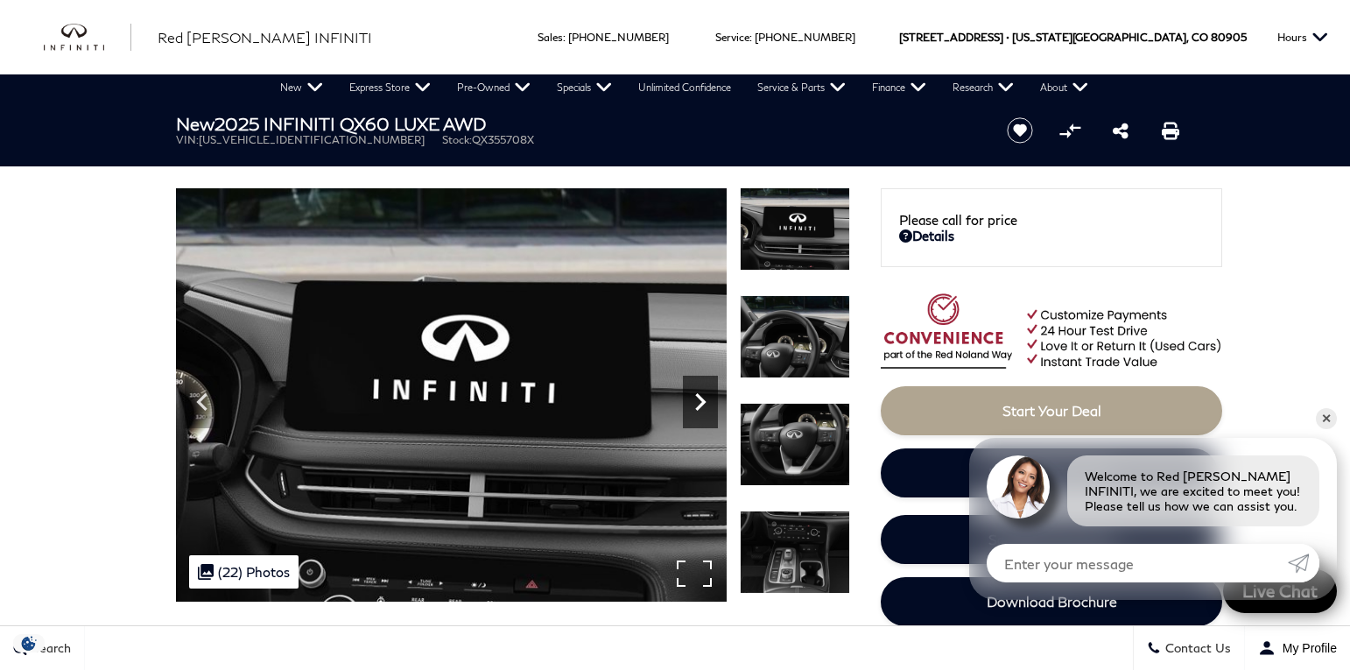
click at [703, 398] on icon "Next" at bounding box center [700, 401] width 35 height 35
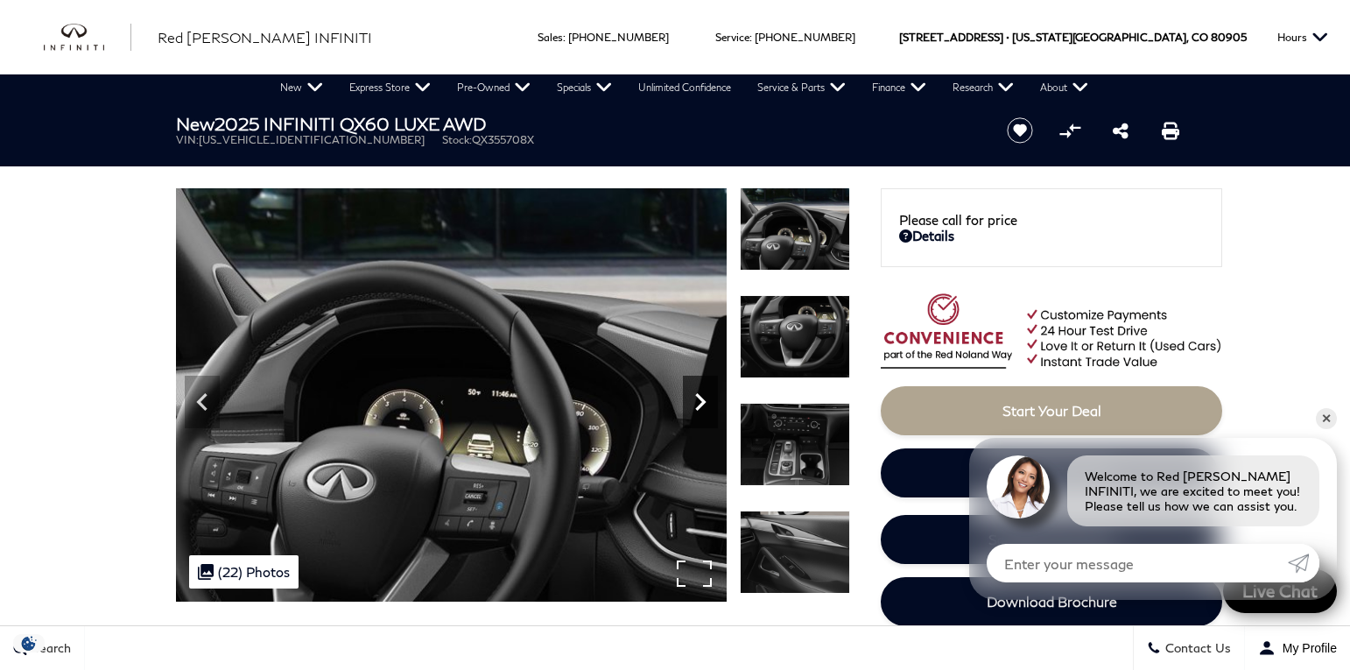
click at [703, 398] on icon "Next" at bounding box center [700, 401] width 35 height 35
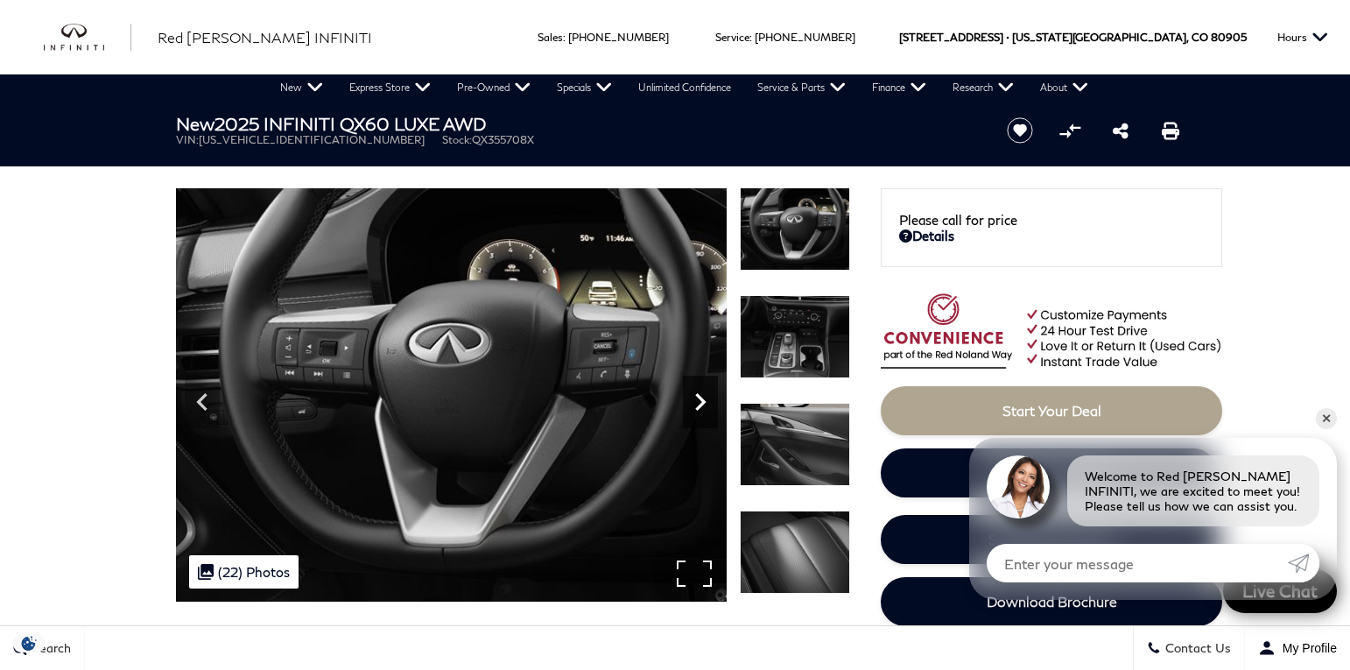
click at [703, 398] on icon "Next" at bounding box center [700, 401] width 35 height 35
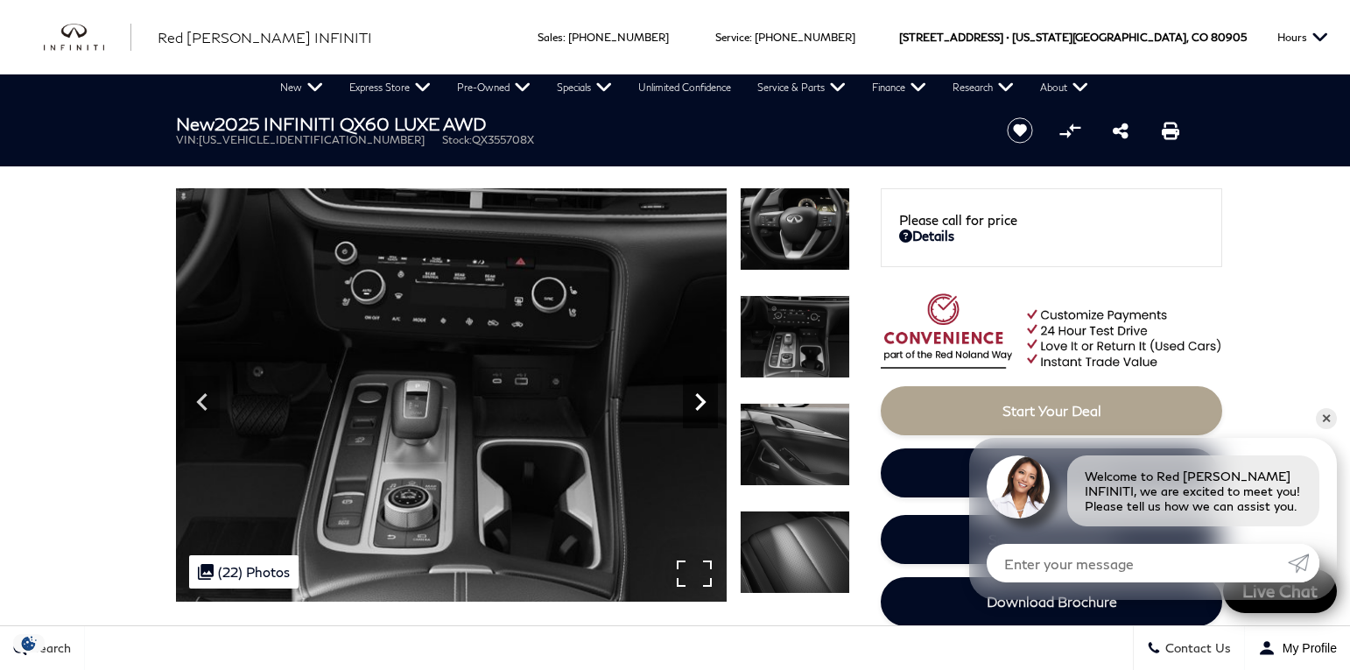
click at [703, 398] on icon "Next" at bounding box center [700, 401] width 35 height 35
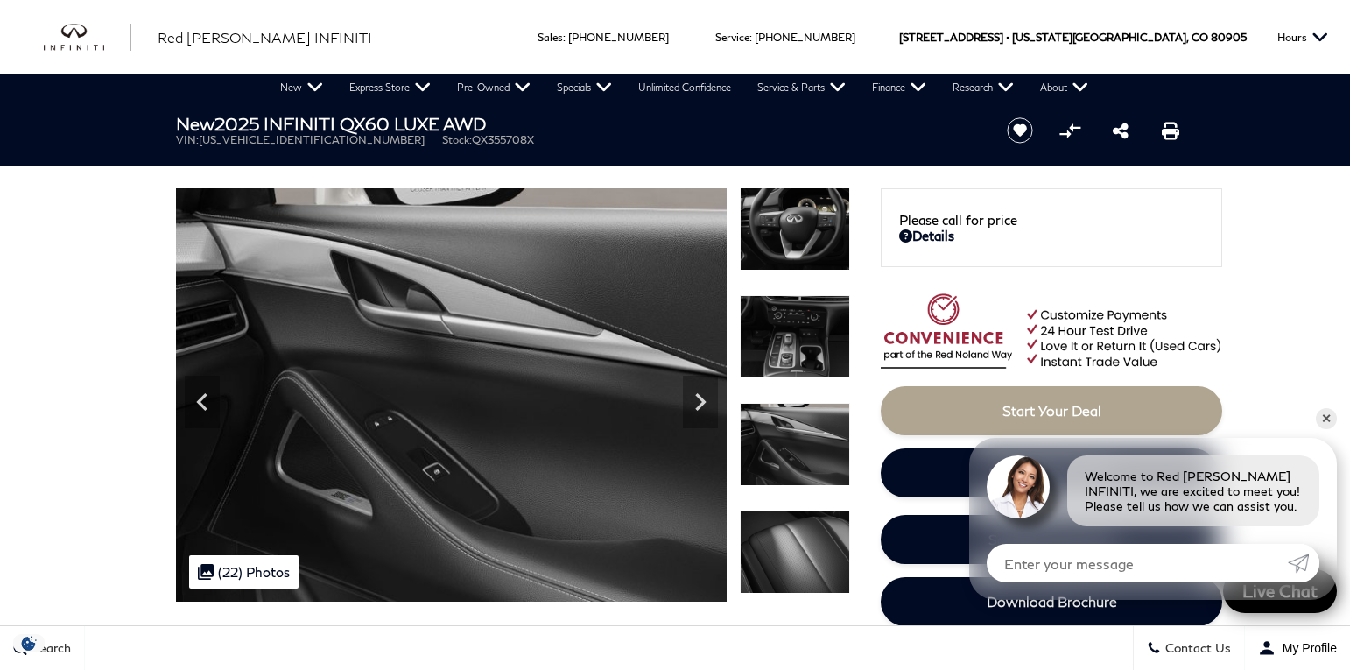
click at [693, 391] on icon "Next" at bounding box center [700, 401] width 35 height 35
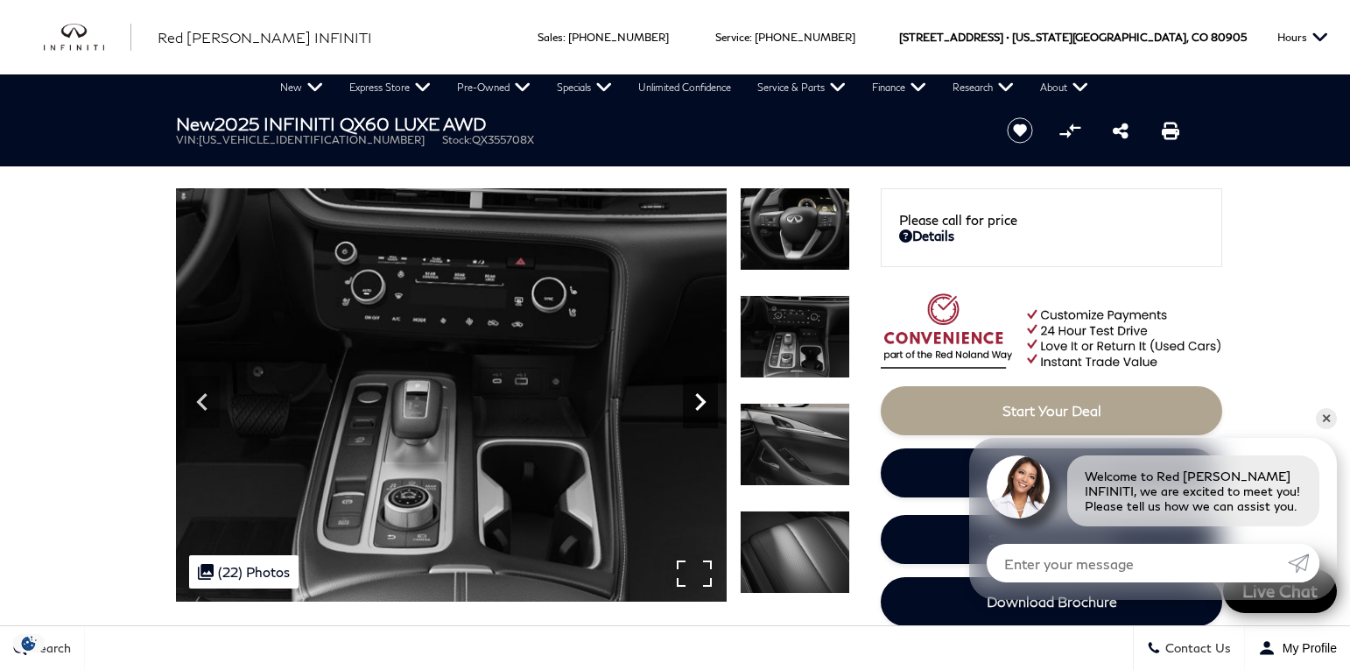
click at [695, 400] on icon "Next" at bounding box center [700, 401] width 35 height 35
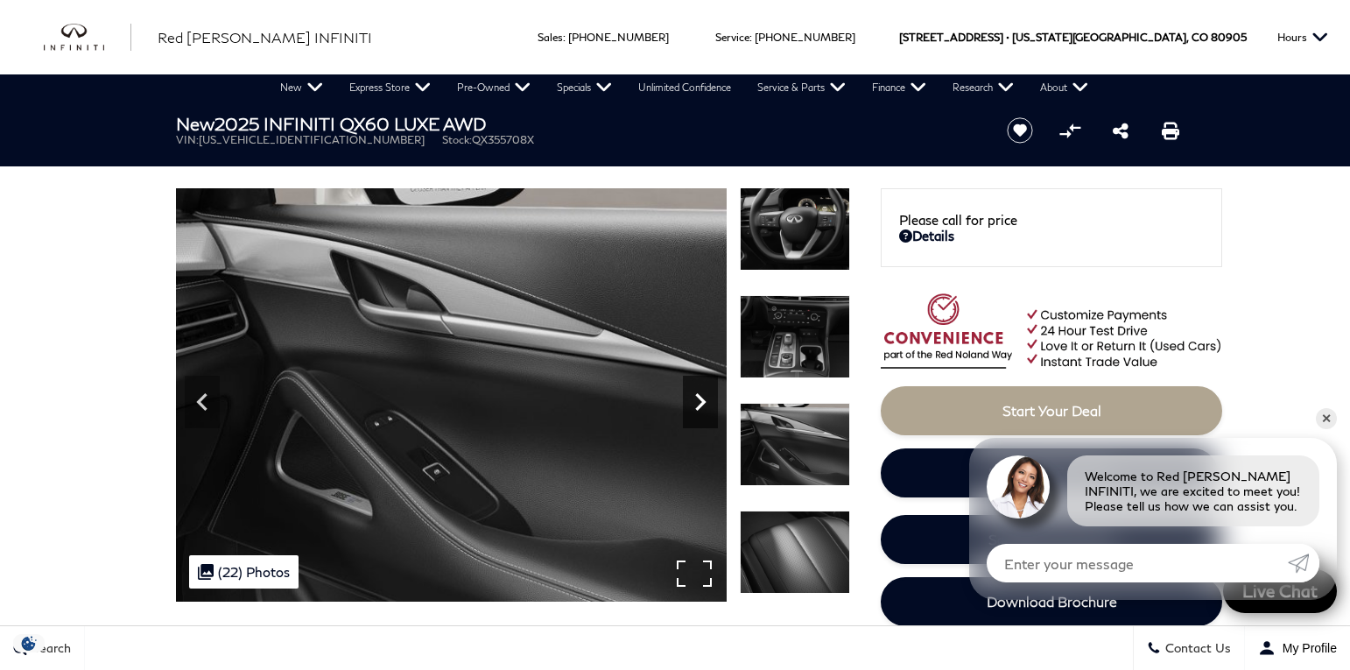
click at [695, 400] on icon "Next" at bounding box center [700, 401] width 35 height 35
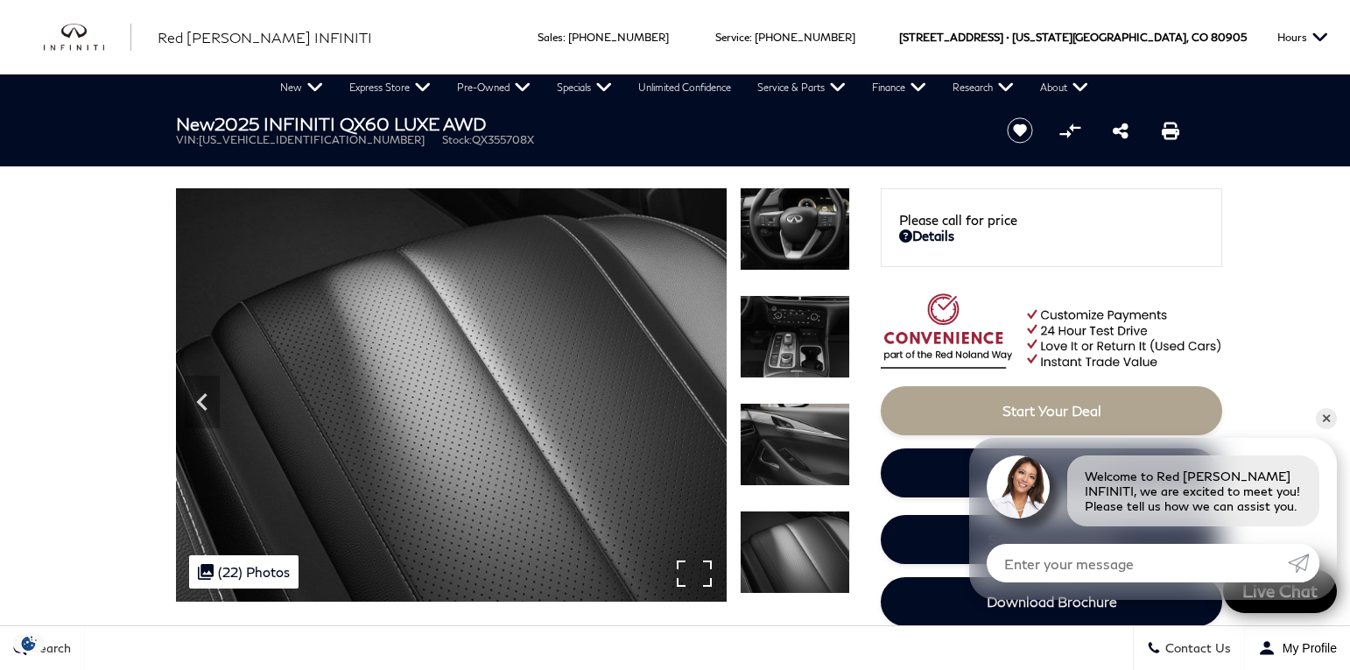
click at [695, 400] on img at bounding box center [451, 394] width 551 height 413
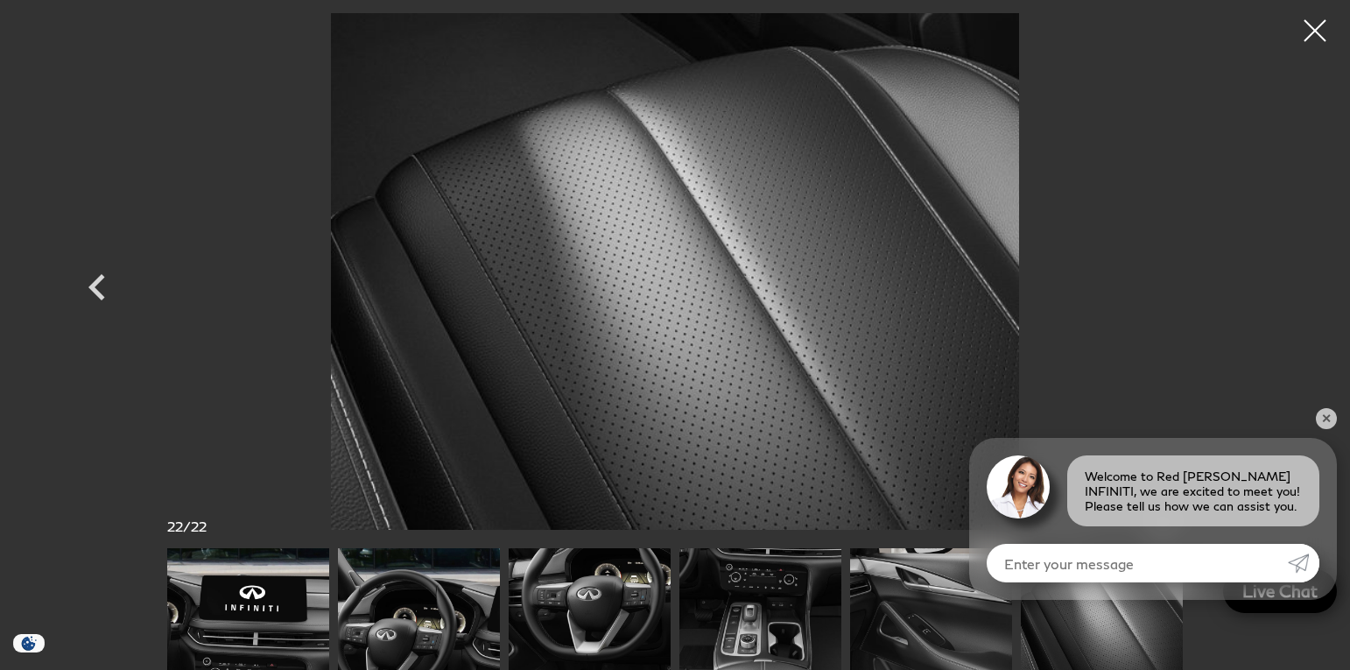
click at [231, 601] on img at bounding box center [248, 609] width 162 height 122
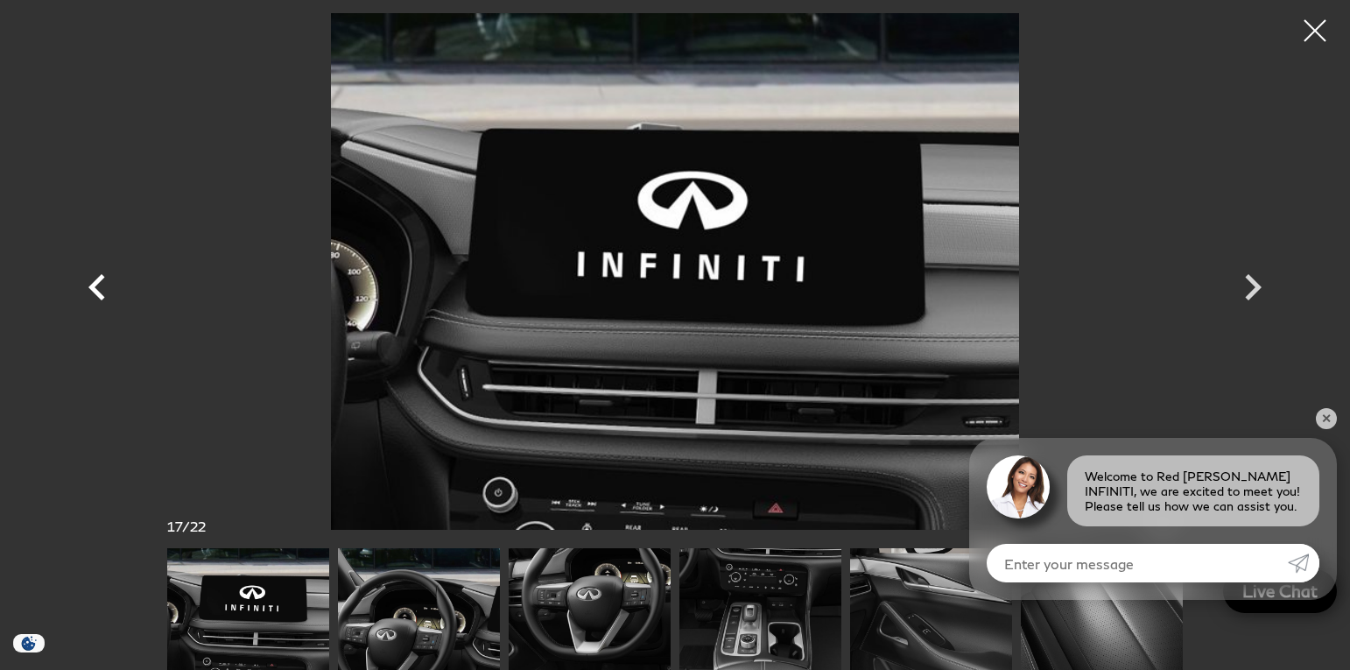
click at [89, 287] on icon "Previous" at bounding box center [96, 287] width 17 height 26
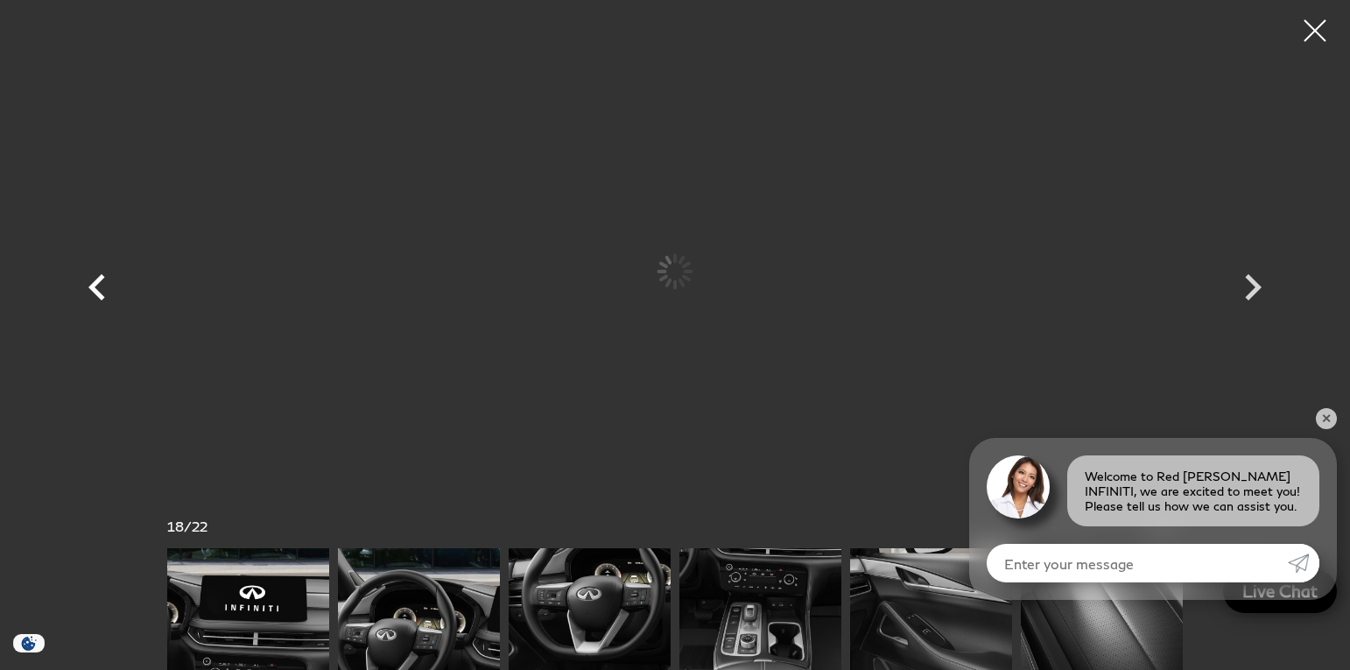
click at [89, 287] on icon "Previous" at bounding box center [96, 287] width 17 height 26
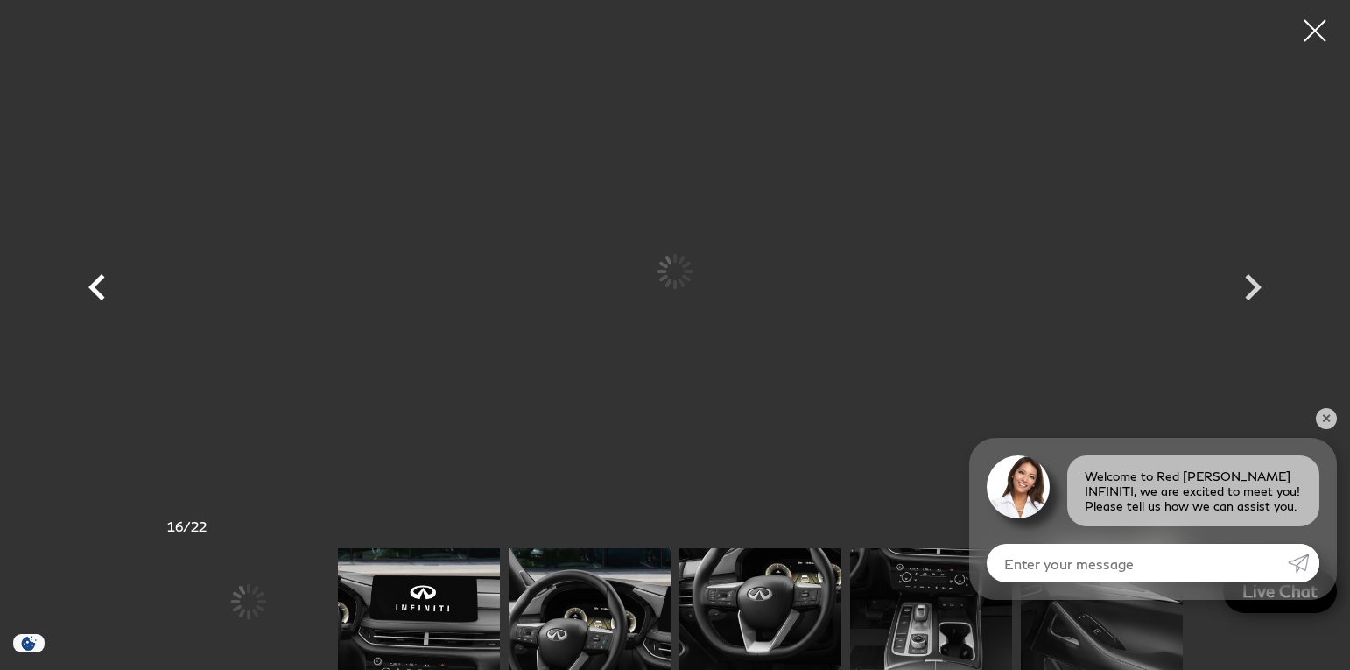
click at [89, 287] on icon "Previous" at bounding box center [96, 287] width 17 height 26
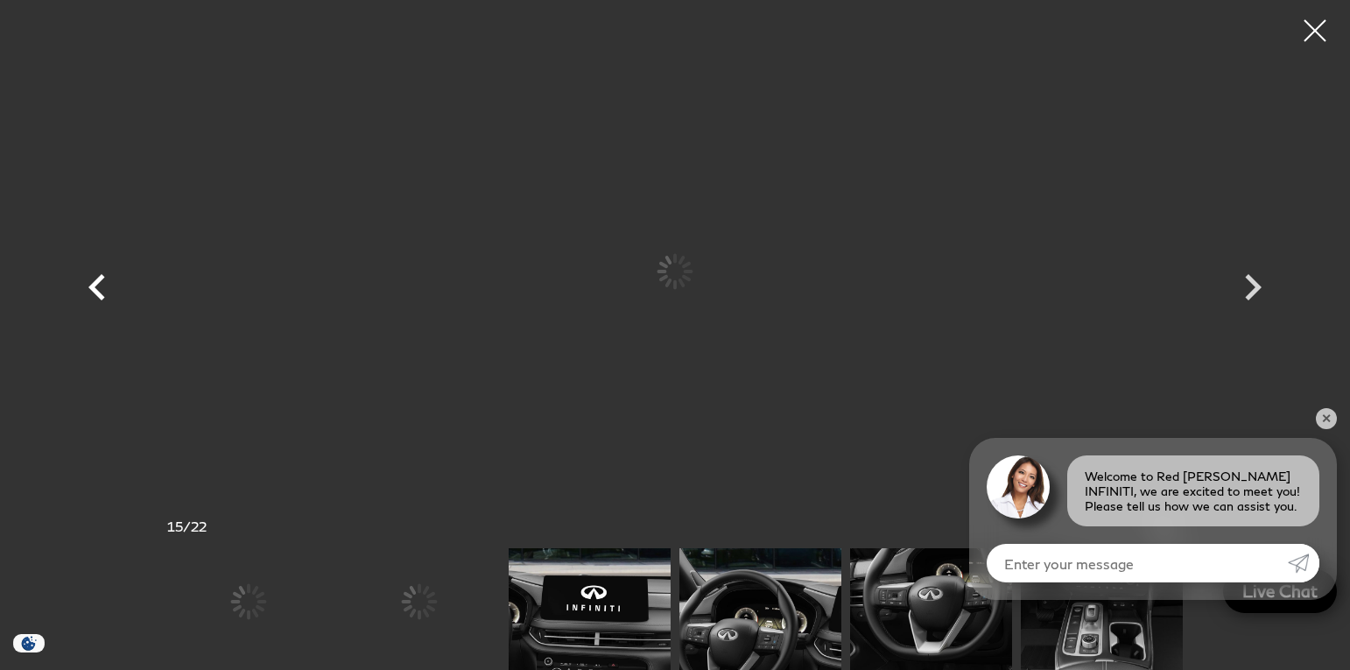
click at [89, 287] on icon "Previous" at bounding box center [96, 287] width 17 height 26
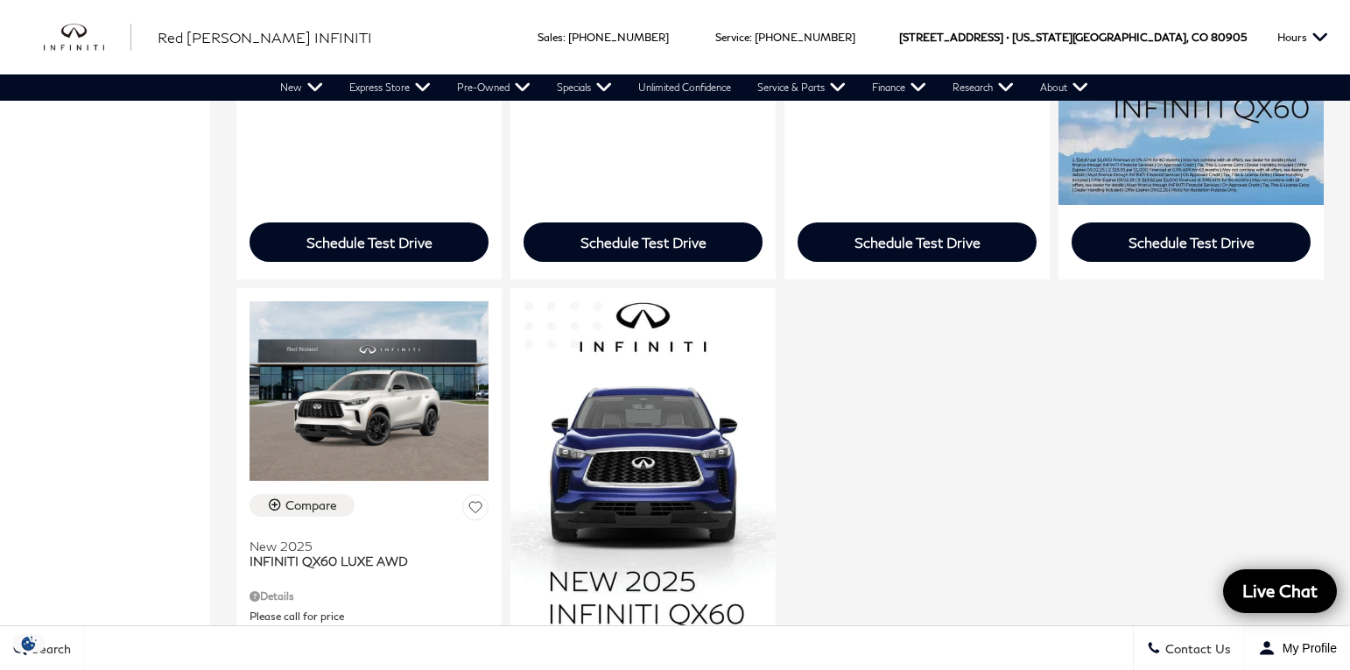
scroll to position [894, 0]
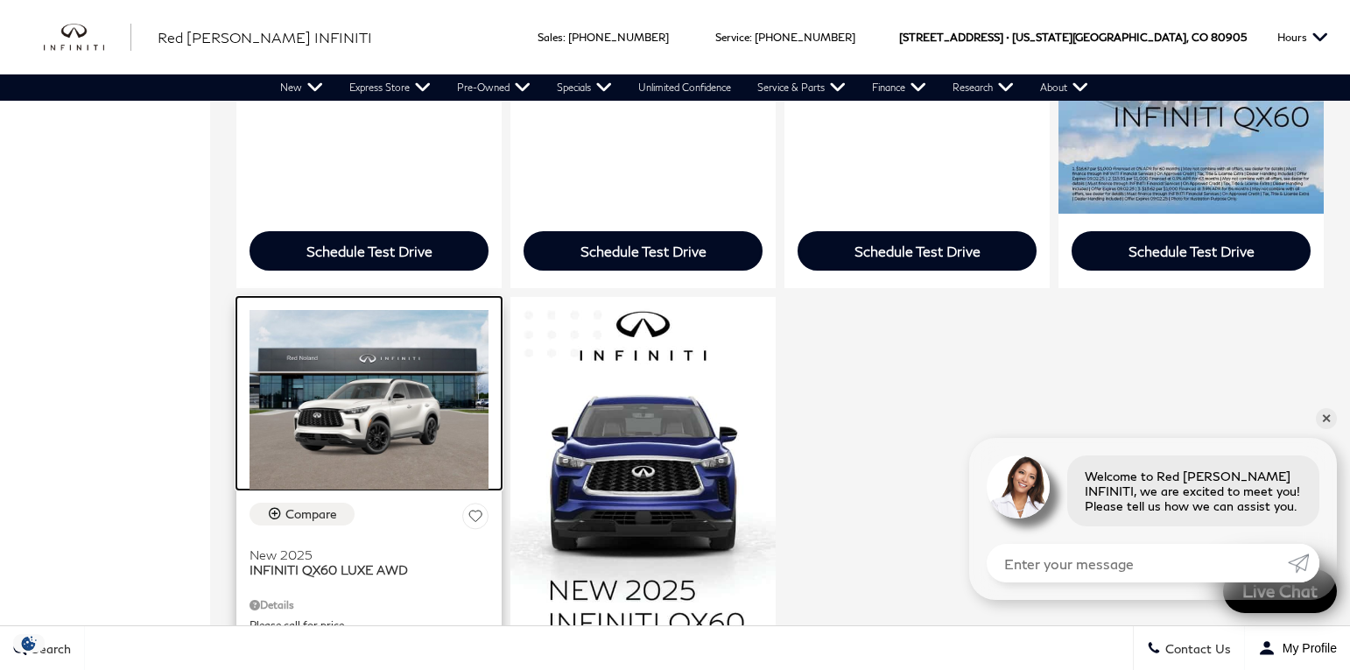
click at [387, 414] on img at bounding box center [369, 399] width 239 height 179
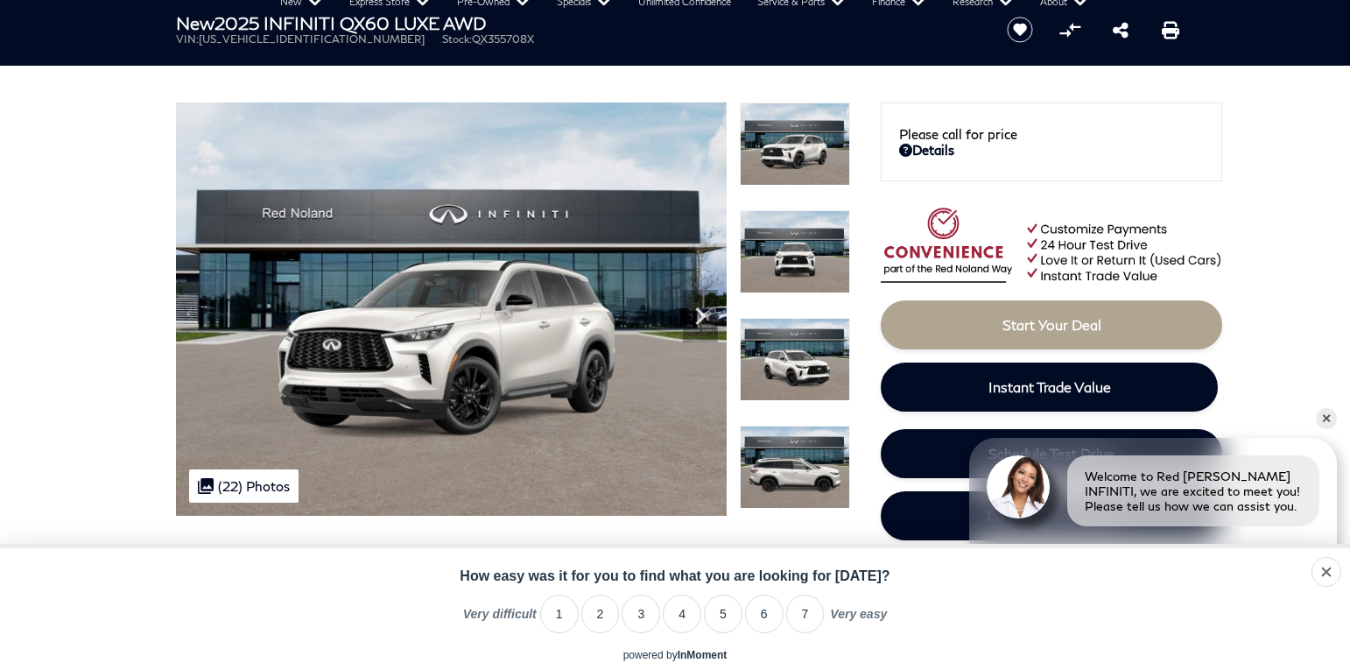
scroll to position [162, 0]
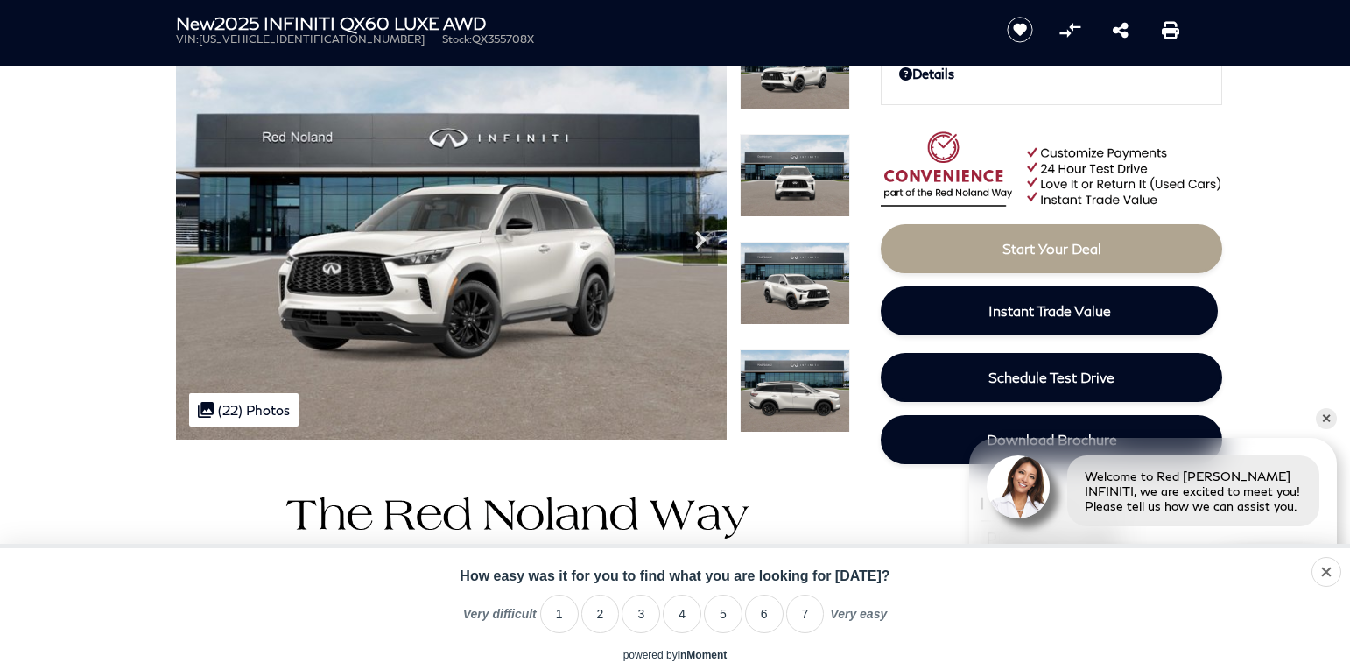
click at [1009, 540] on div "Welcome to Red [PERSON_NAME] INFINITI, we are excited to meet you! Please tell …" at bounding box center [1153, 519] width 368 height 162
click at [753, 615] on li "6" at bounding box center [764, 613] width 39 height 39
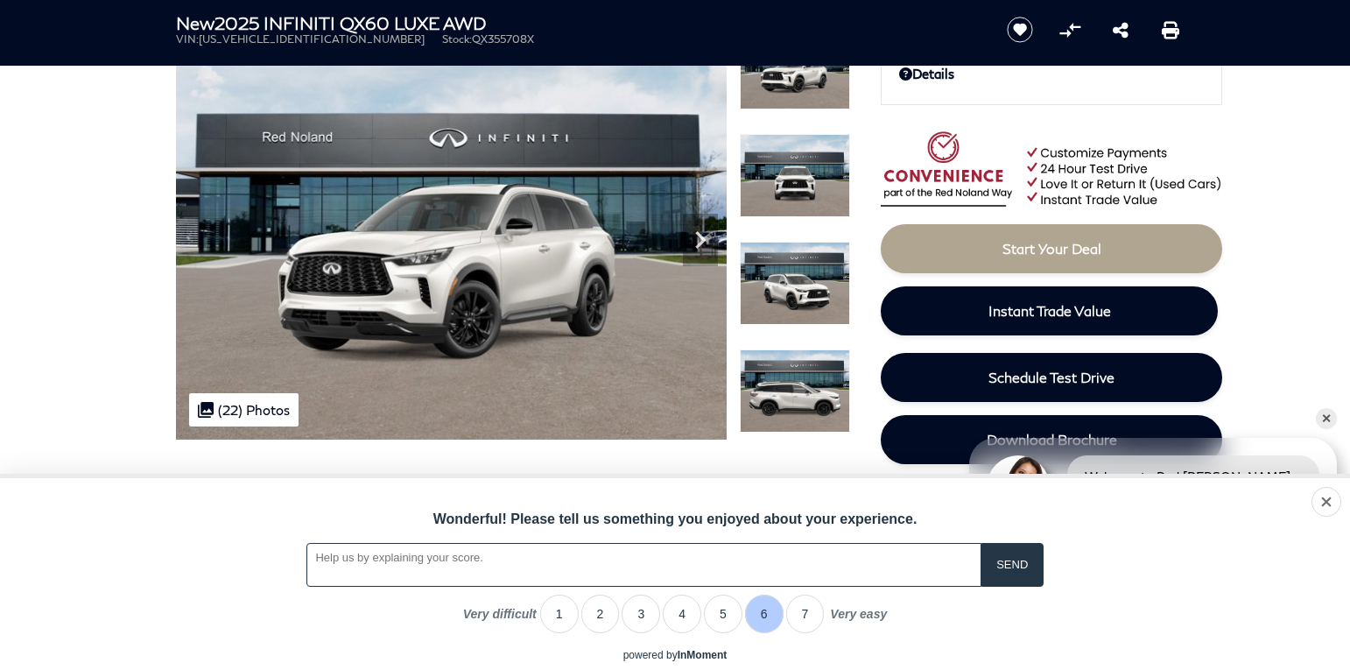
click at [833, 456] on img at bounding box center [513, 644] width 674 height 410
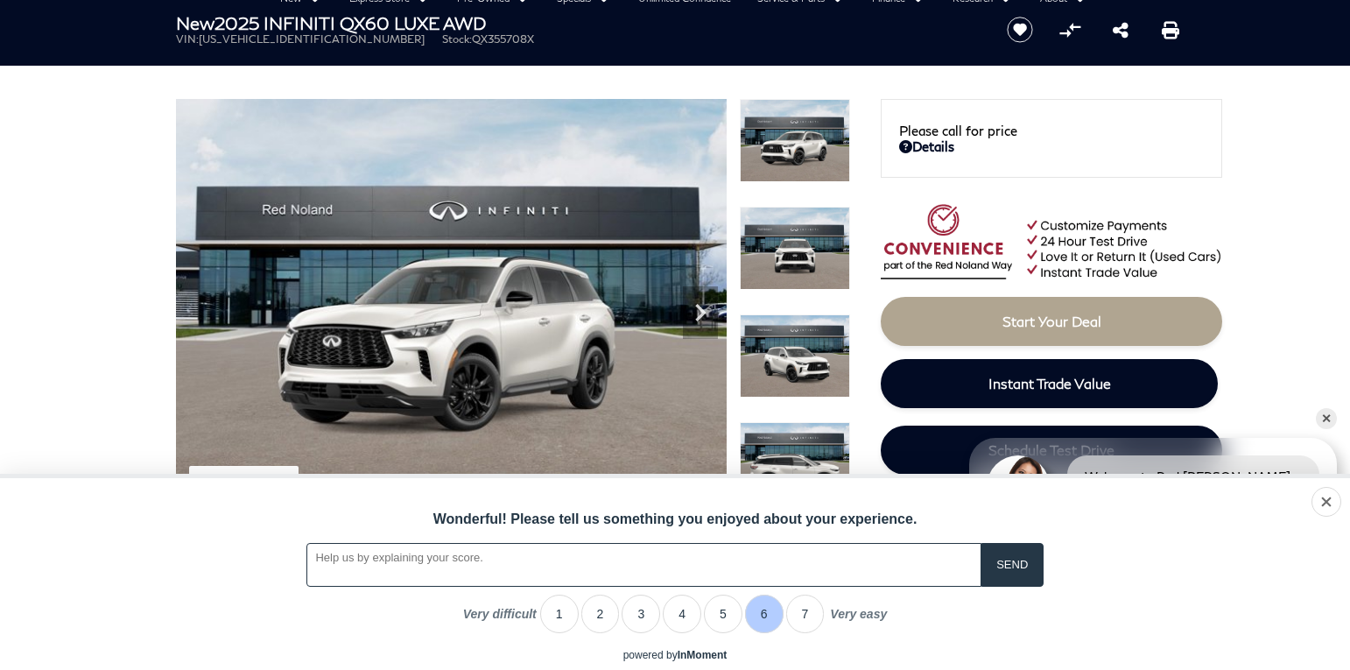
scroll to position [185, 0]
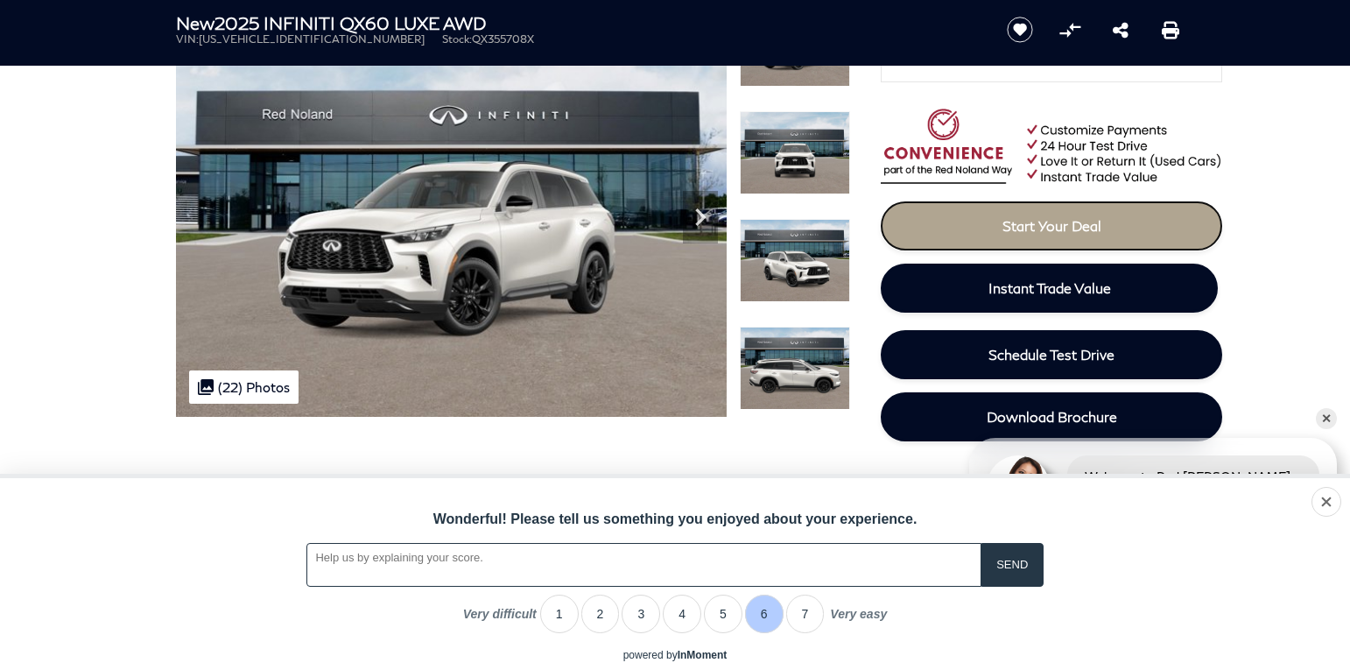
click at [1016, 236] on link "Start Your Deal" at bounding box center [1051, 225] width 341 height 49
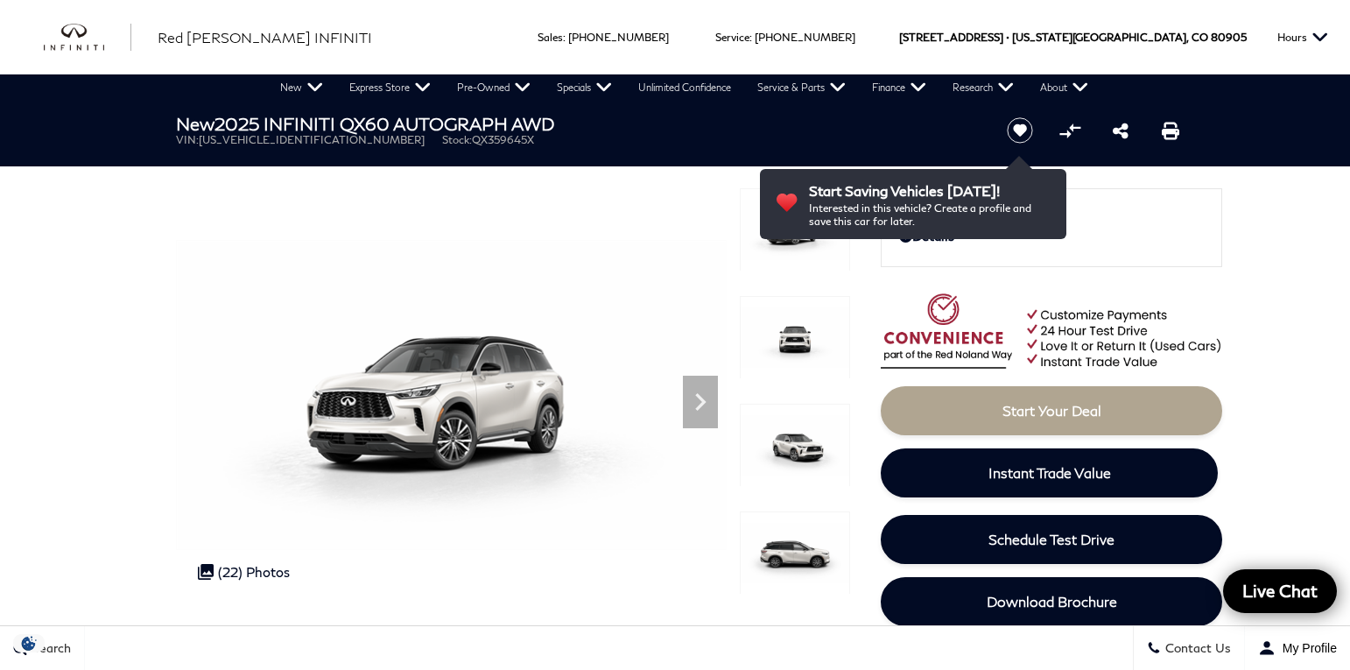
click at [1012, 411] on span "Start Your Deal" at bounding box center [1051, 410] width 99 height 17
